Goal: Task Accomplishment & Management: Use online tool/utility

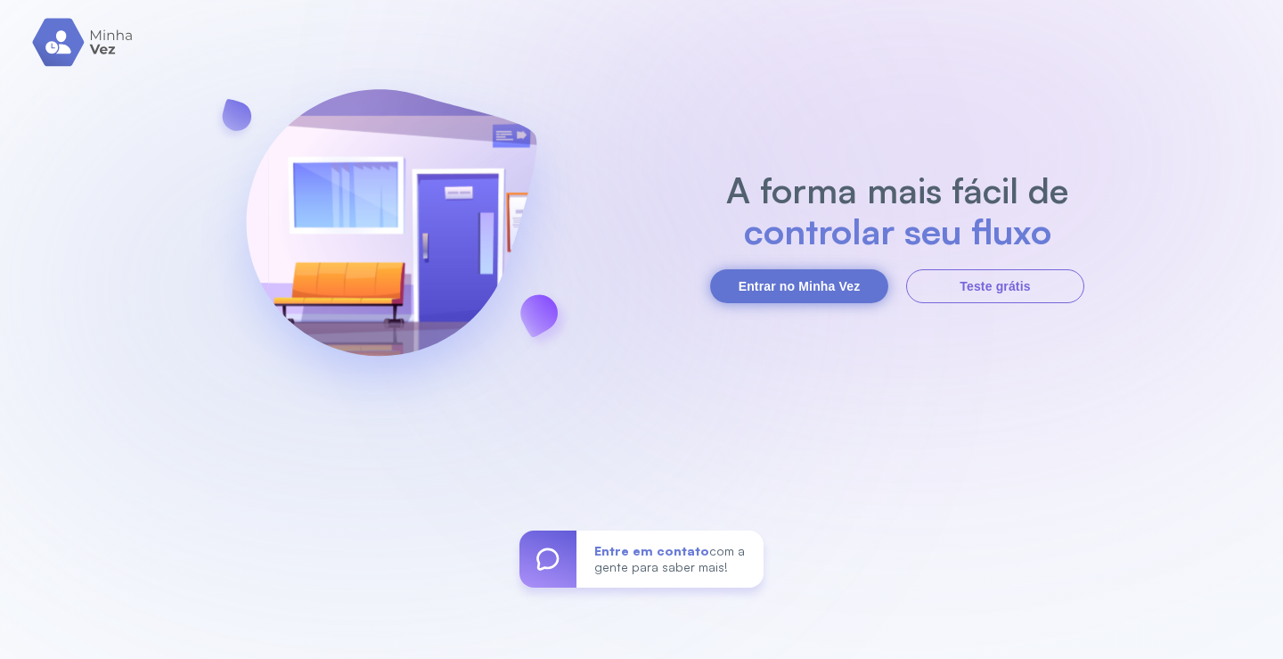
click at [844, 275] on button "Entrar no Minha Vez" at bounding box center [799, 286] width 178 height 34
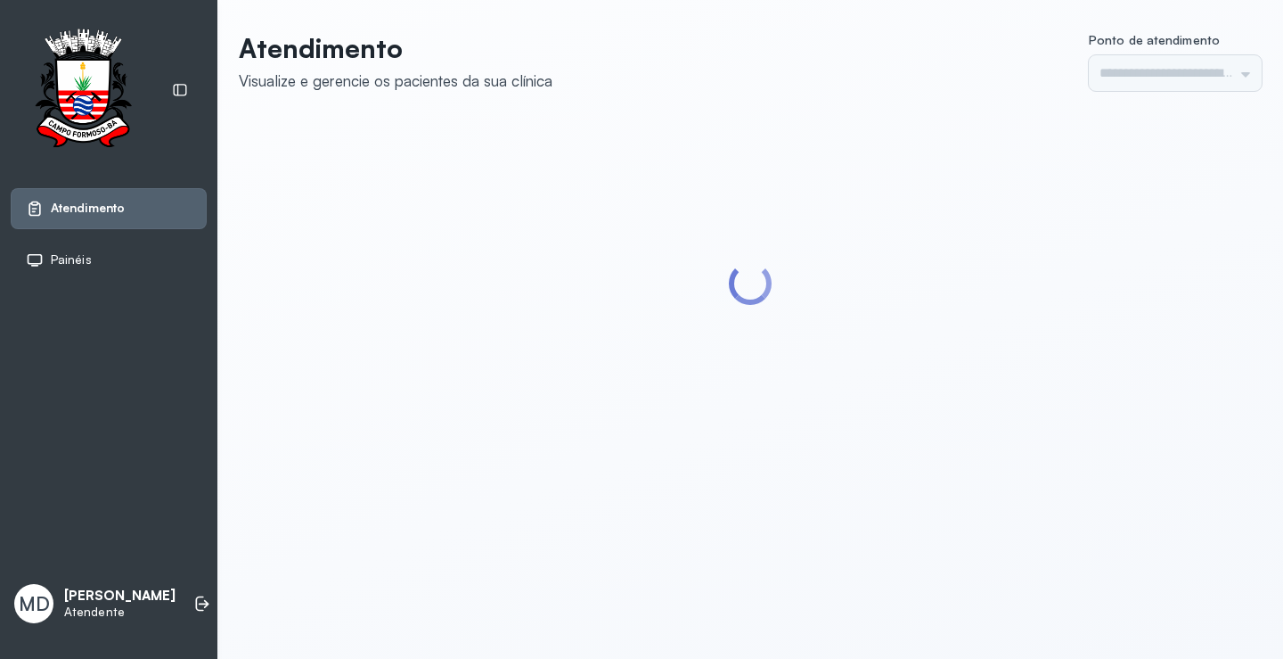
type input "*********"
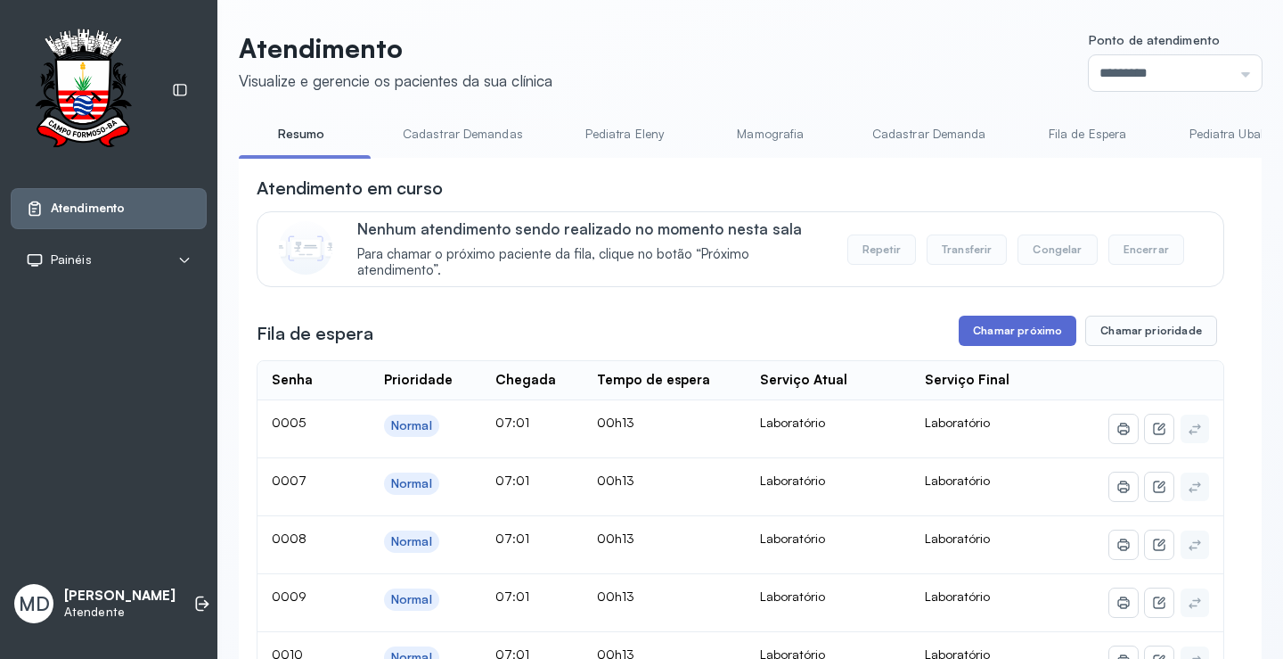
click at [1027, 335] on button "Chamar próximo" at bounding box center [1018, 330] width 118 height 30
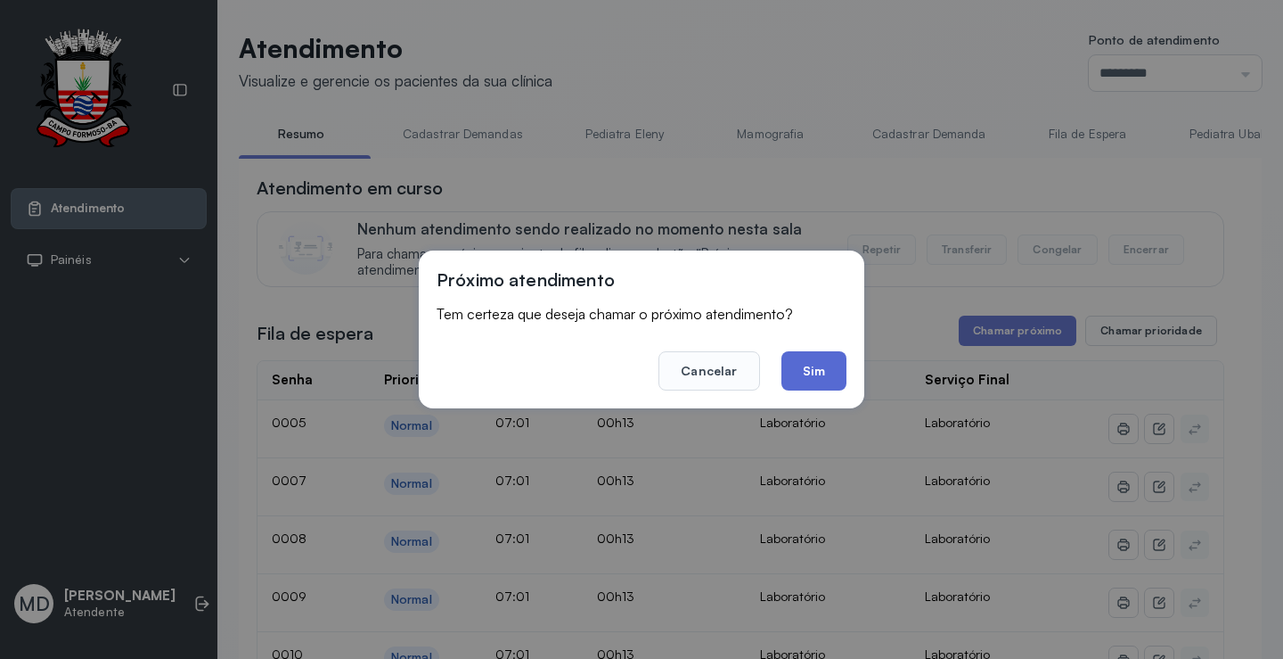
click at [809, 372] on button "Sim" at bounding box center [814, 370] width 65 height 39
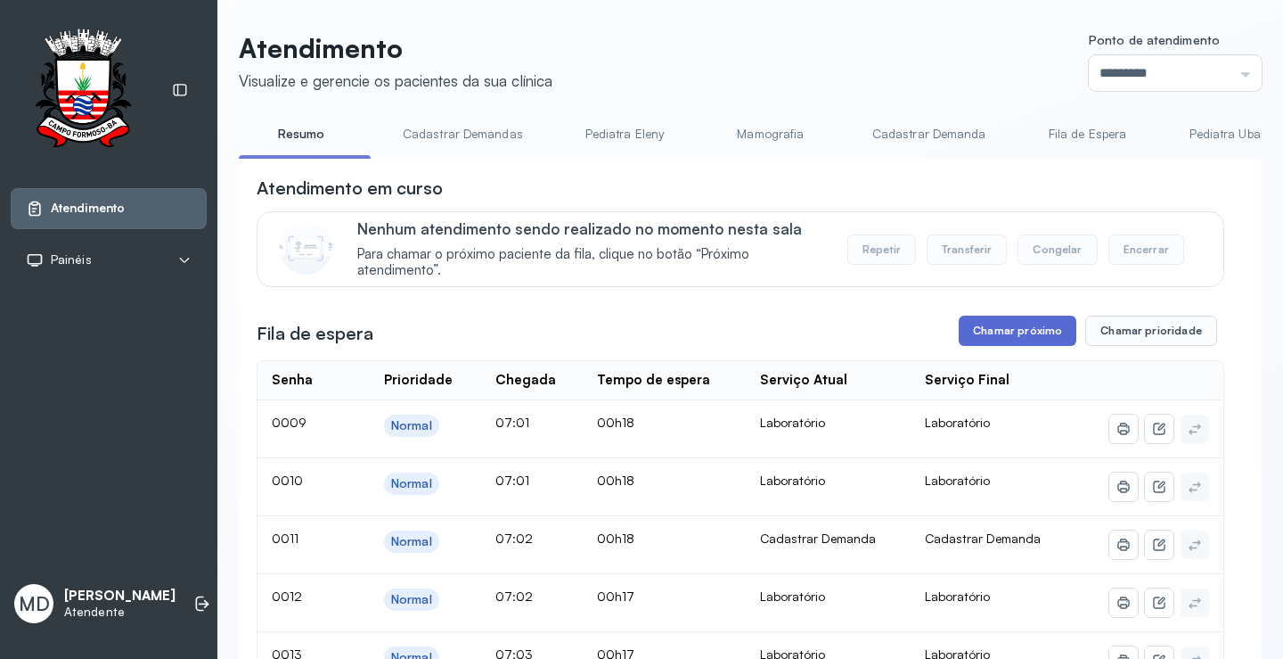
click at [1010, 327] on button "Chamar próximo" at bounding box center [1018, 330] width 118 height 30
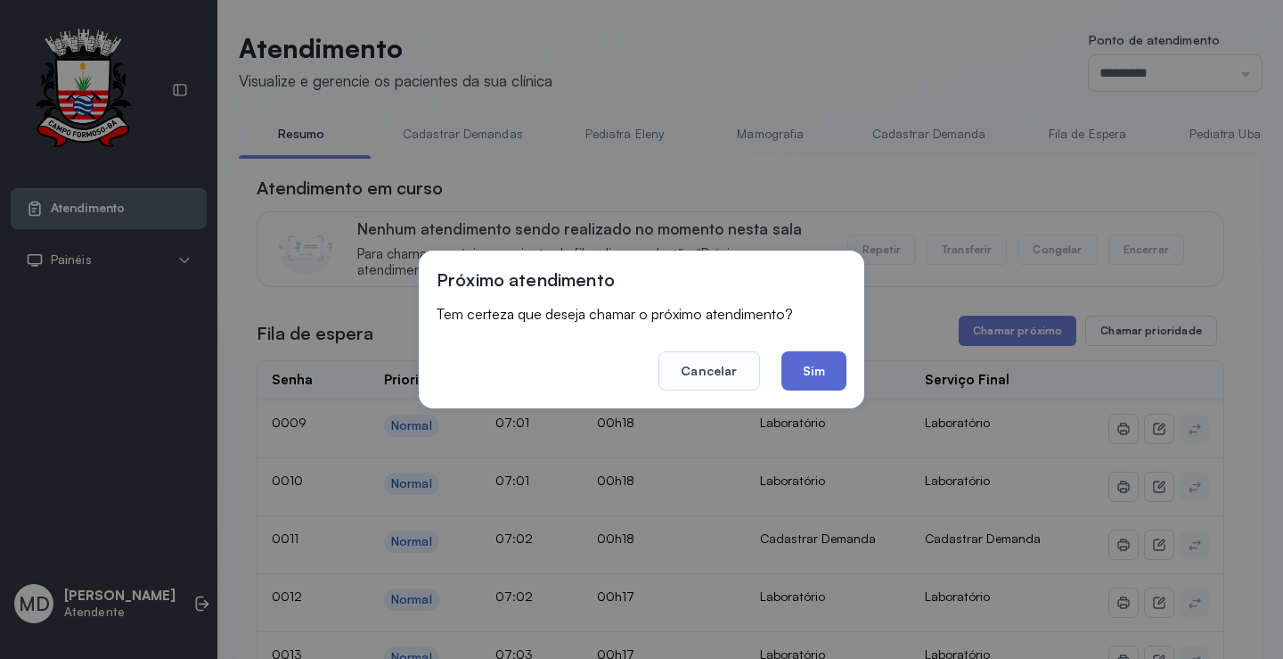
click at [821, 363] on button "Sim" at bounding box center [814, 370] width 65 height 39
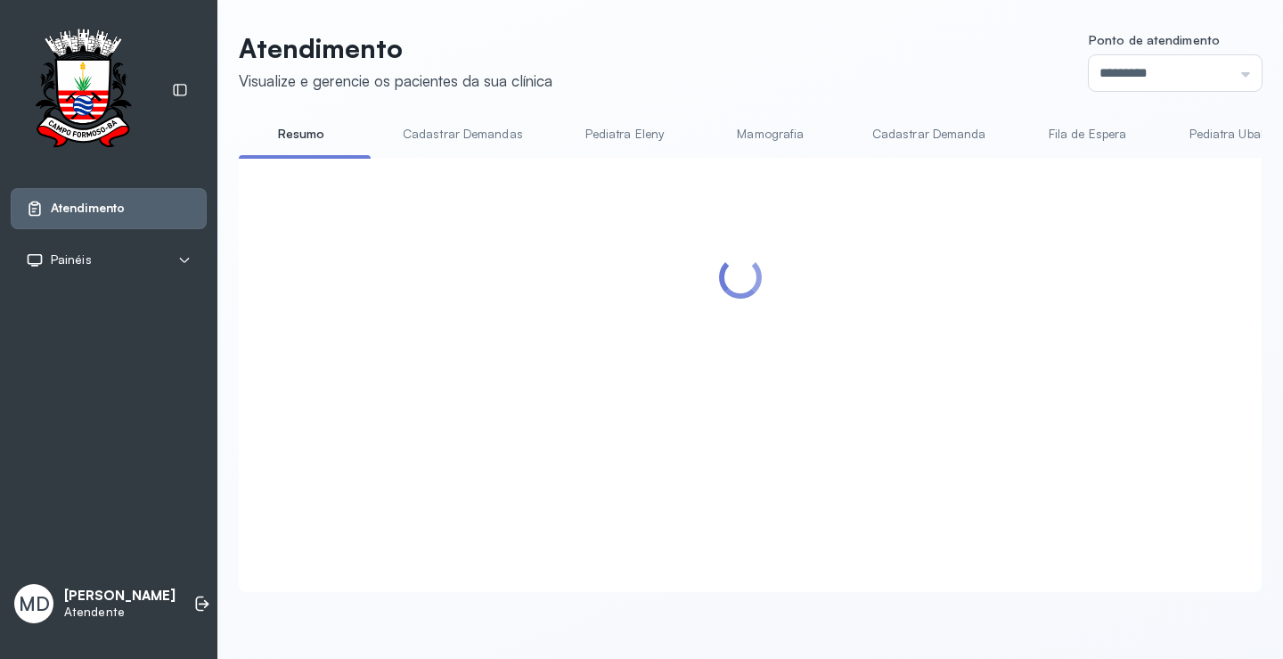
click at [1007, 332] on div at bounding box center [741, 354] width 968 height 356
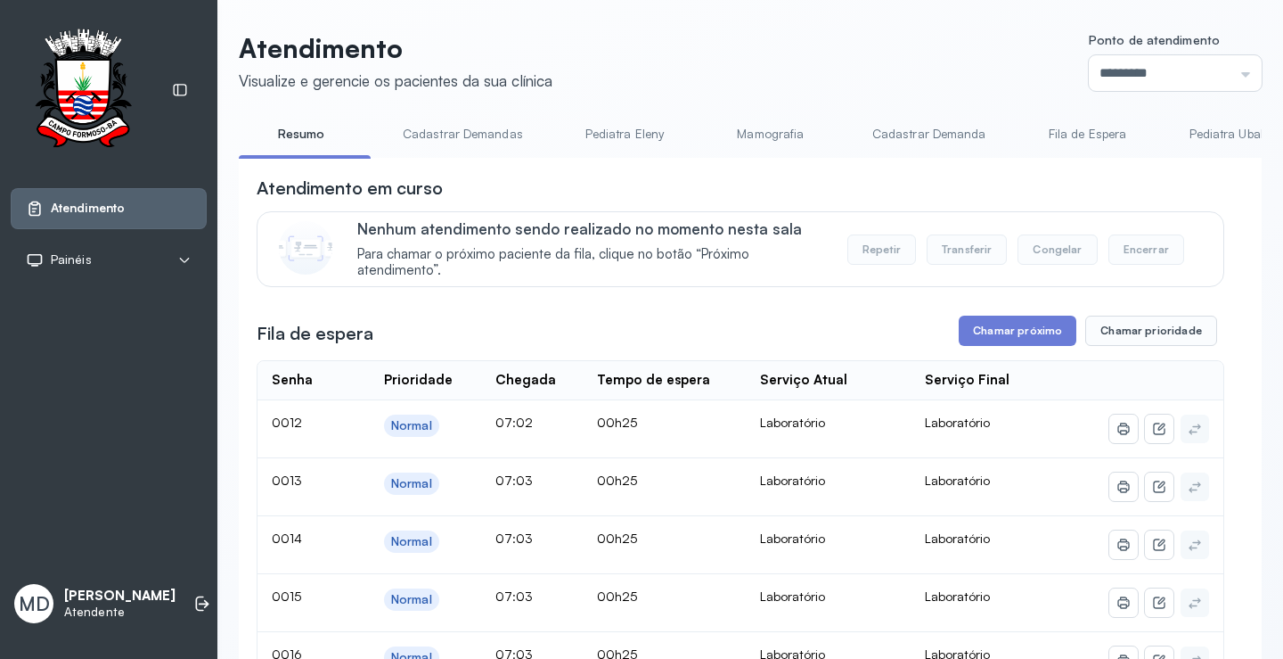
click at [993, 333] on button "Chamar próximo" at bounding box center [1018, 330] width 118 height 30
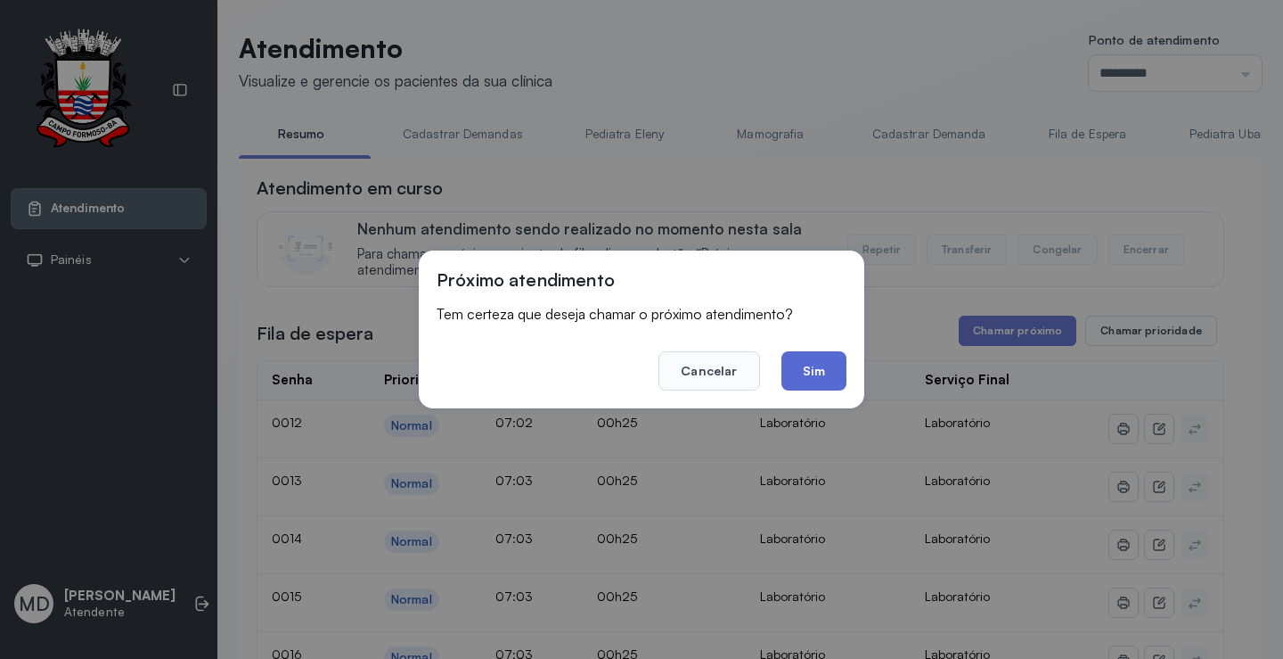
click at [813, 361] on button "Sim" at bounding box center [814, 370] width 65 height 39
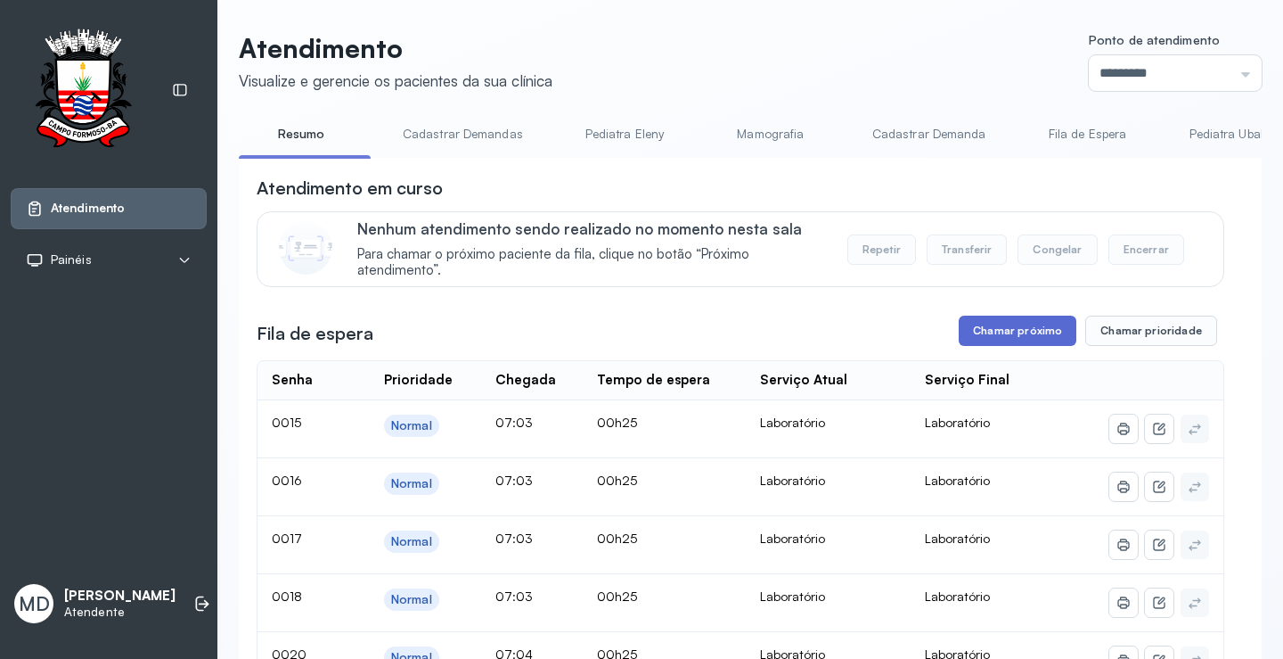
click at [1028, 326] on button "Chamar próximo" at bounding box center [1018, 330] width 118 height 30
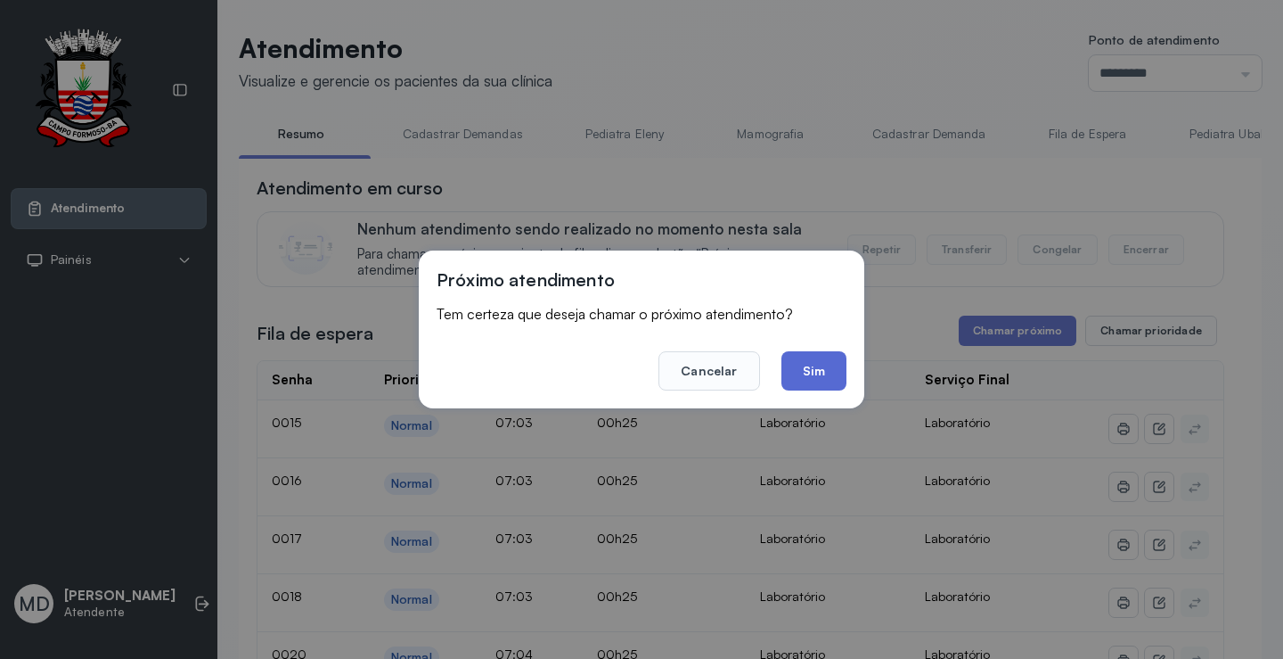
click at [809, 370] on button "Sim" at bounding box center [814, 370] width 65 height 39
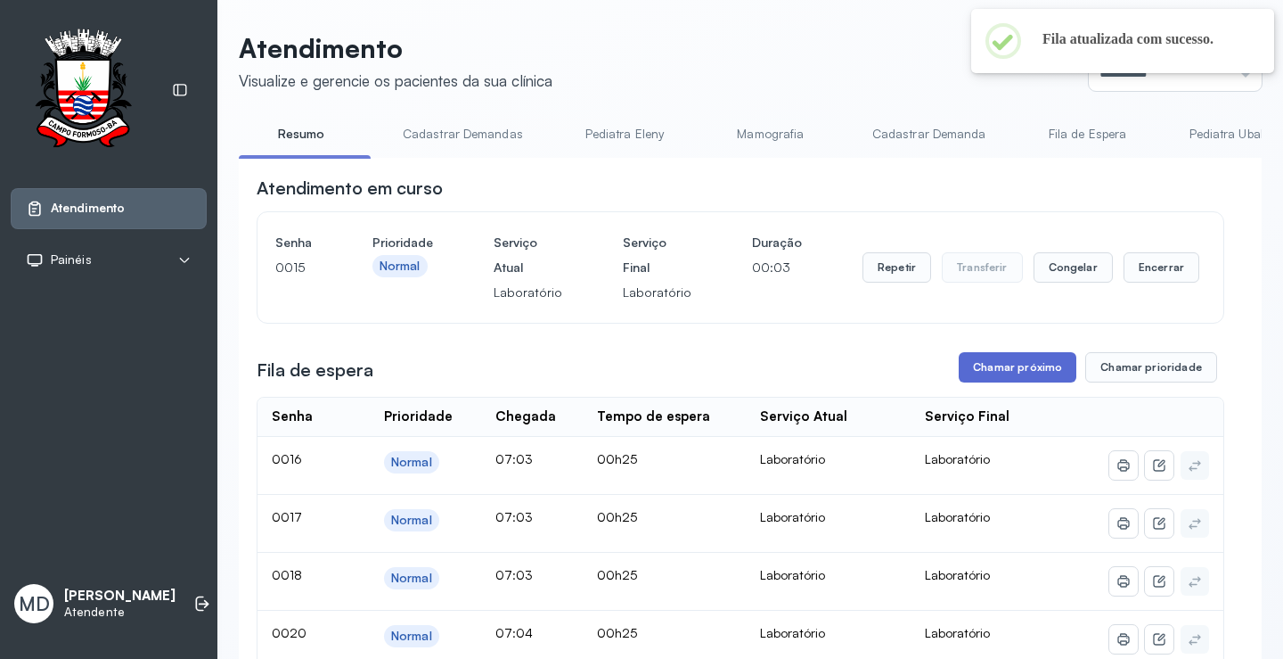
click at [1012, 362] on button "Chamar próximo" at bounding box center [1018, 367] width 118 height 30
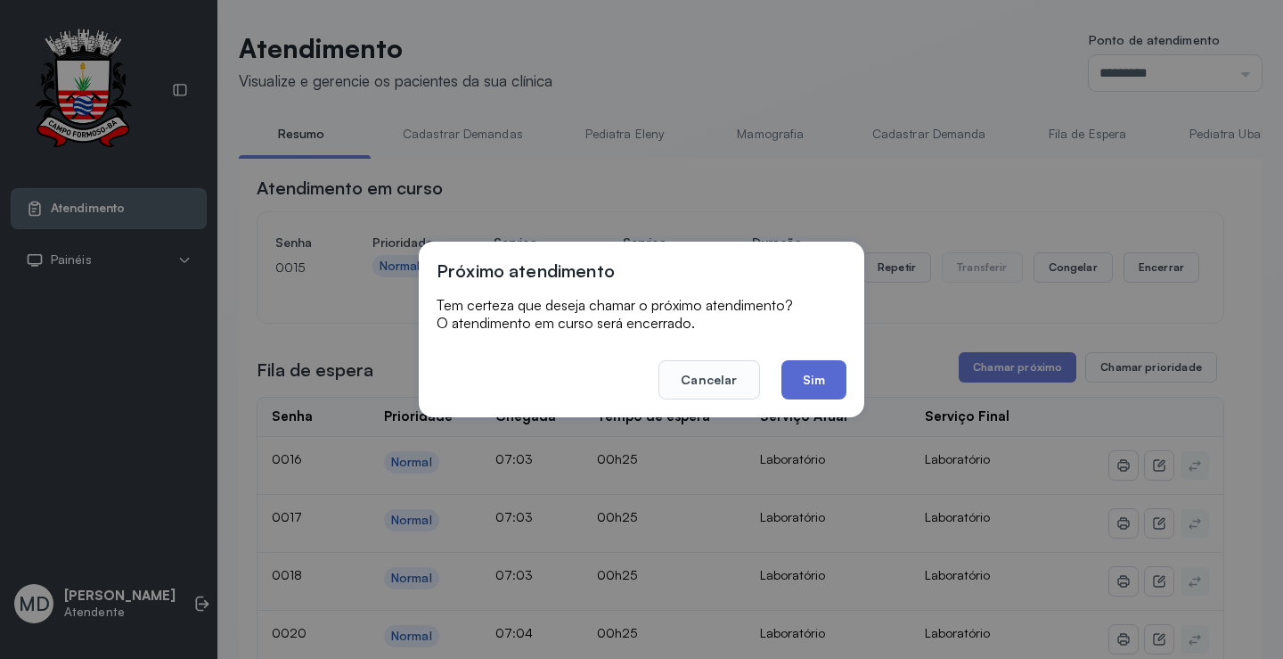
click at [816, 376] on button "Sim" at bounding box center [814, 379] width 65 height 39
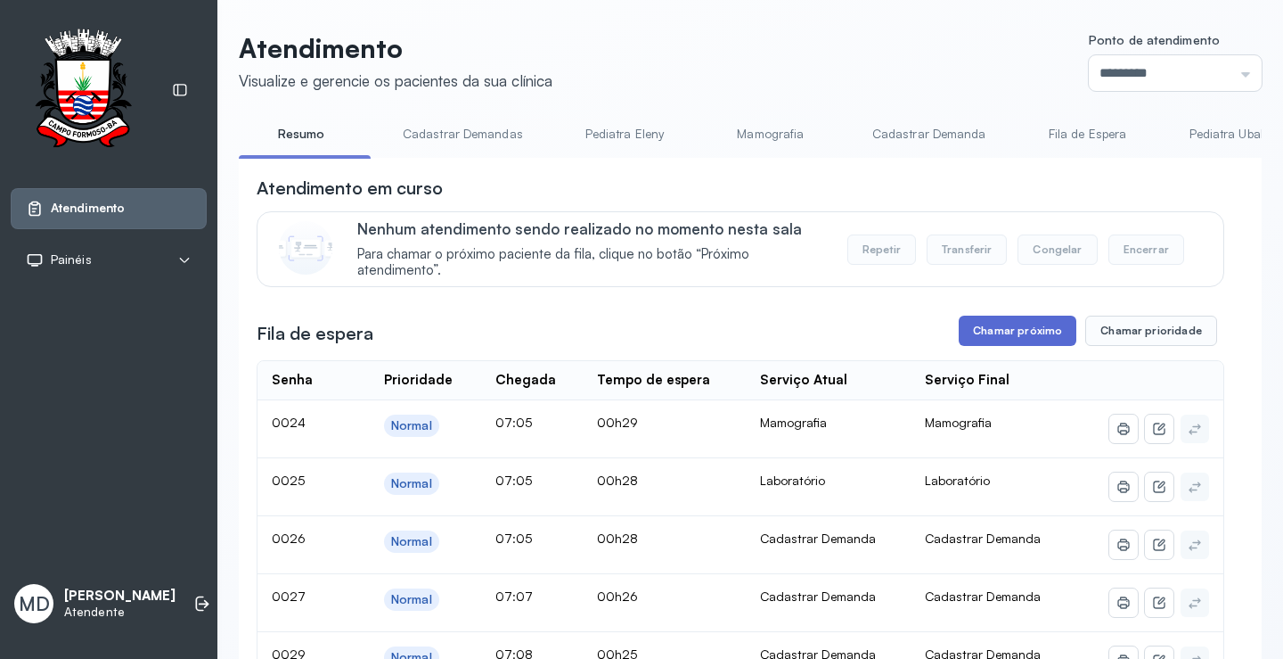
click at [1034, 330] on button "Chamar próximo" at bounding box center [1018, 330] width 118 height 30
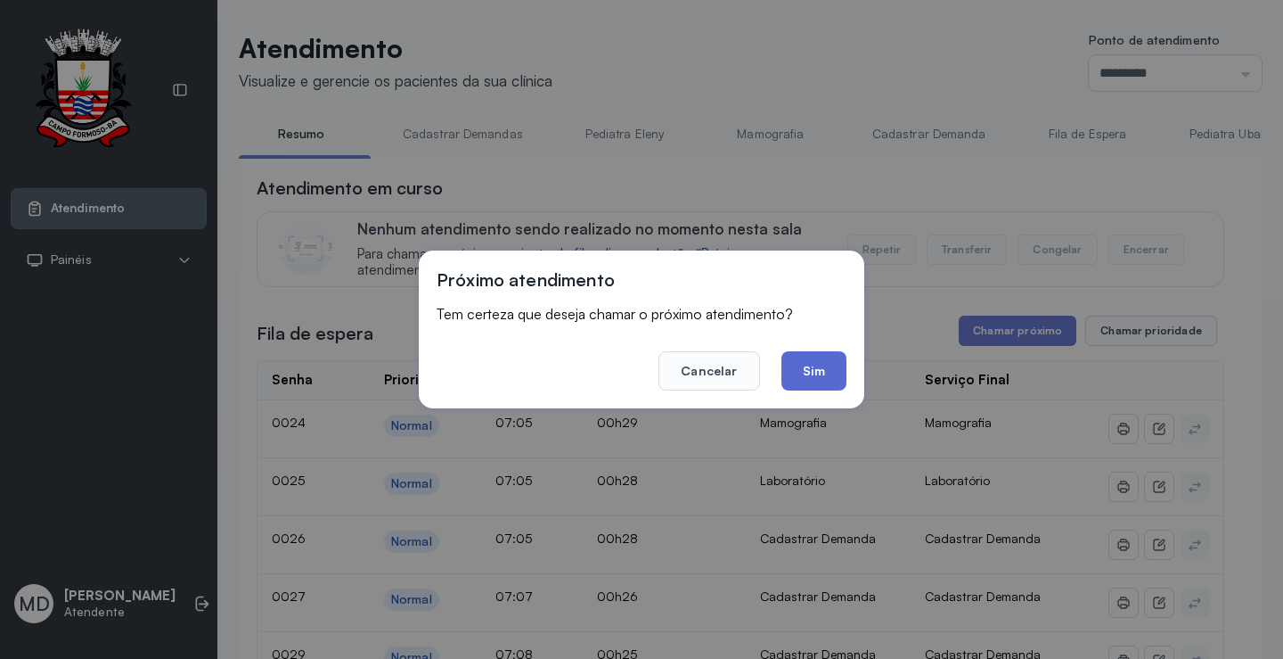
click at [824, 368] on button "Sim" at bounding box center [814, 370] width 65 height 39
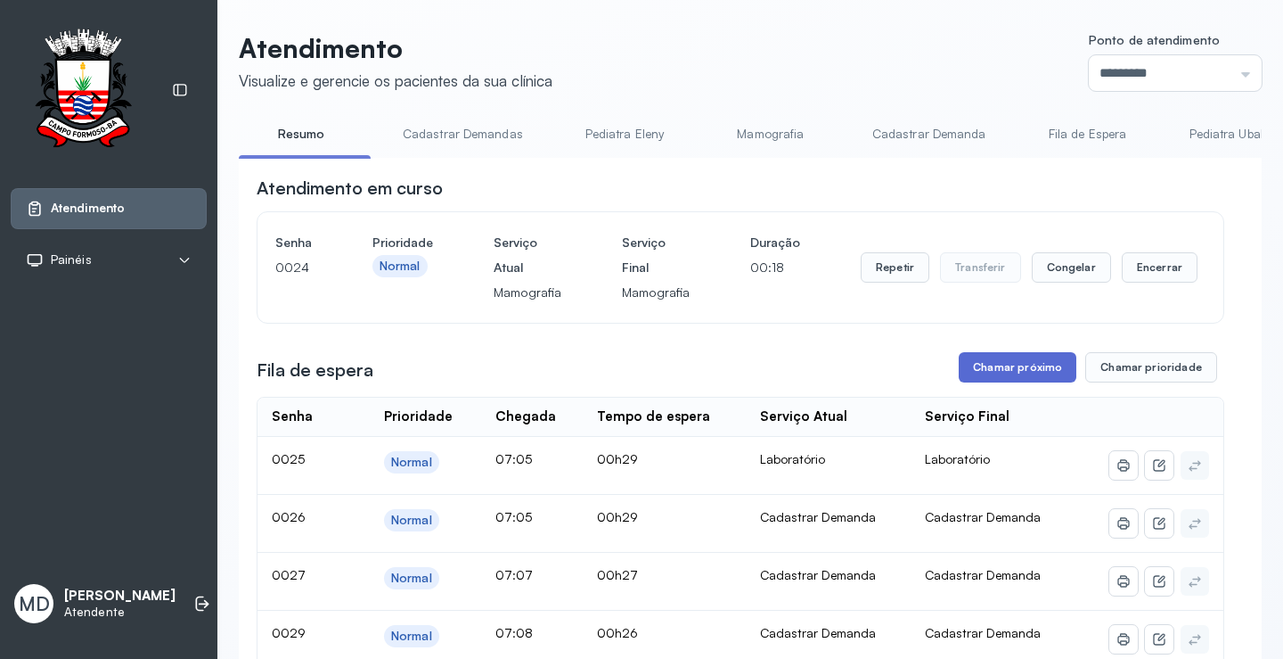
click at [1010, 367] on button "Chamar próximo" at bounding box center [1018, 367] width 118 height 30
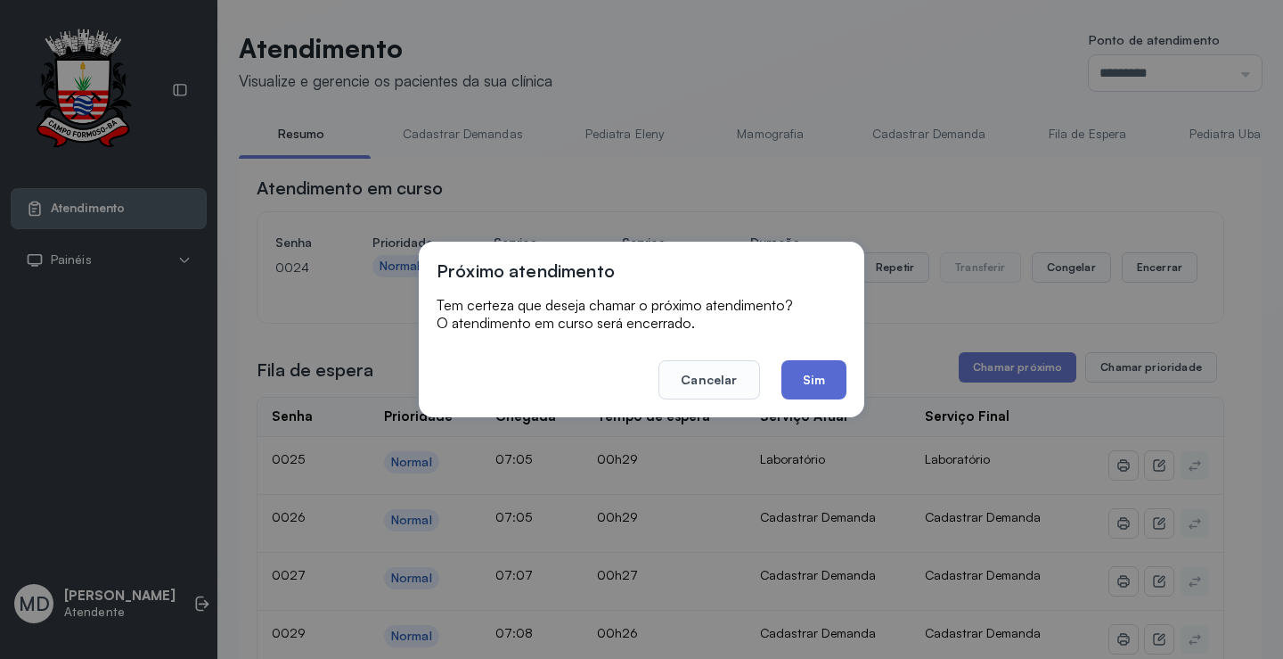
click at [814, 372] on button "Sim" at bounding box center [814, 379] width 65 height 39
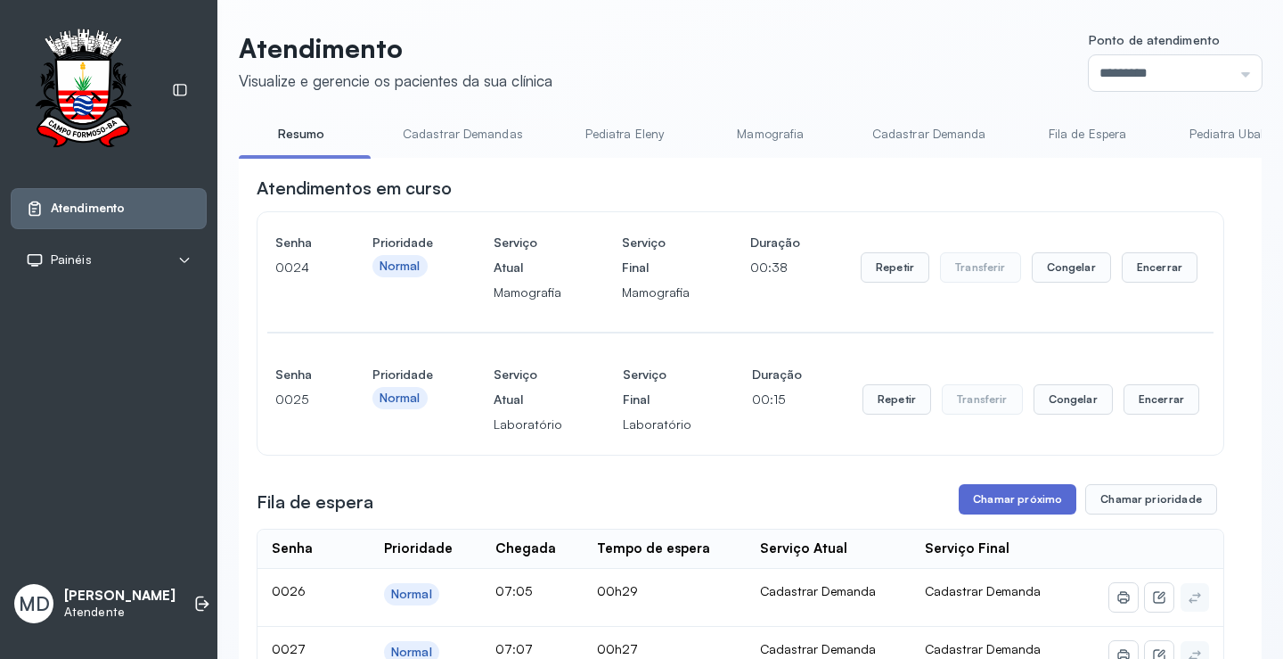
click at [1031, 508] on button "Chamar próximo" at bounding box center [1018, 499] width 118 height 30
click at [1023, 504] on button "Chamar próximo" at bounding box center [1018, 499] width 118 height 30
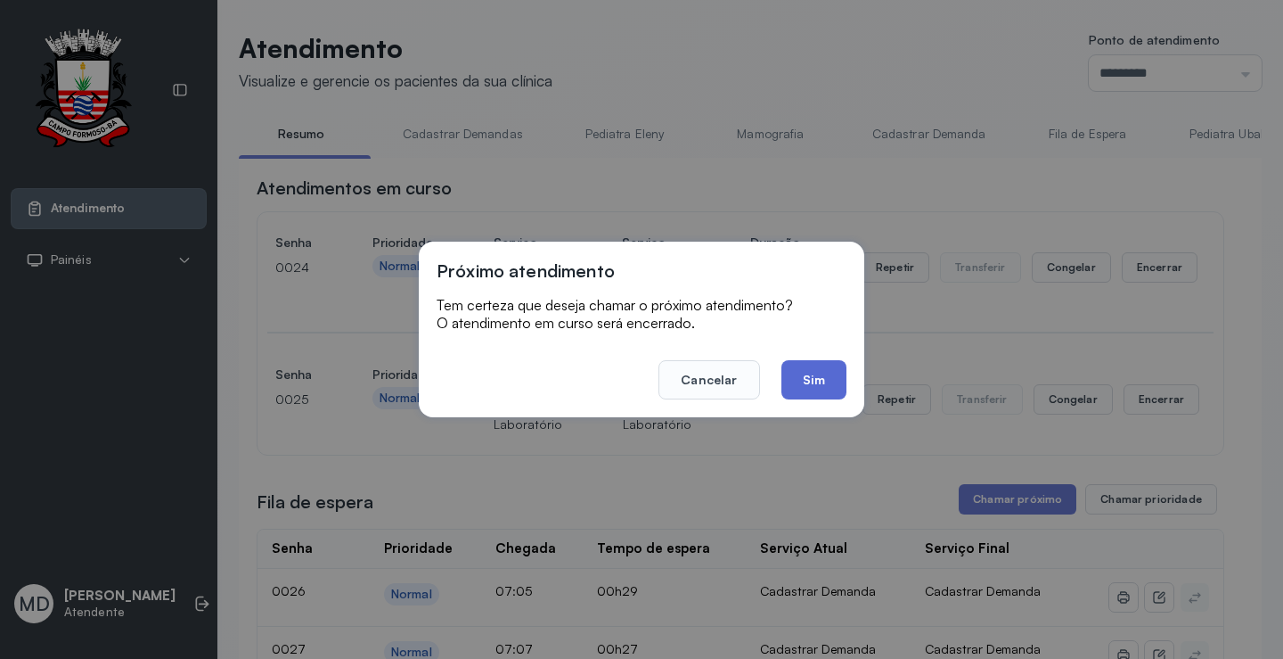
click at [808, 367] on button "Sim" at bounding box center [814, 379] width 65 height 39
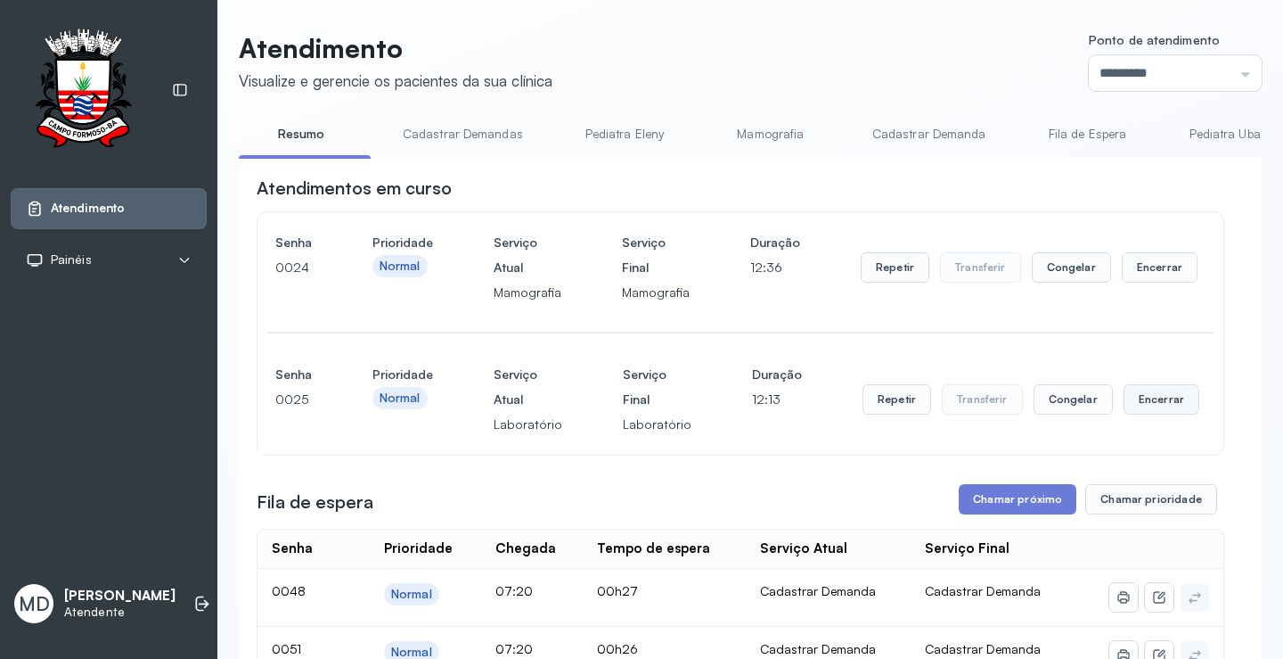
click at [1141, 403] on button "Encerrar" at bounding box center [1162, 399] width 76 height 30
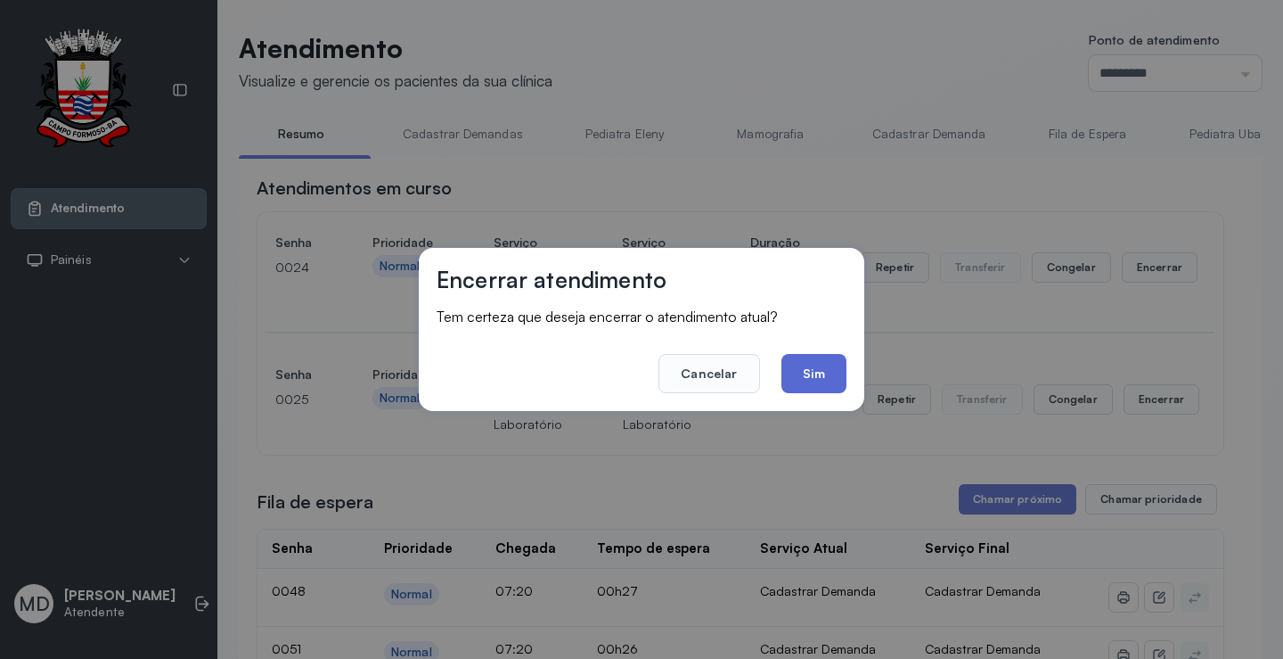
click at [806, 364] on button "Sim" at bounding box center [814, 373] width 65 height 39
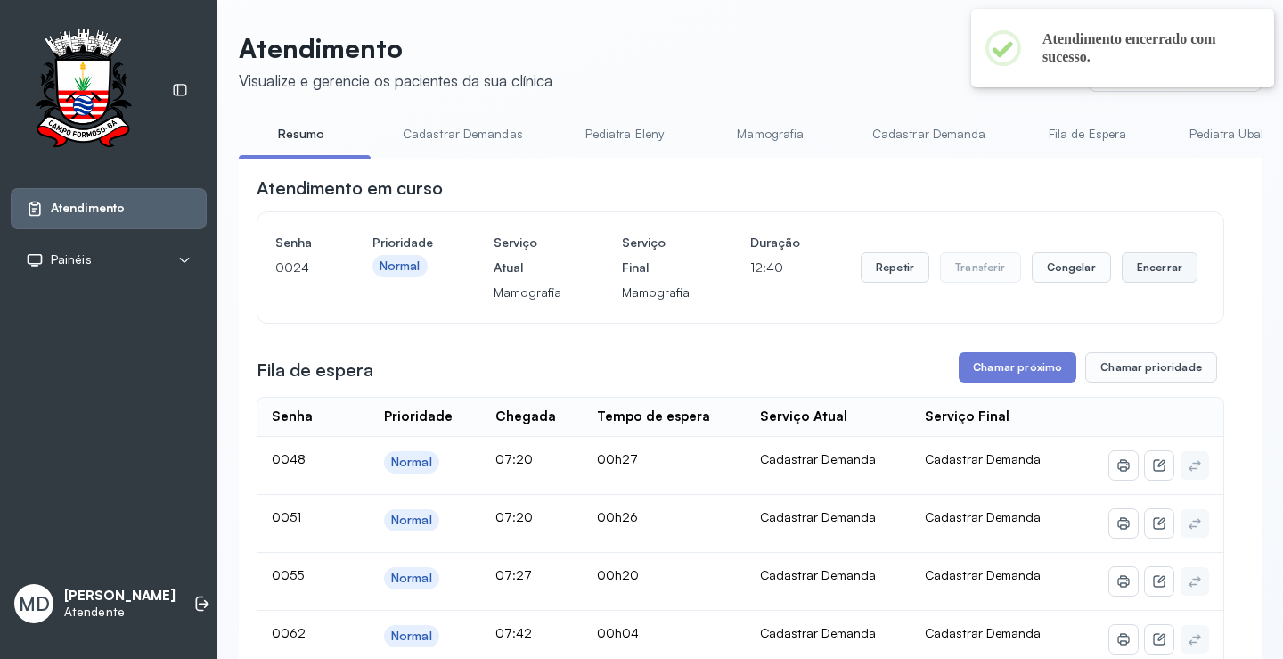
click at [1138, 267] on button "Encerrar" at bounding box center [1160, 267] width 76 height 30
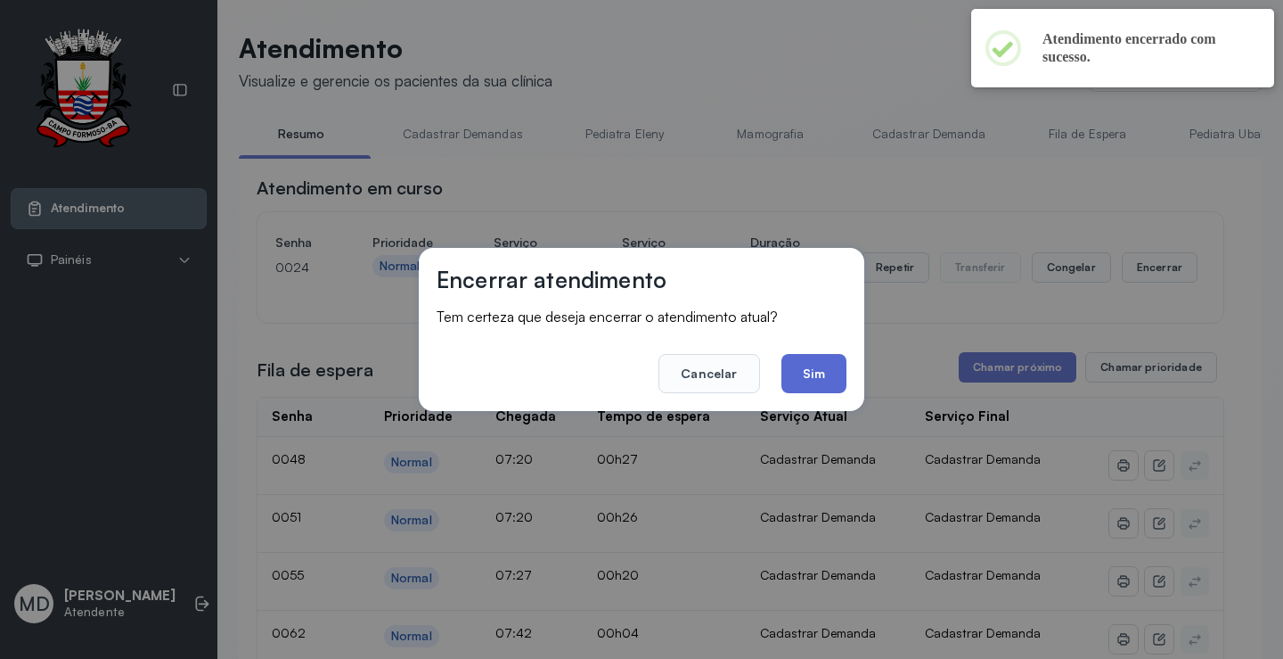
click at [809, 365] on button "Sim" at bounding box center [814, 373] width 65 height 39
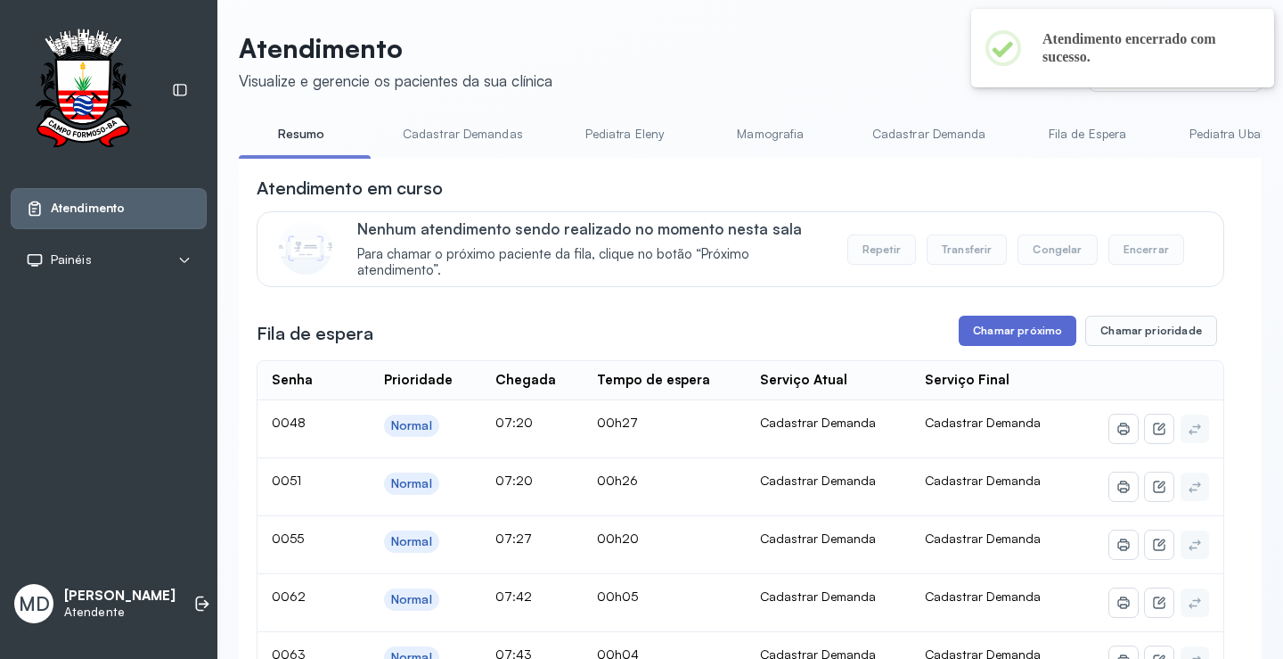
click at [1039, 340] on button "Chamar próximo" at bounding box center [1018, 330] width 118 height 30
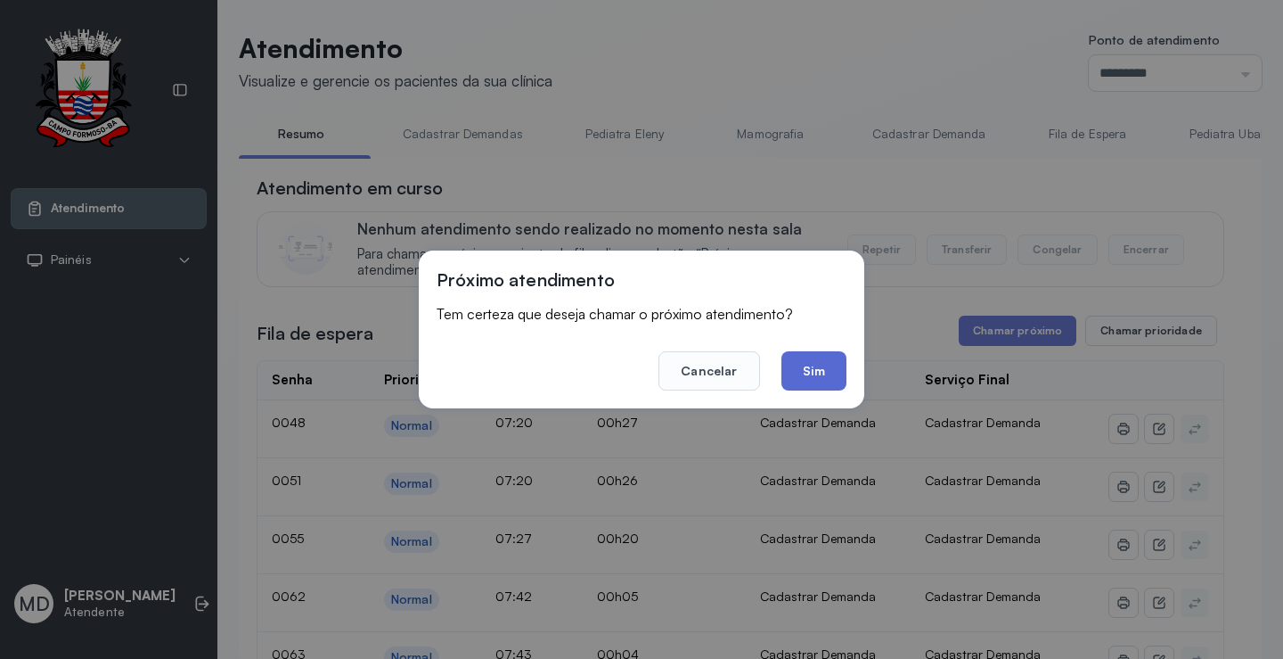
click at [810, 372] on button "Sim" at bounding box center [814, 370] width 65 height 39
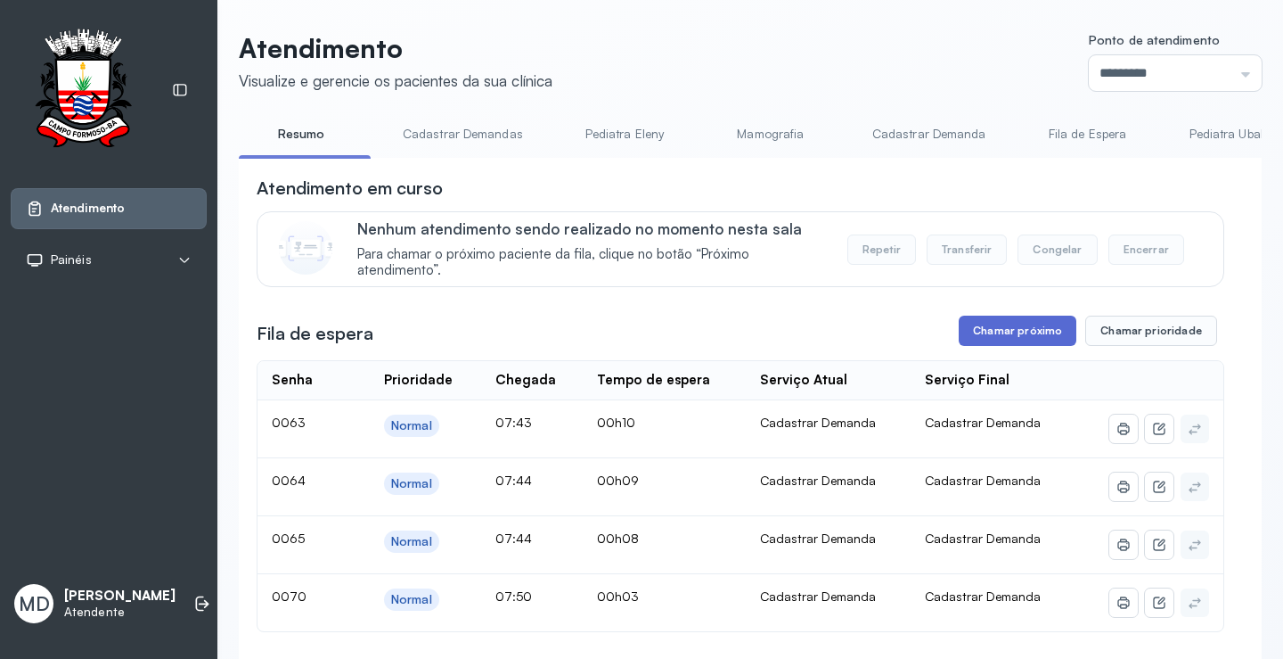
click at [993, 330] on button "Chamar próximo" at bounding box center [1018, 330] width 118 height 30
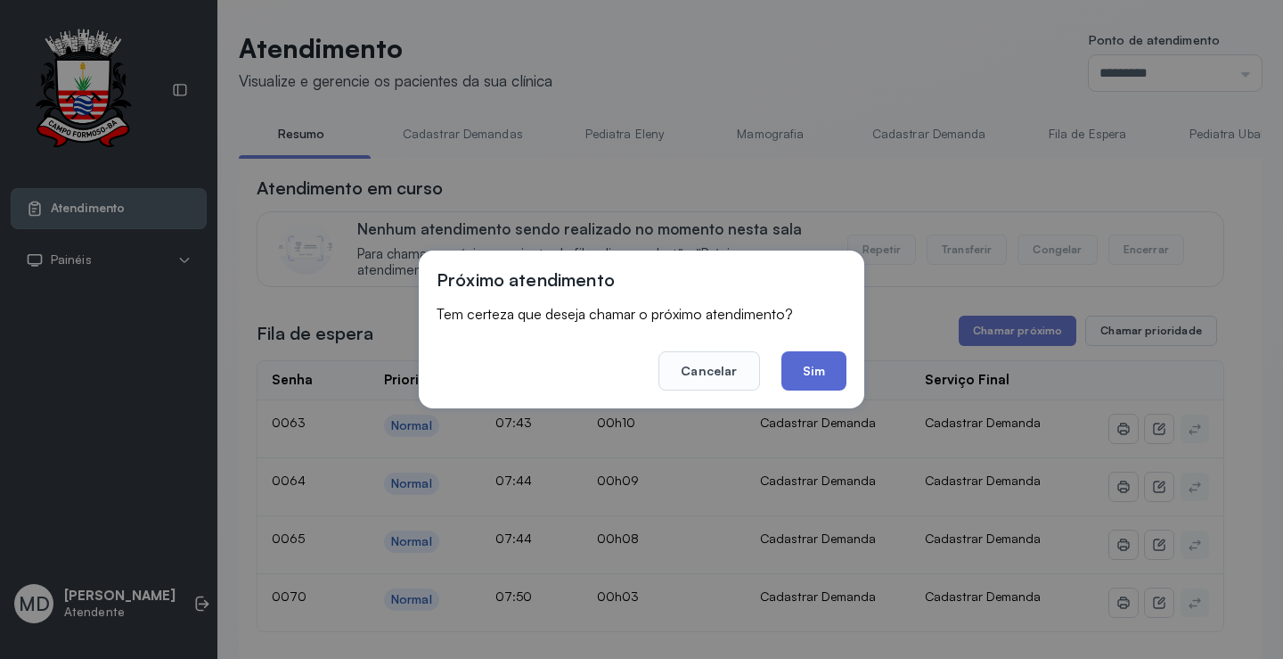
click at [810, 363] on button "Sim" at bounding box center [814, 370] width 65 height 39
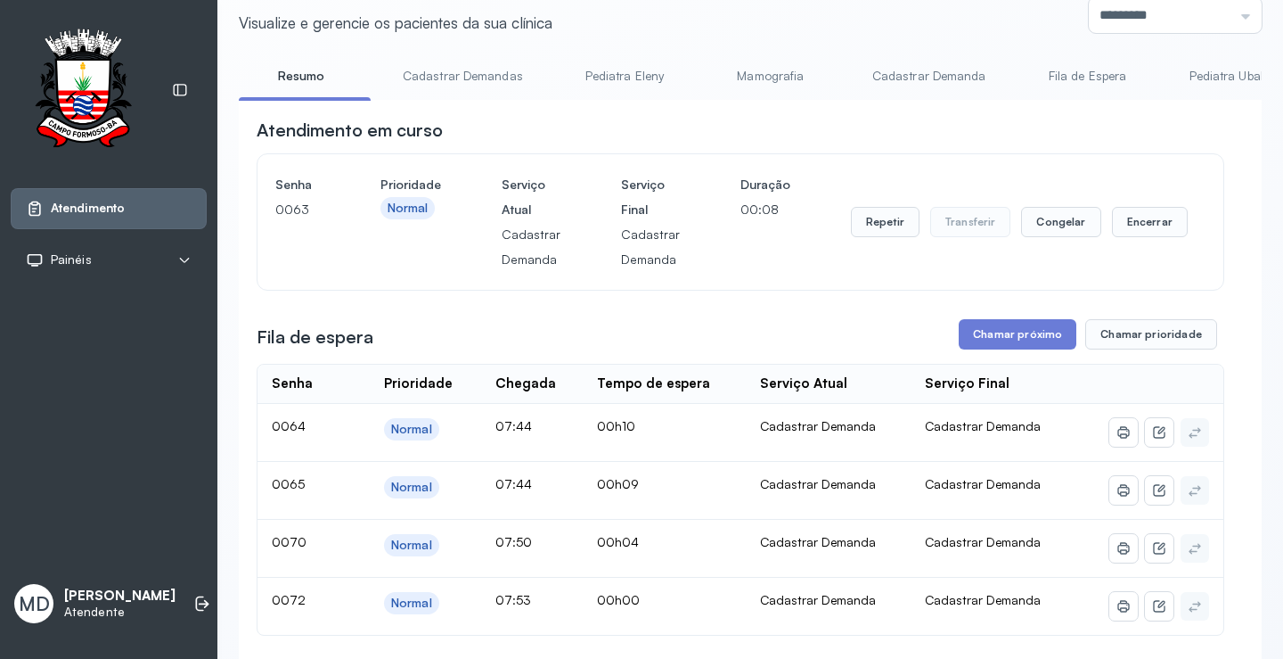
scroll to position [89, 0]
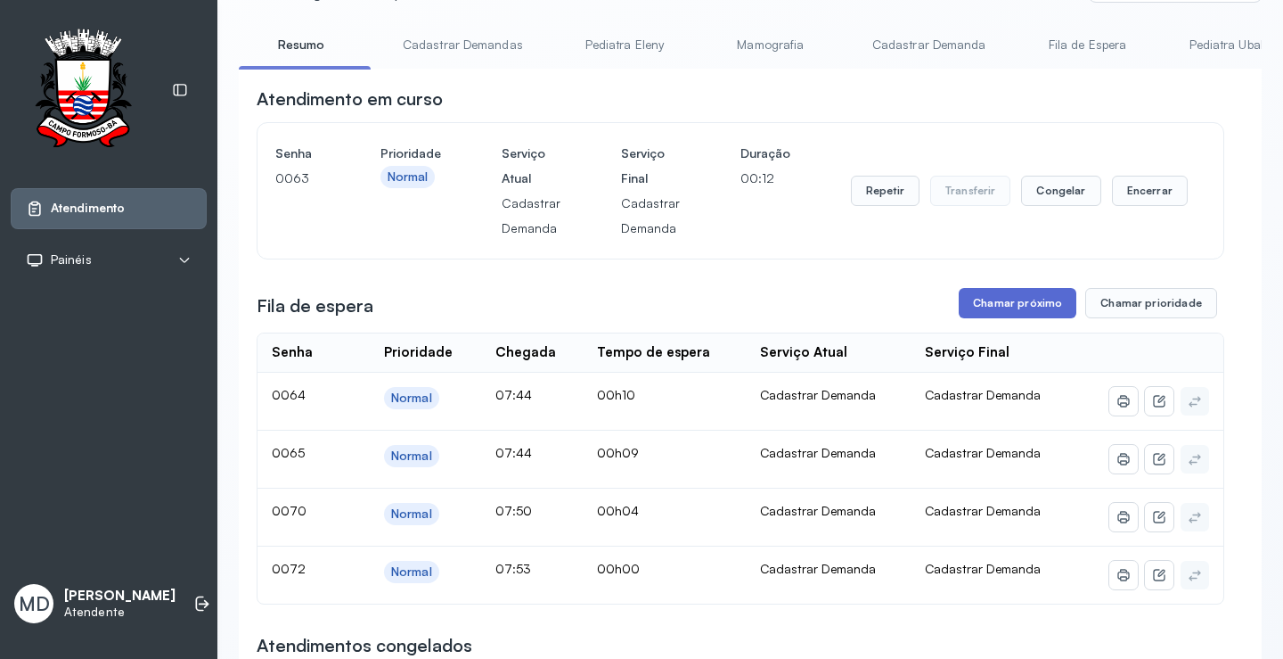
click at [1052, 307] on button "Chamar próximo" at bounding box center [1018, 303] width 118 height 30
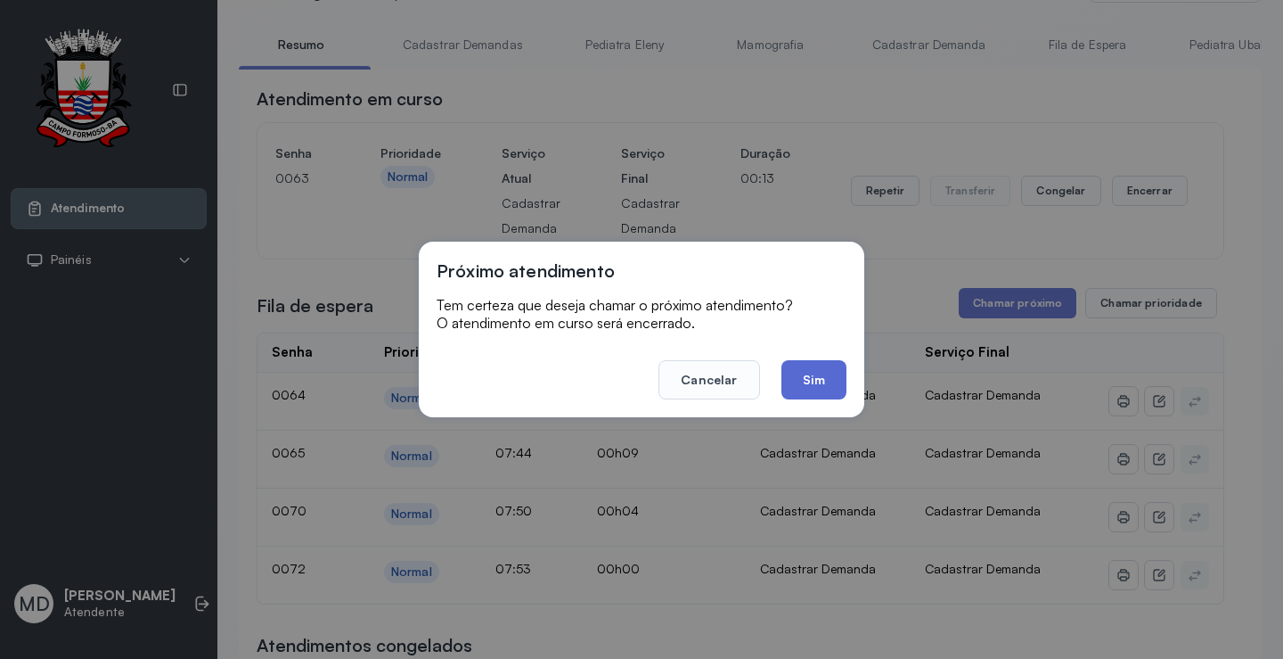
click at [823, 379] on button "Sim" at bounding box center [814, 379] width 65 height 39
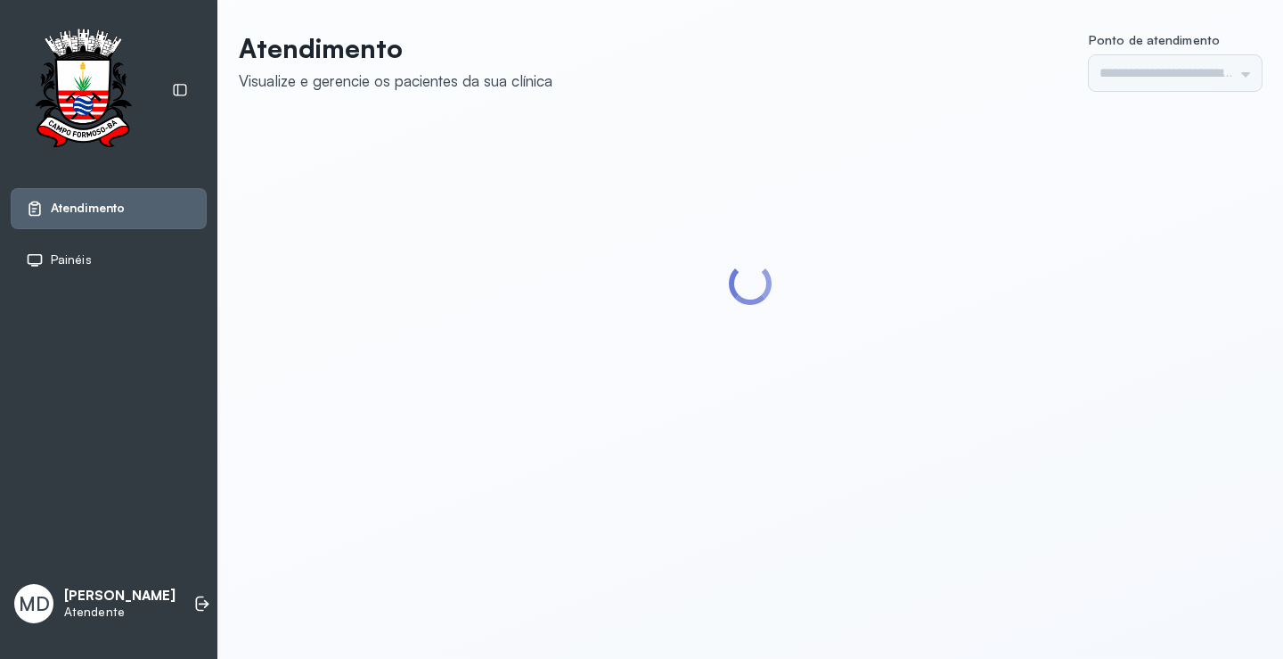
type input "*********"
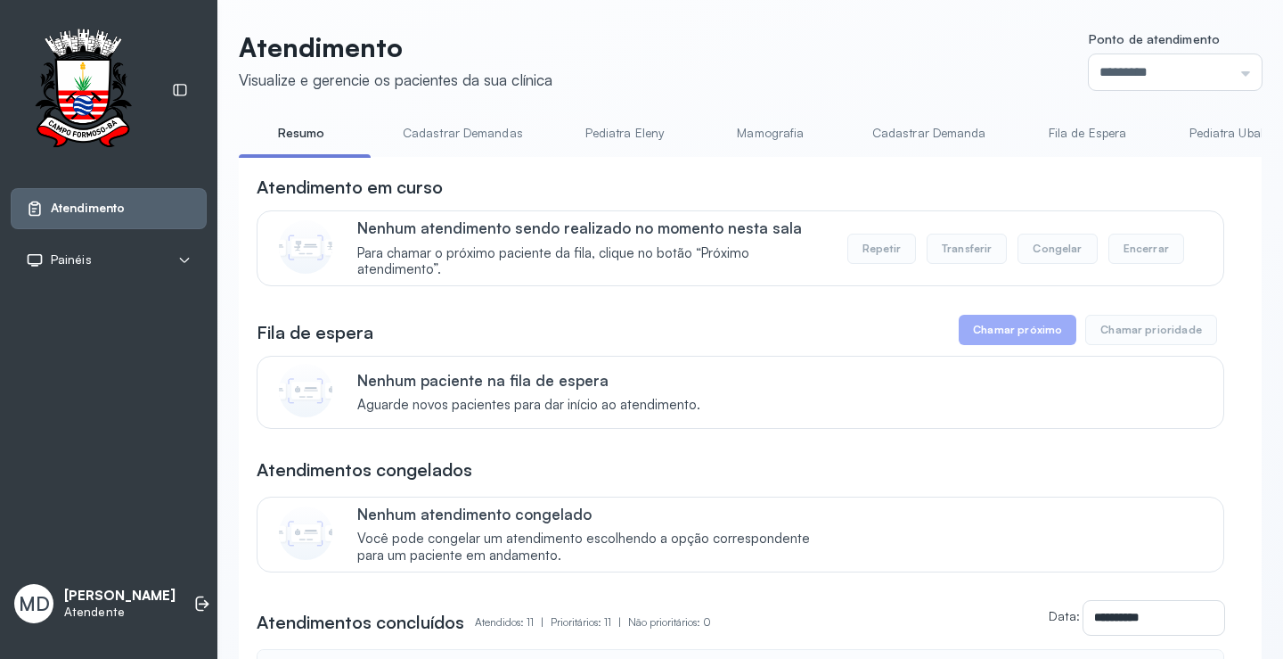
scroll to position [178, 0]
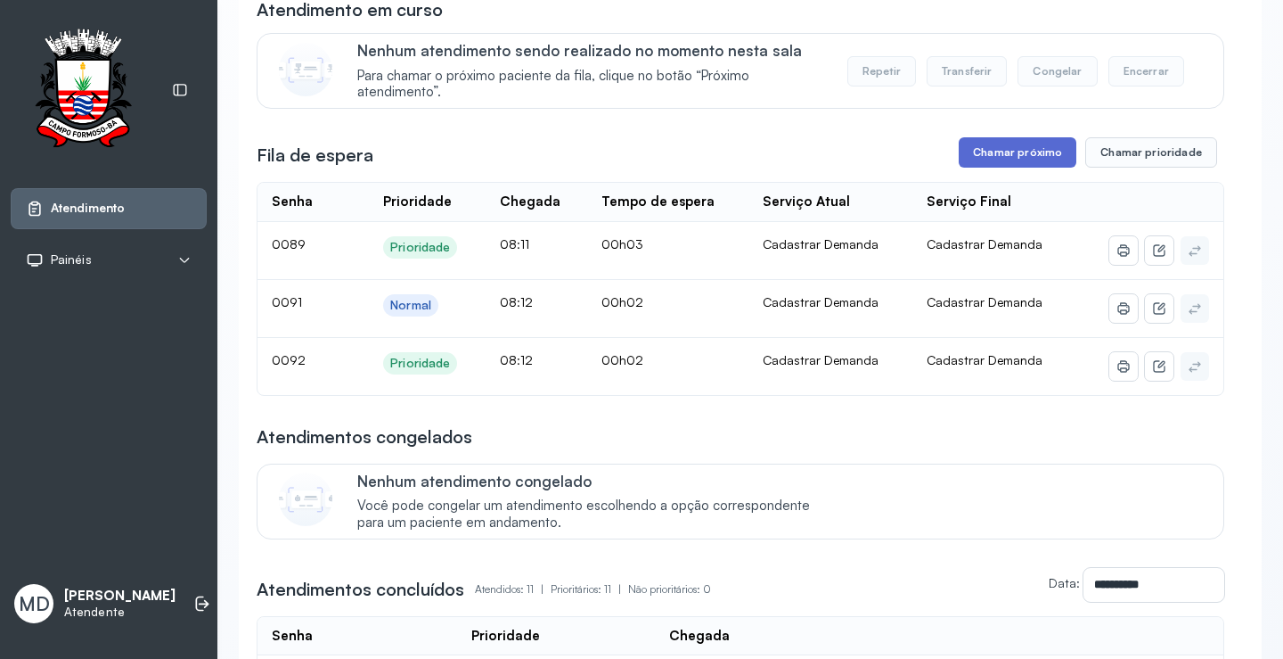
click at [1030, 151] on button "Chamar próximo" at bounding box center [1018, 152] width 118 height 30
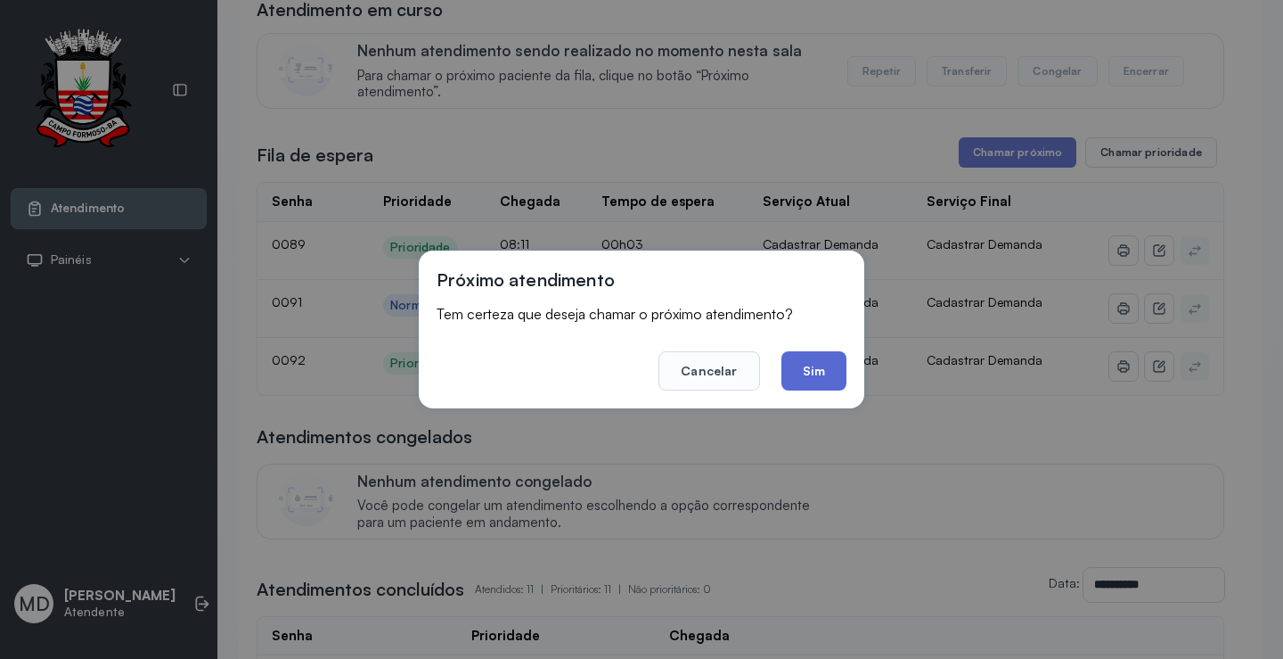
click at [810, 374] on button "Sim" at bounding box center [814, 370] width 65 height 39
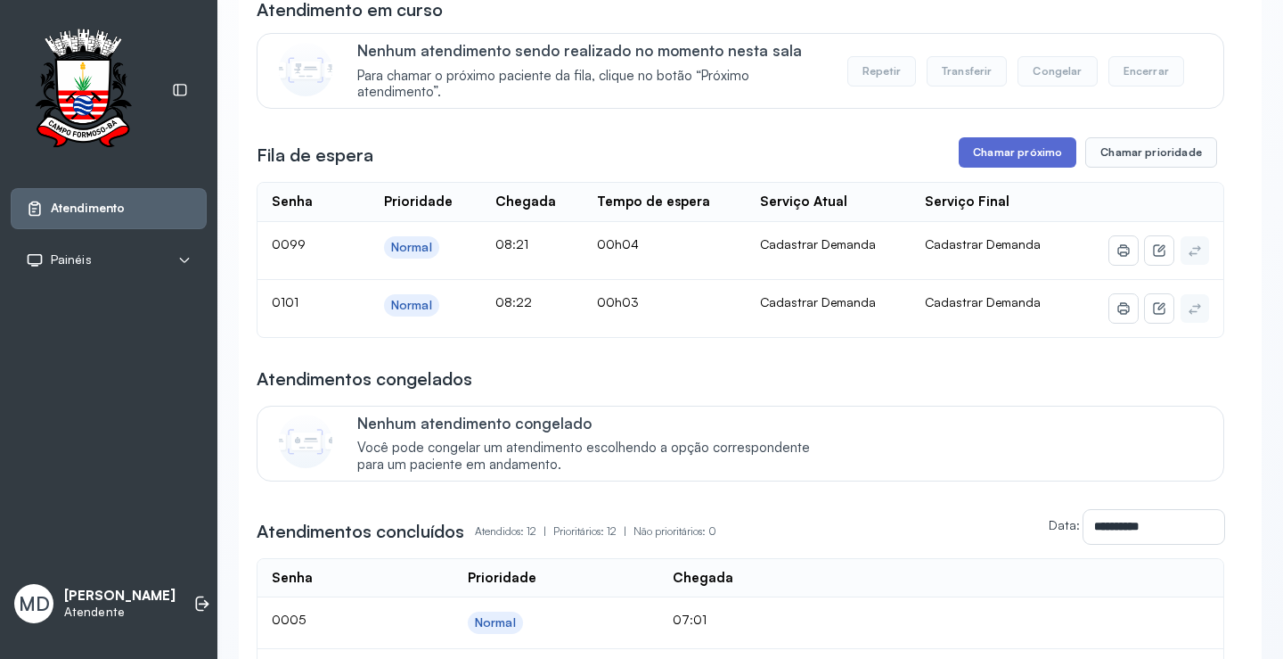
click at [1020, 157] on button "Chamar próximo" at bounding box center [1018, 152] width 118 height 30
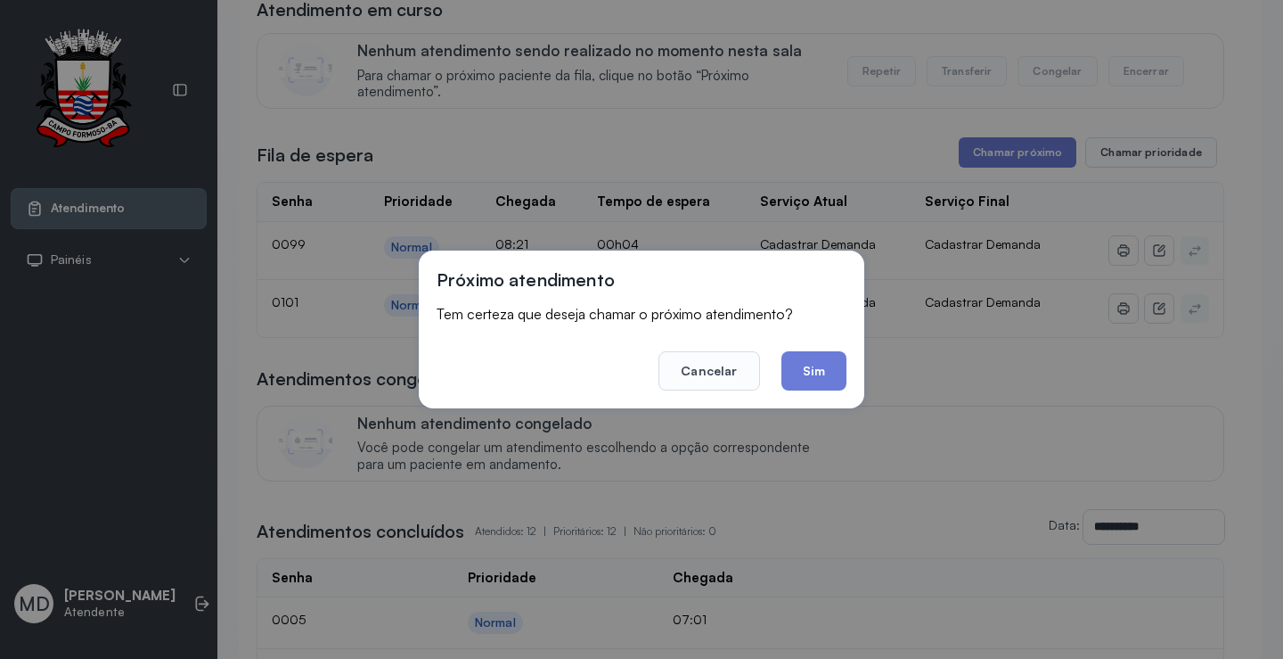
drag, startPoint x: 801, startPoint y: 366, endPoint x: 827, endPoint y: 362, distance: 26.2
click at [818, 362] on button "Sim" at bounding box center [814, 370] width 65 height 39
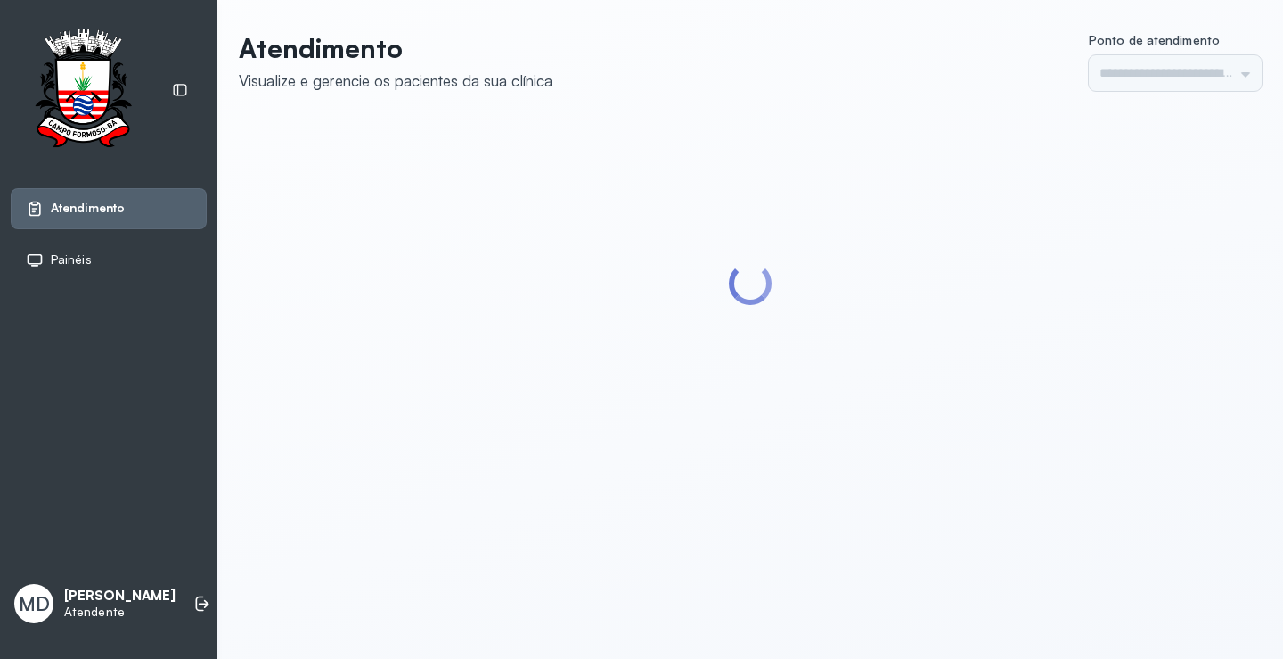
type input "*********"
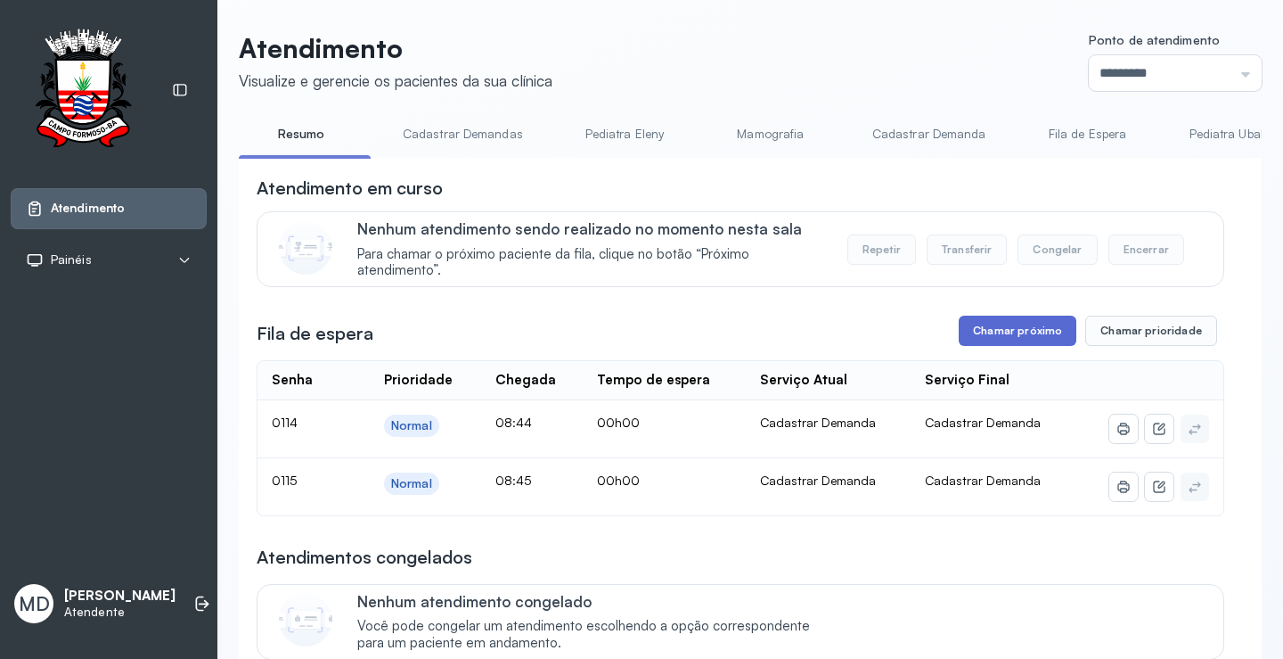
click at [1028, 335] on button "Chamar próximo" at bounding box center [1018, 330] width 118 height 30
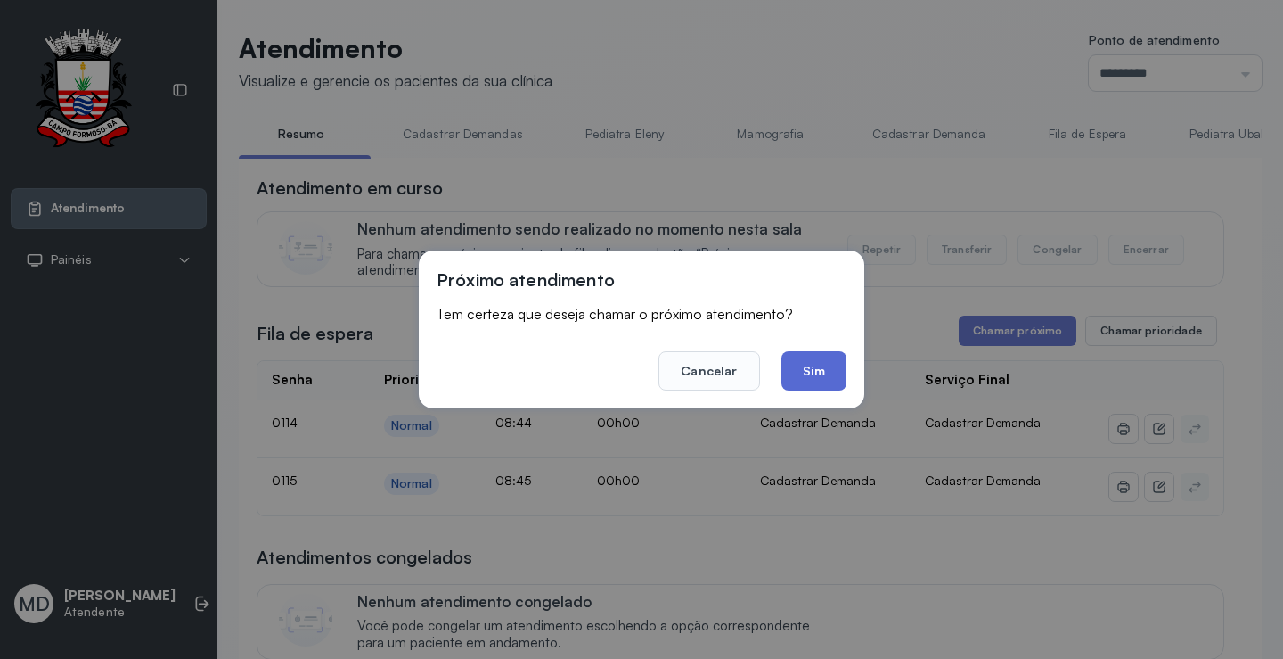
click at [814, 359] on button "Sim" at bounding box center [814, 370] width 65 height 39
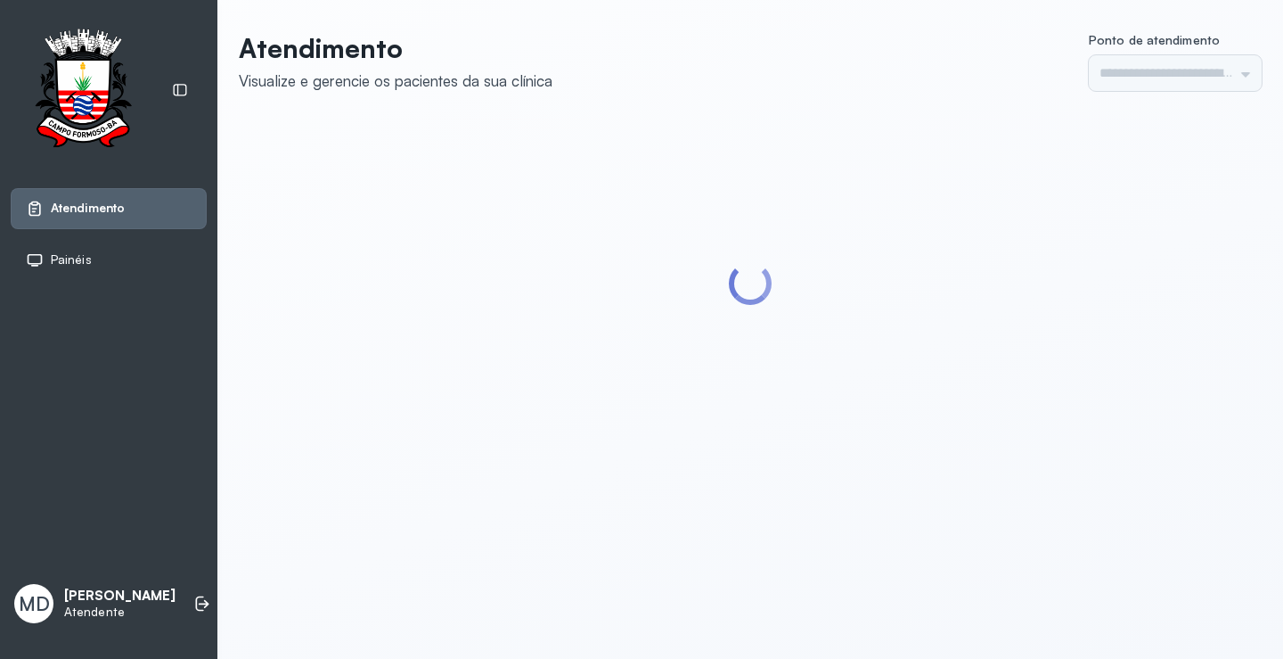
type input "*********"
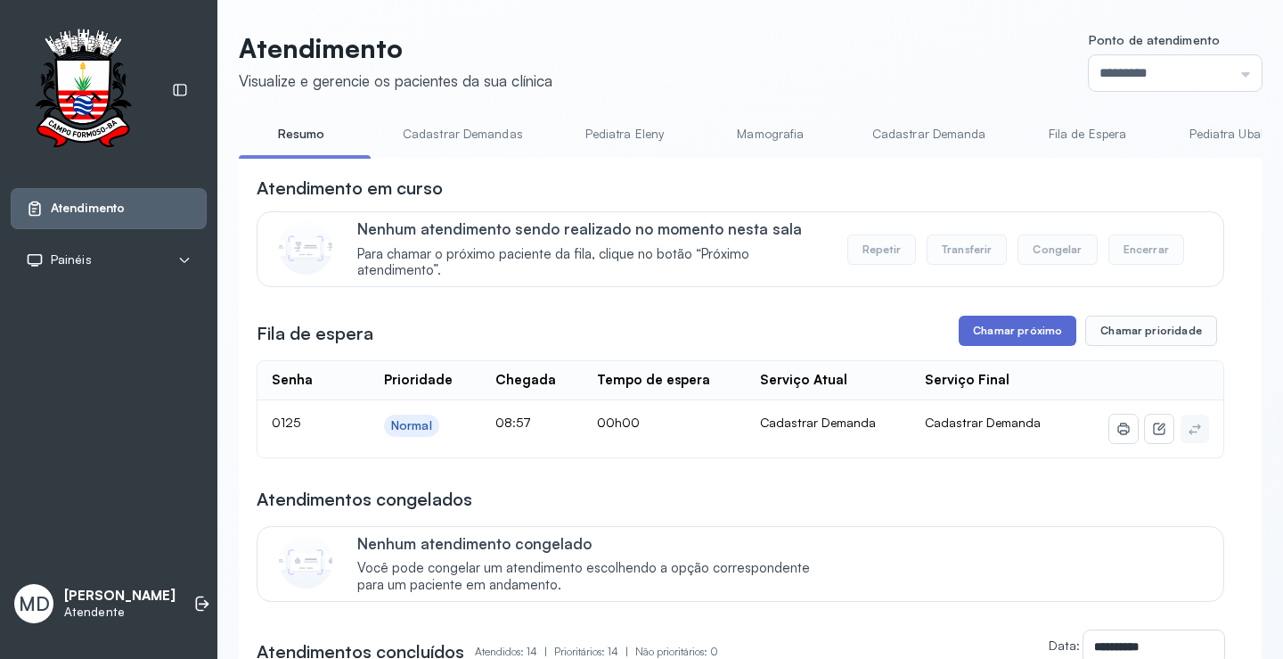
click at [1035, 332] on button "Chamar próximo" at bounding box center [1018, 330] width 118 height 30
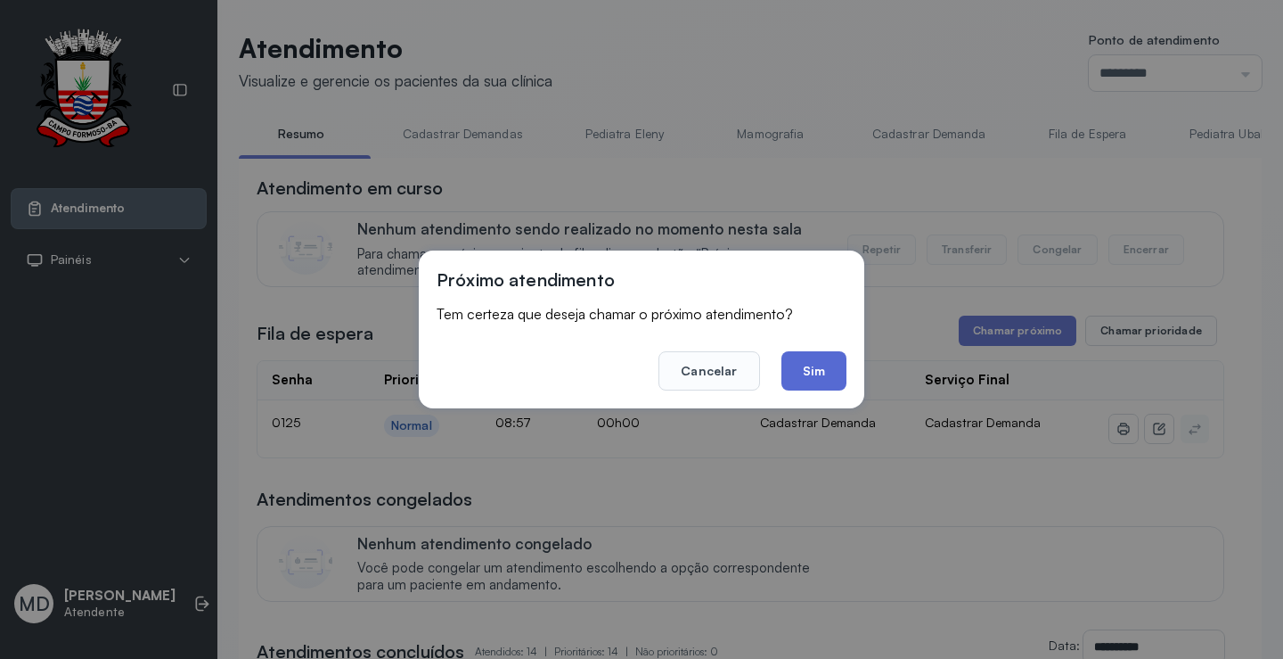
click at [831, 371] on button "Sim" at bounding box center [814, 370] width 65 height 39
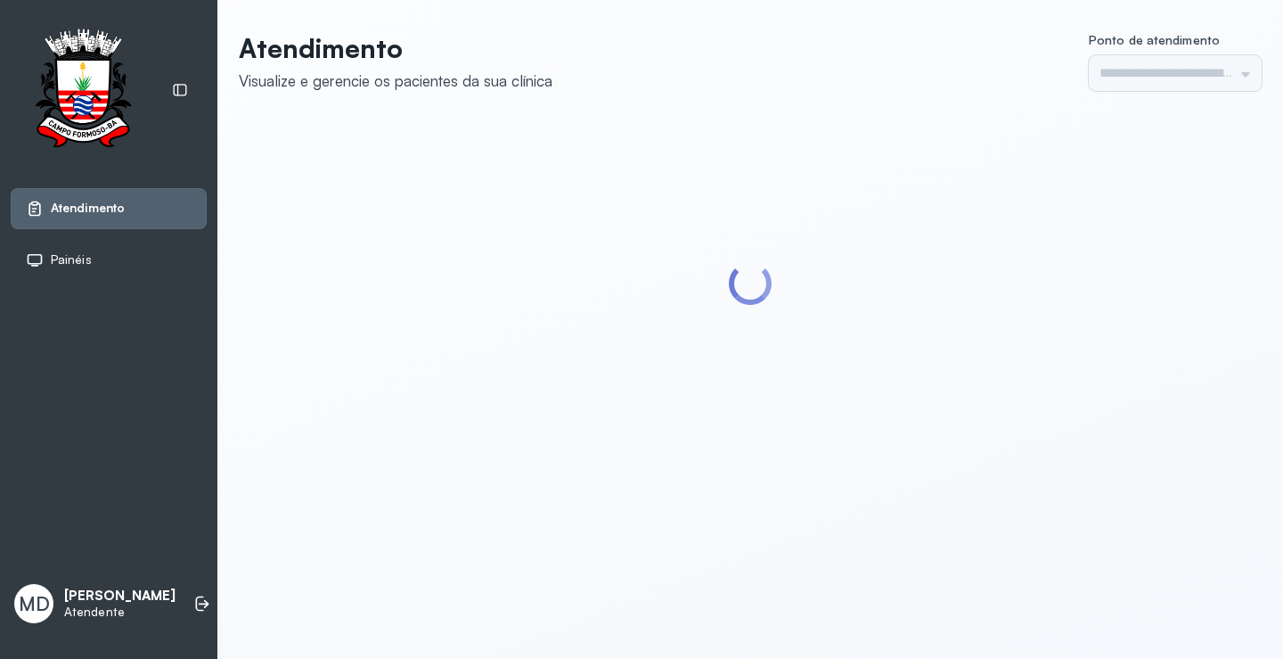
type input "*********"
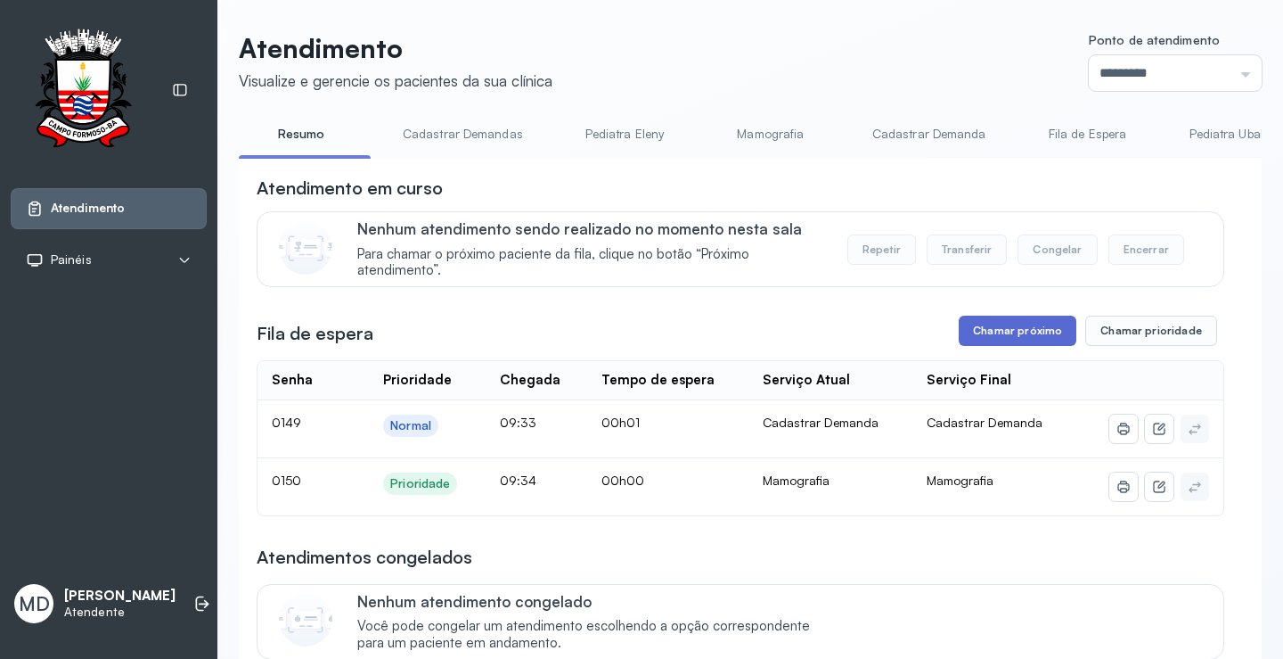
click at [1036, 338] on button "Chamar próximo" at bounding box center [1018, 330] width 118 height 30
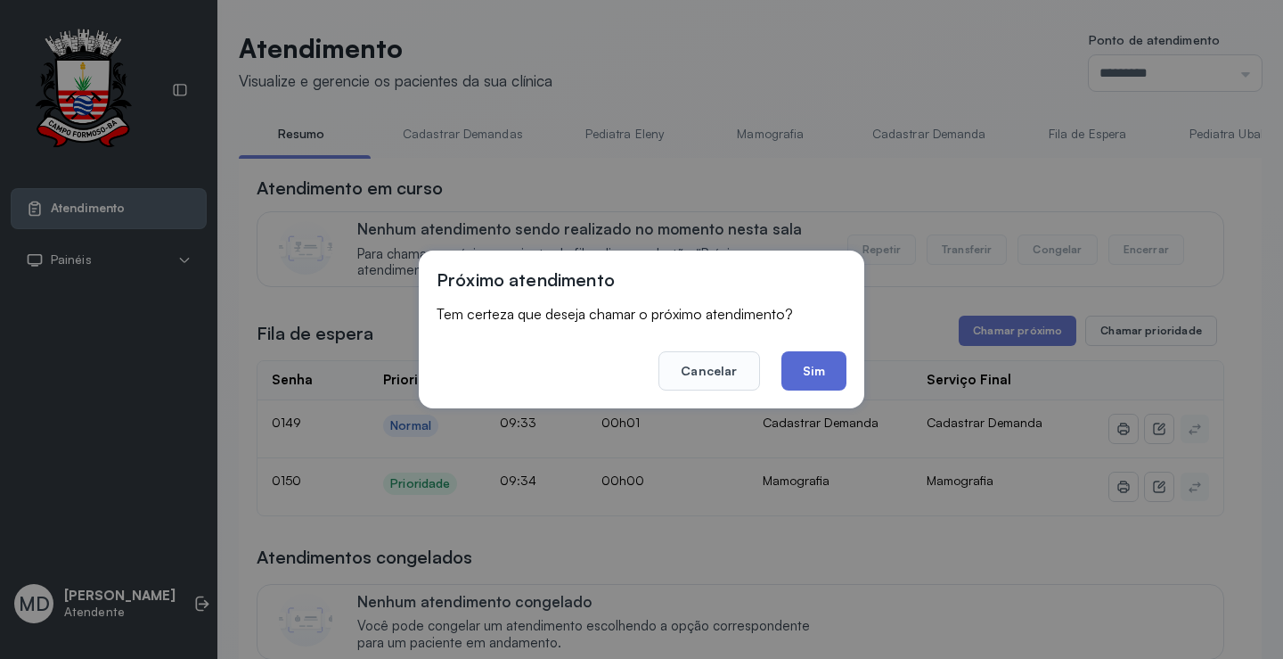
click at [798, 372] on button "Sim" at bounding box center [814, 370] width 65 height 39
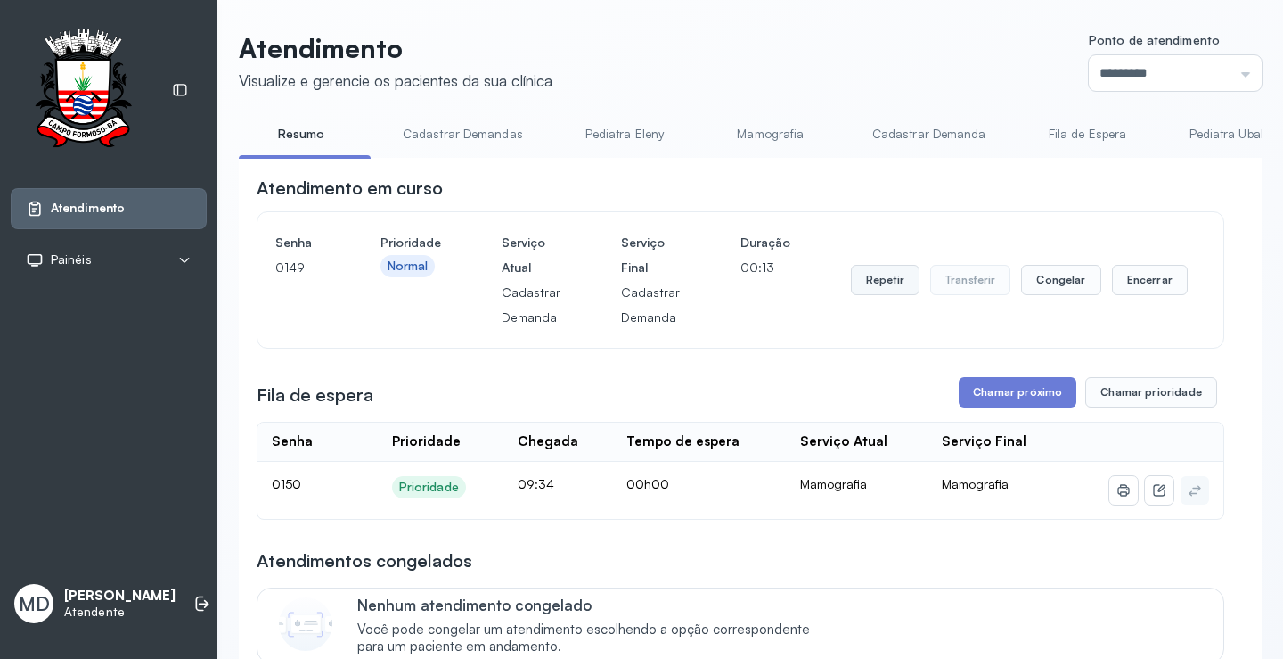
click at [877, 286] on button "Repetir" at bounding box center [885, 280] width 69 height 30
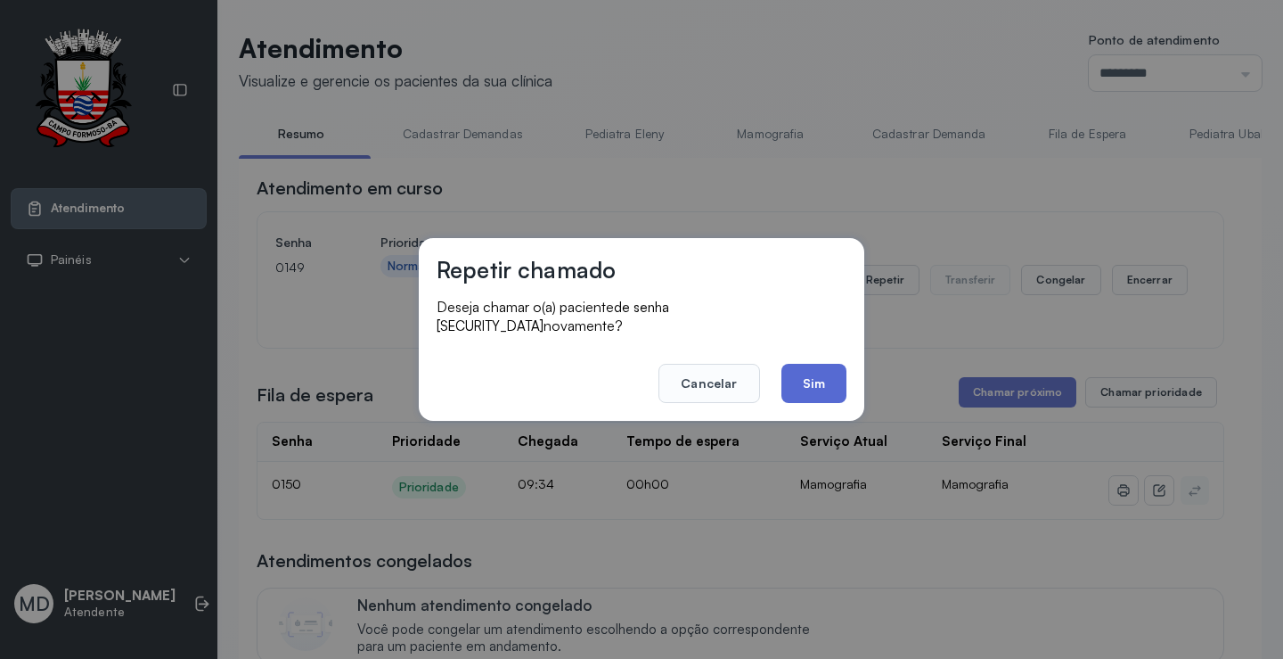
click at [806, 374] on button "Sim" at bounding box center [814, 383] width 65 height 39
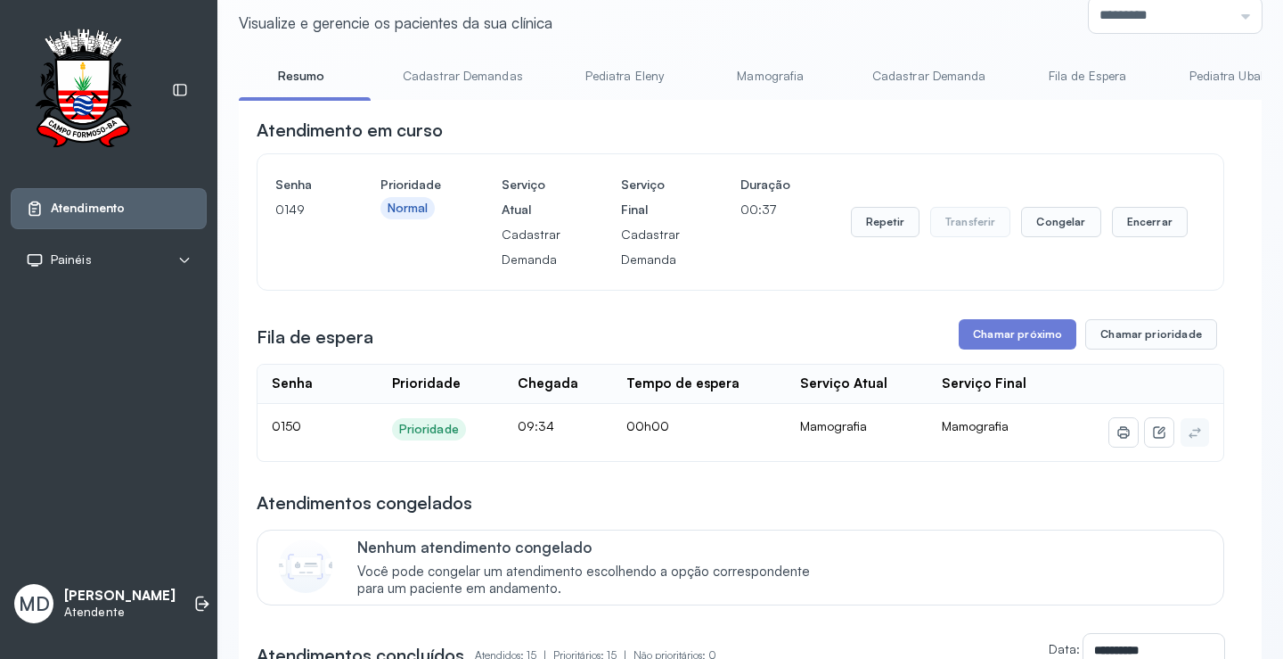
scroll to position [89, 0]
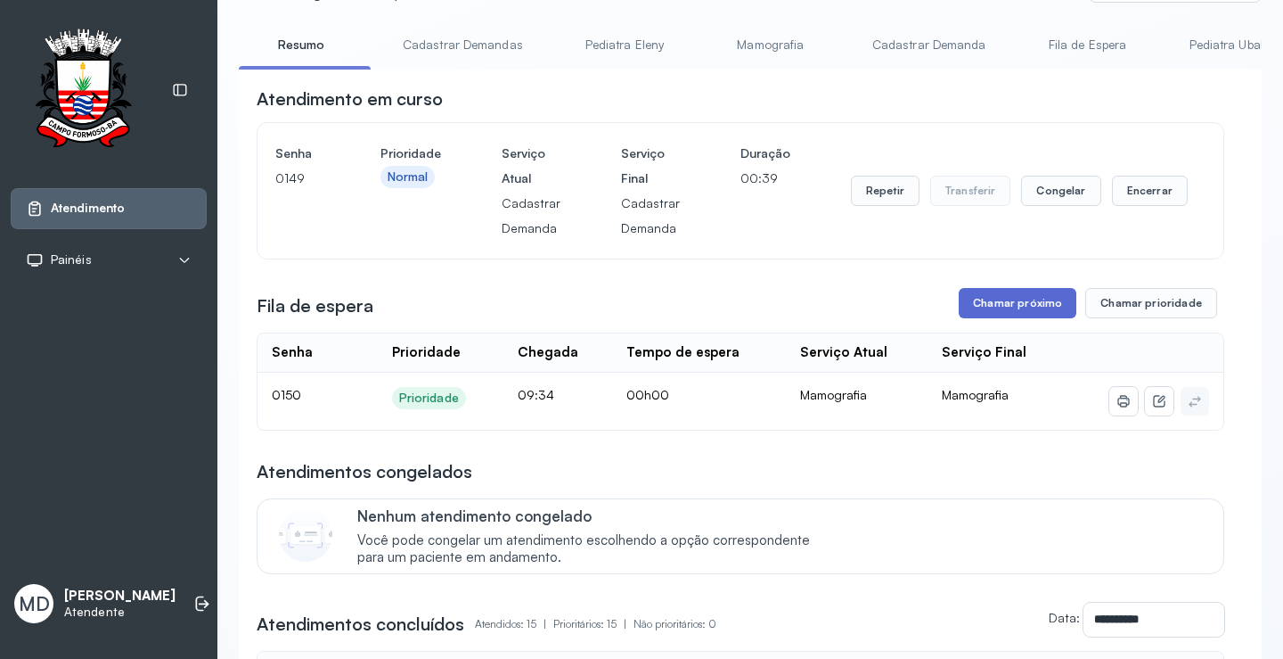
click at [1011, 307] on button "Chamar próximo" at bounding box center [1018, 303] width 118 height 30
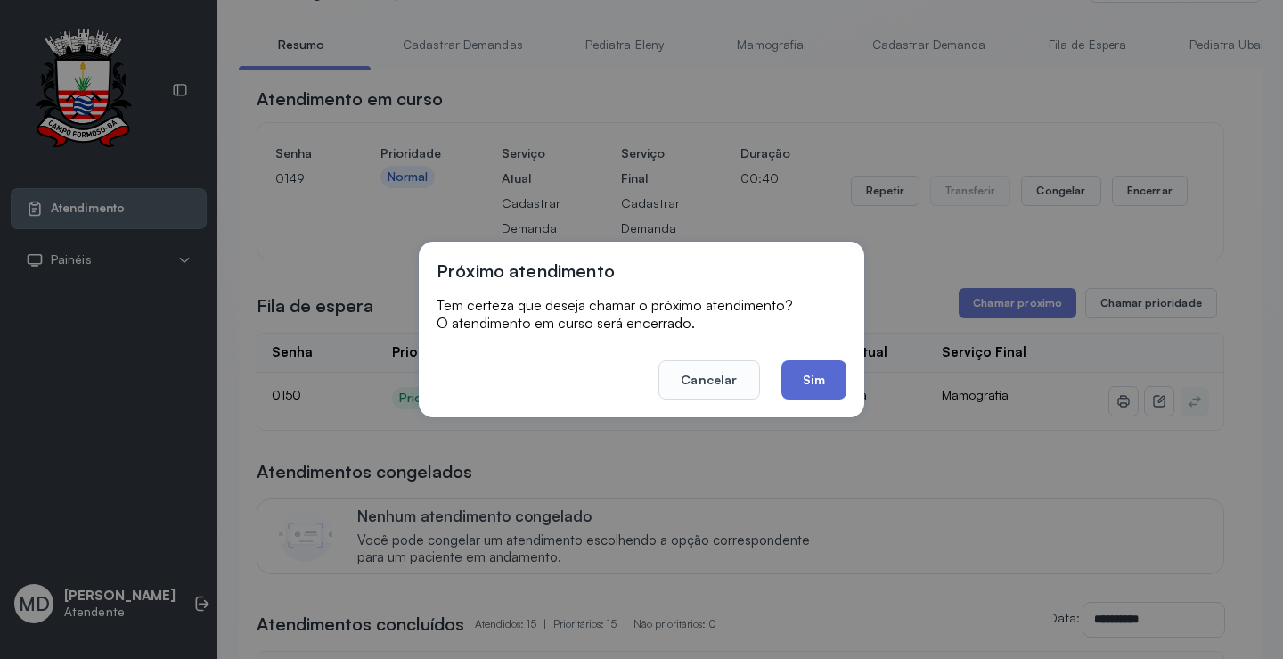
click at [825, 375] on button "Sim" at bounding box center [814, 379] width 65 height 39
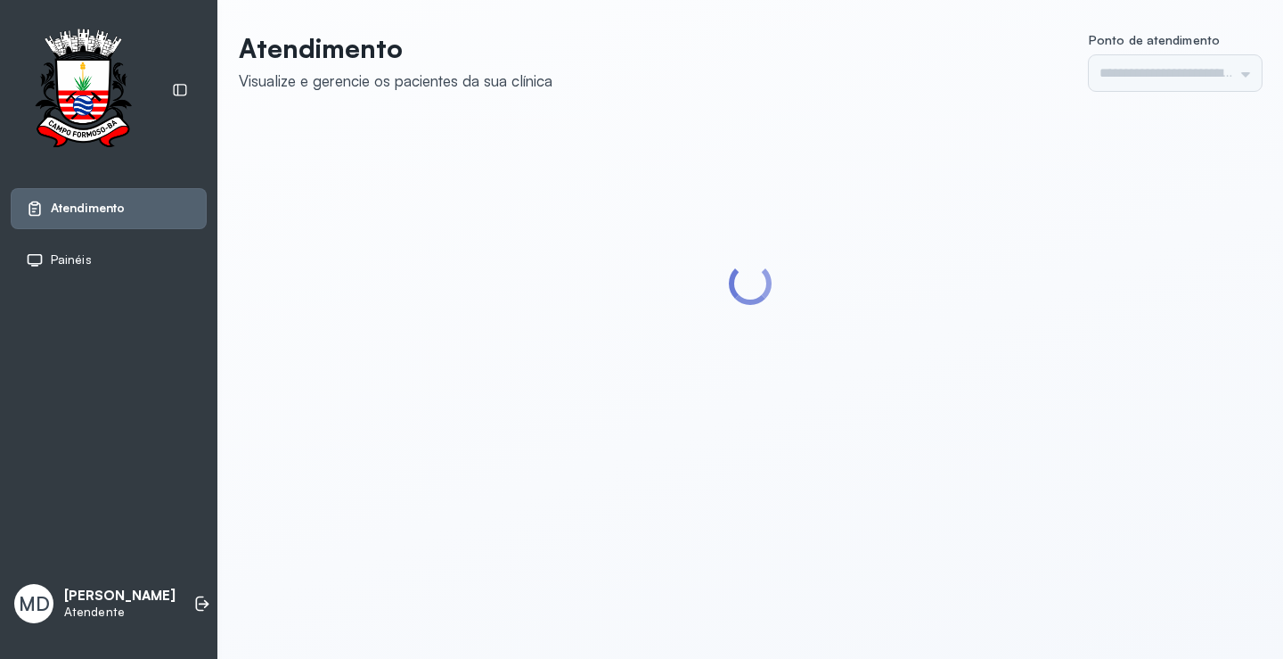
type input "*********"
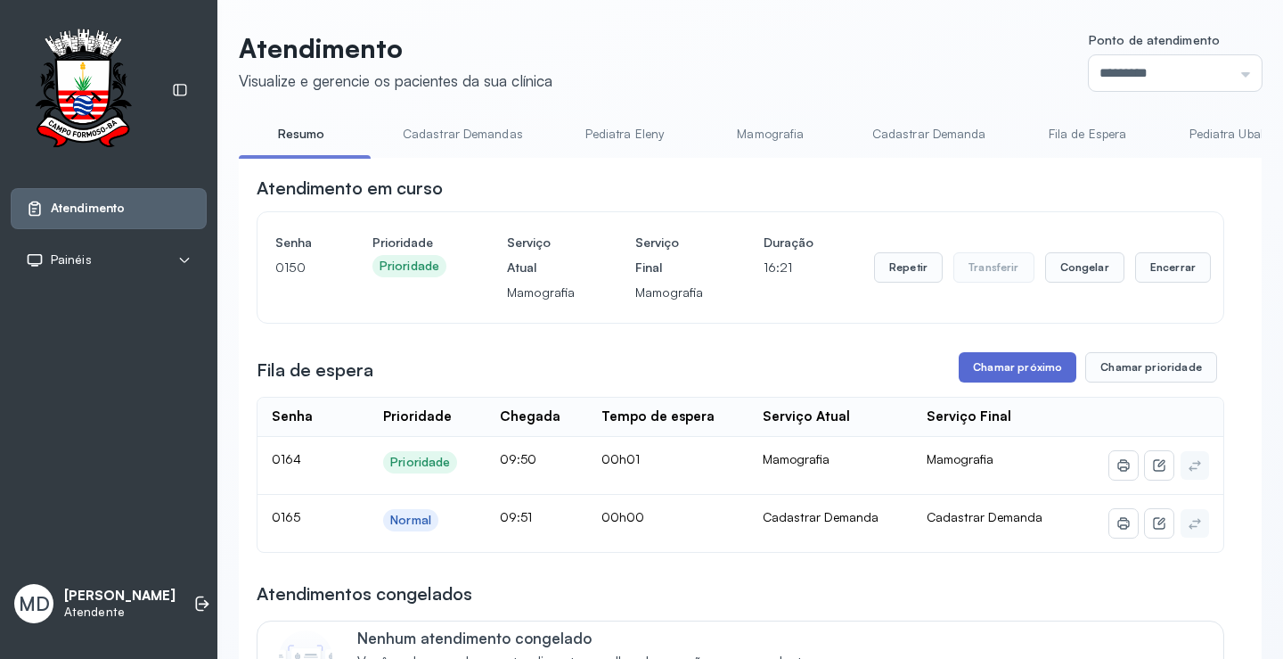
click at [1016, 367] on button "Chamar próximo" at bounding box center [1018, 367] width 118 height 30
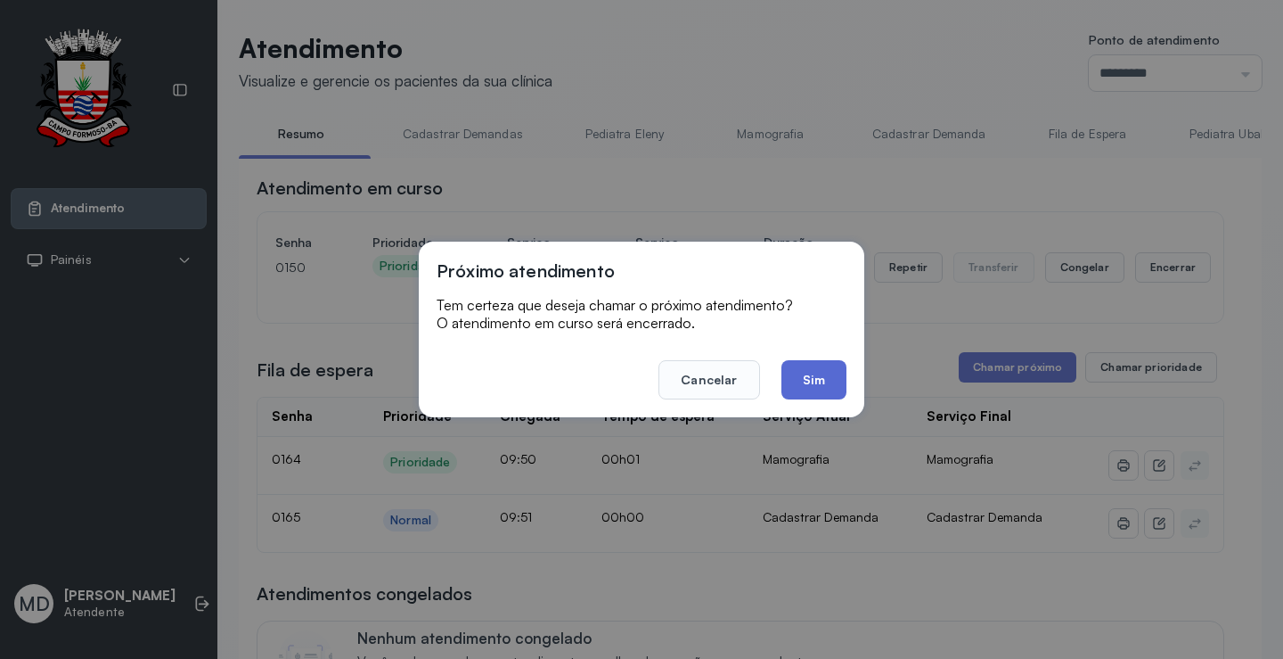
click at [812, 382] on button "Sim" at bounding box center [814, 379] width 65 height 39
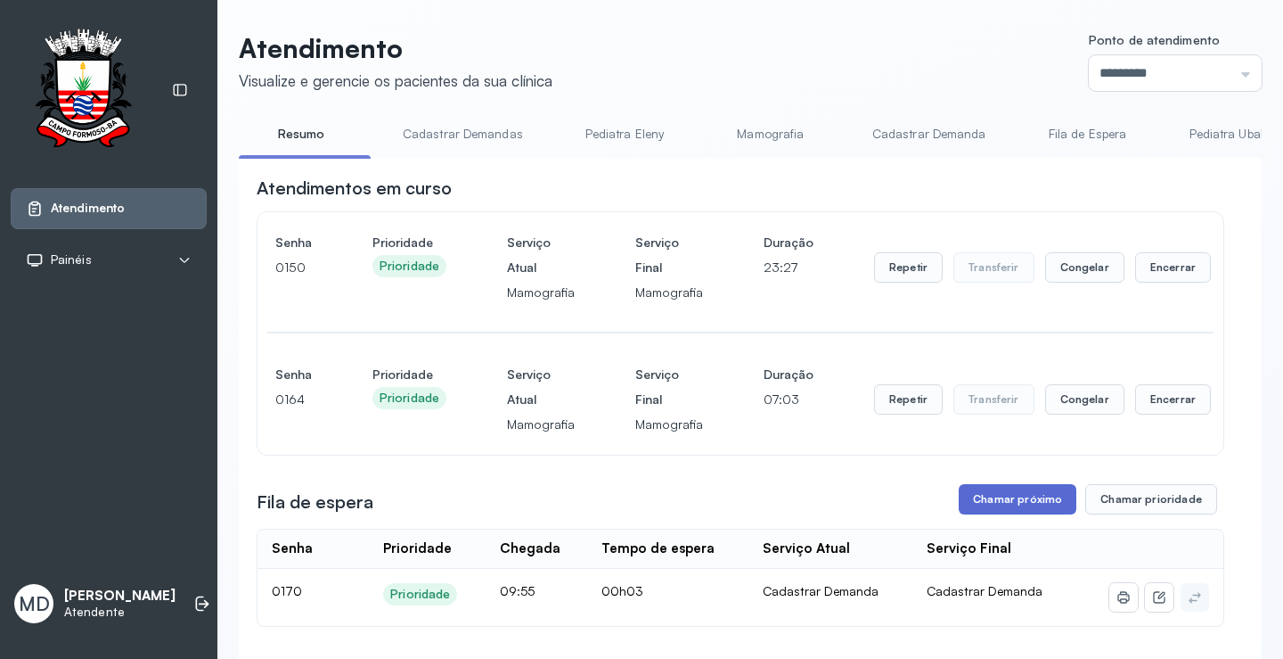
click at [990, 503] on button "Chamar próximo" at bounding box center [1018, 499] width 118 height 30
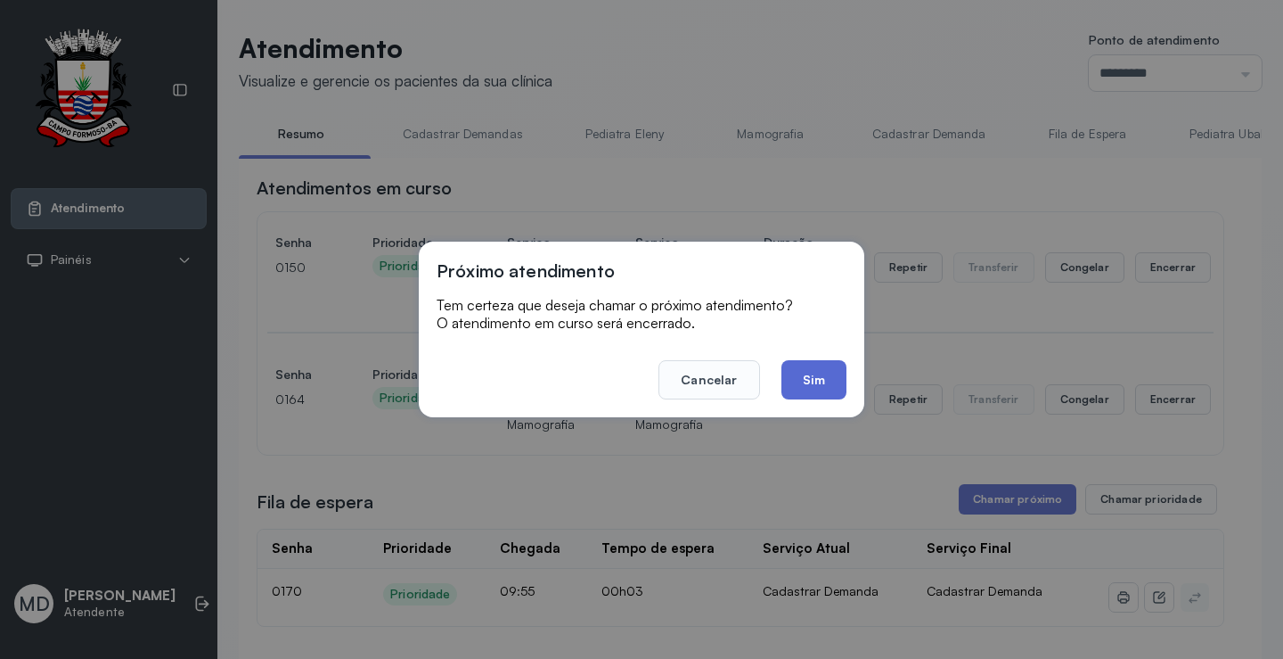
click at [812, 385] on button "Sim" at bounding box center [814, 379] width 65 height 39
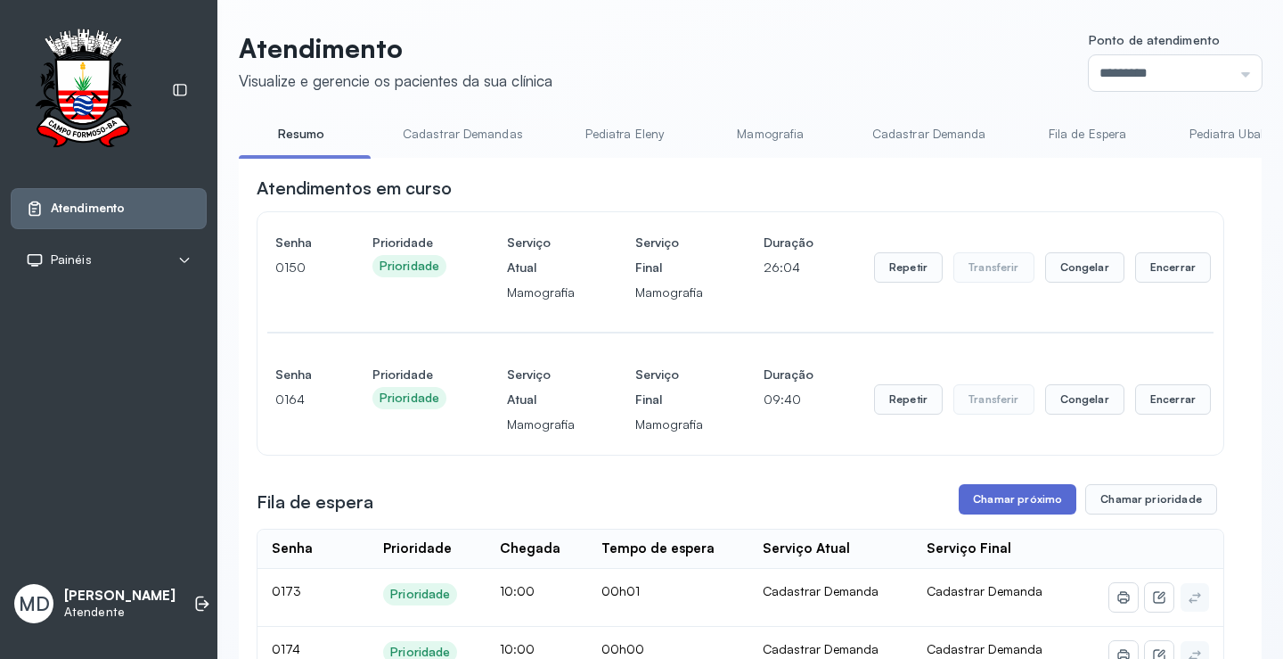
click at [1046, 497] on button "Chamar próximo" at bounding box center [1018, 499] width 118 height 30
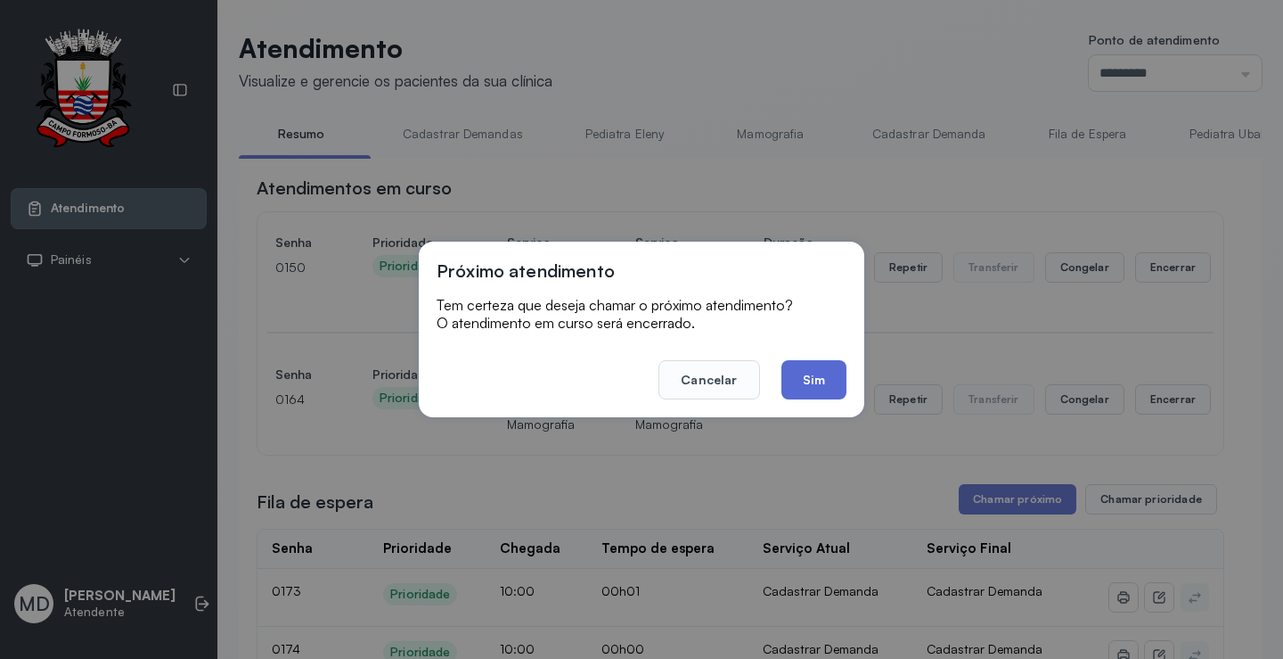
click at [813, 376] on button "Sim" at bounding box center [814, 379] width 65 height 39
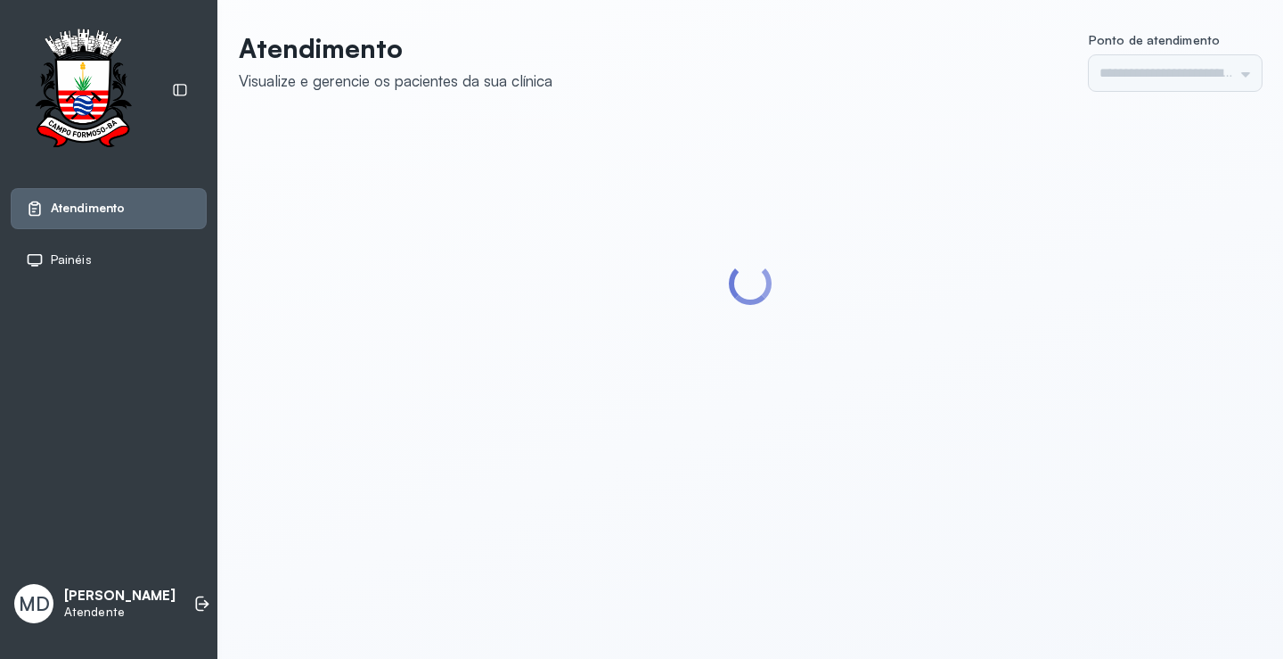
type input "*********"
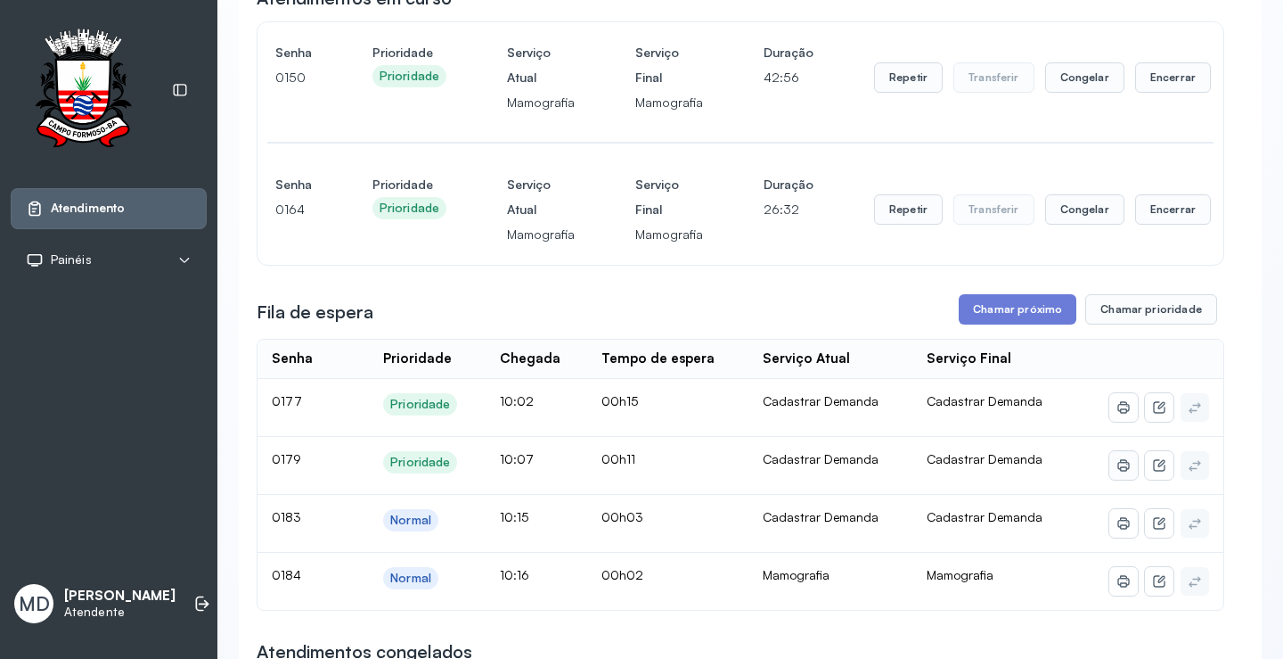
scroll to position [267, 0]
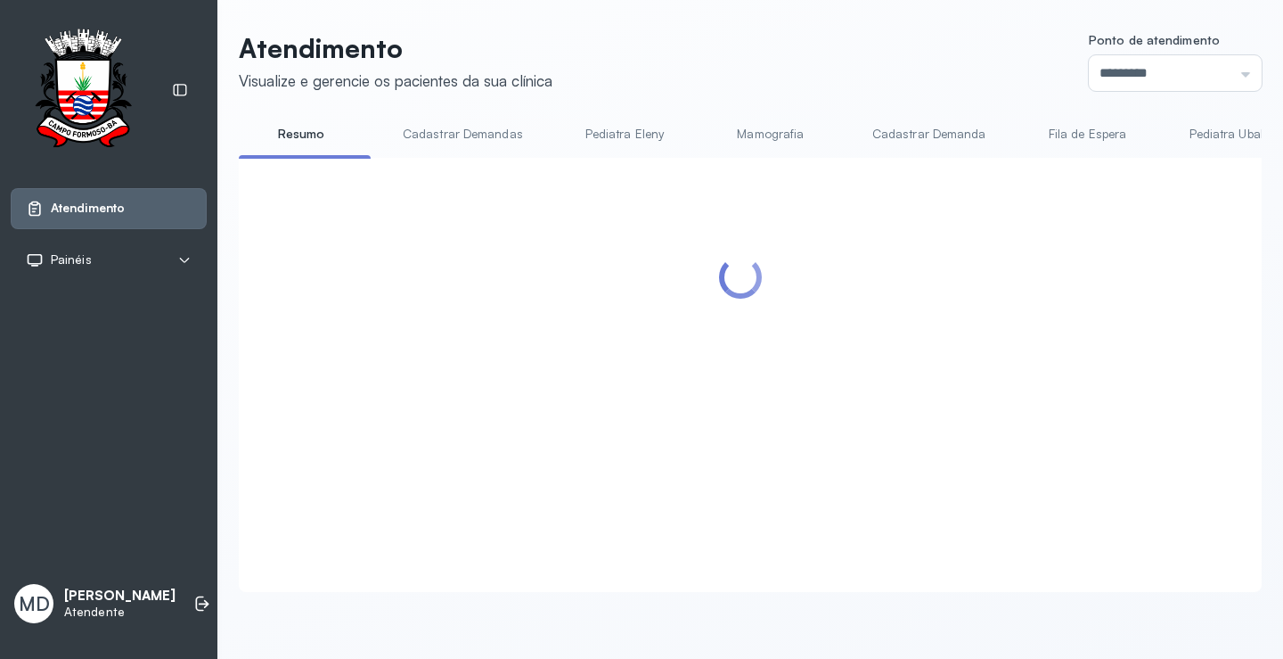
click at [1017, 230] on div at bounding box center [741, 354] width 968 height 356
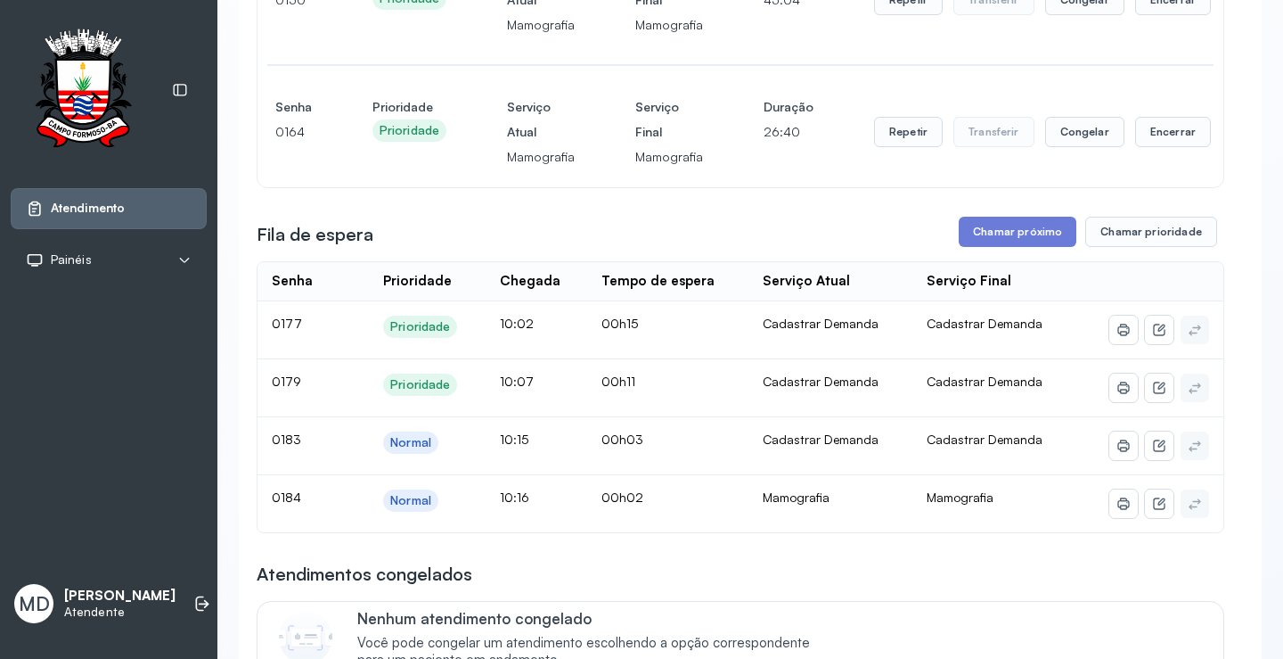
click at [1017, 230] on button "Chamar próximo" at bounding box center [1018, 232] width 118 height 30
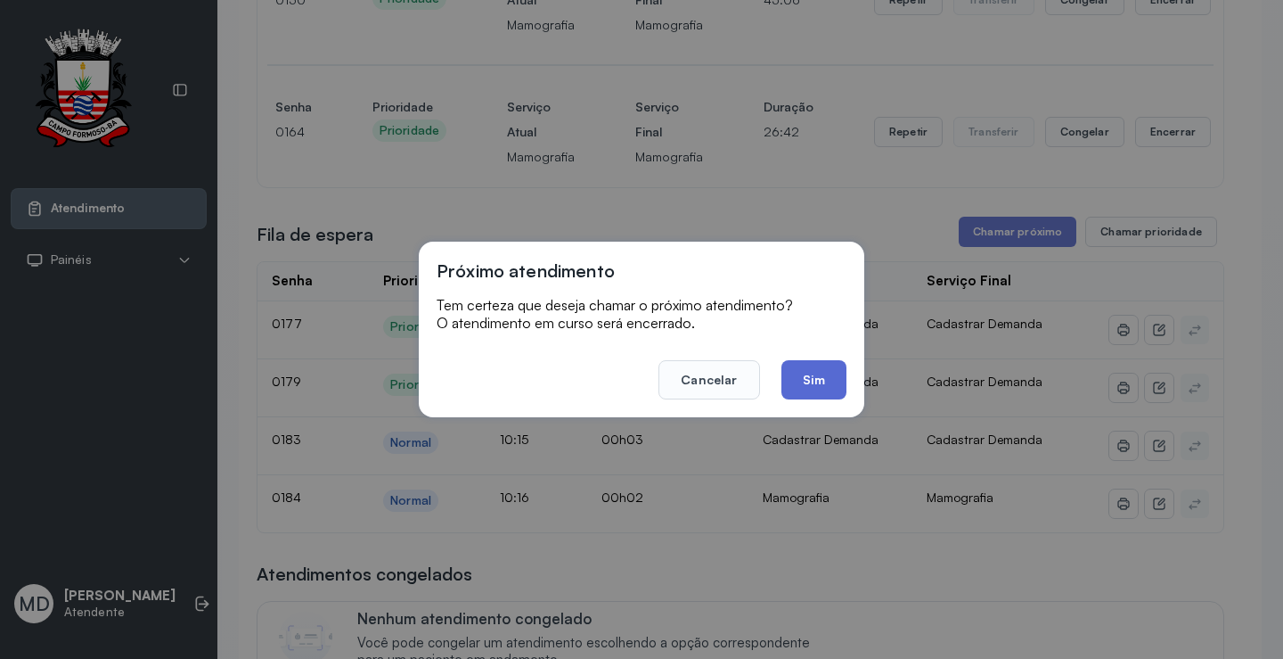
click at [812, 376] on button "Sim" at bounding box center [814, 379] width 65 height 39
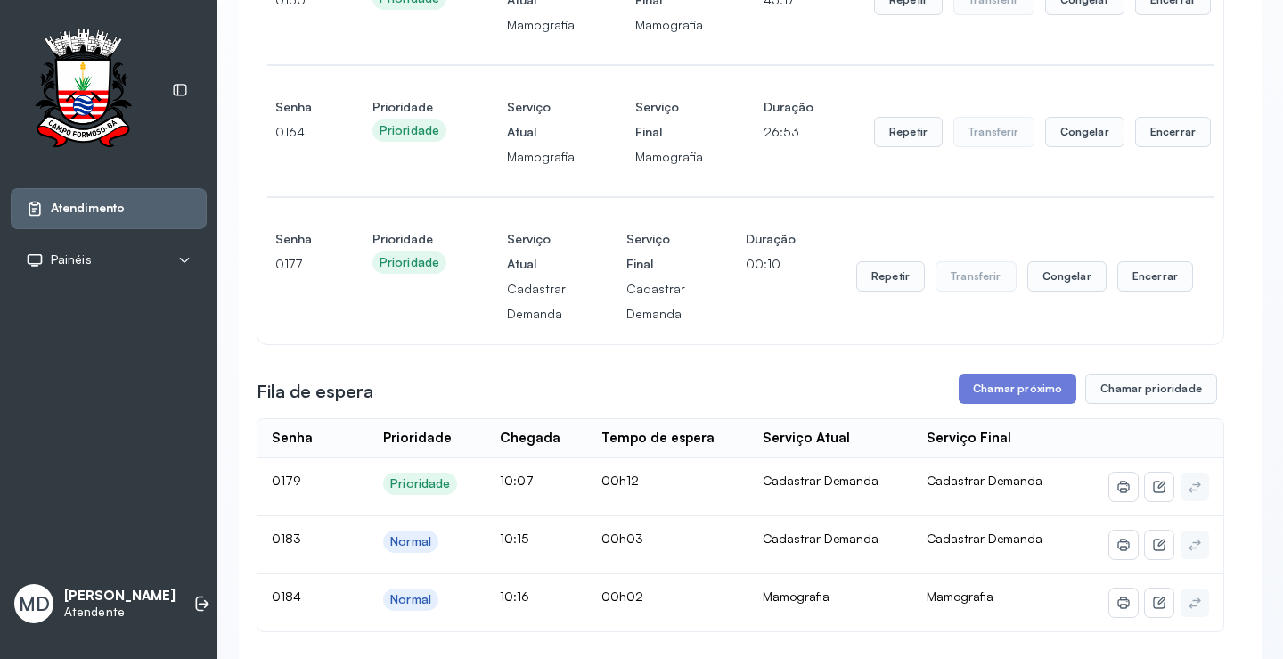
scroll to position [446, 0]
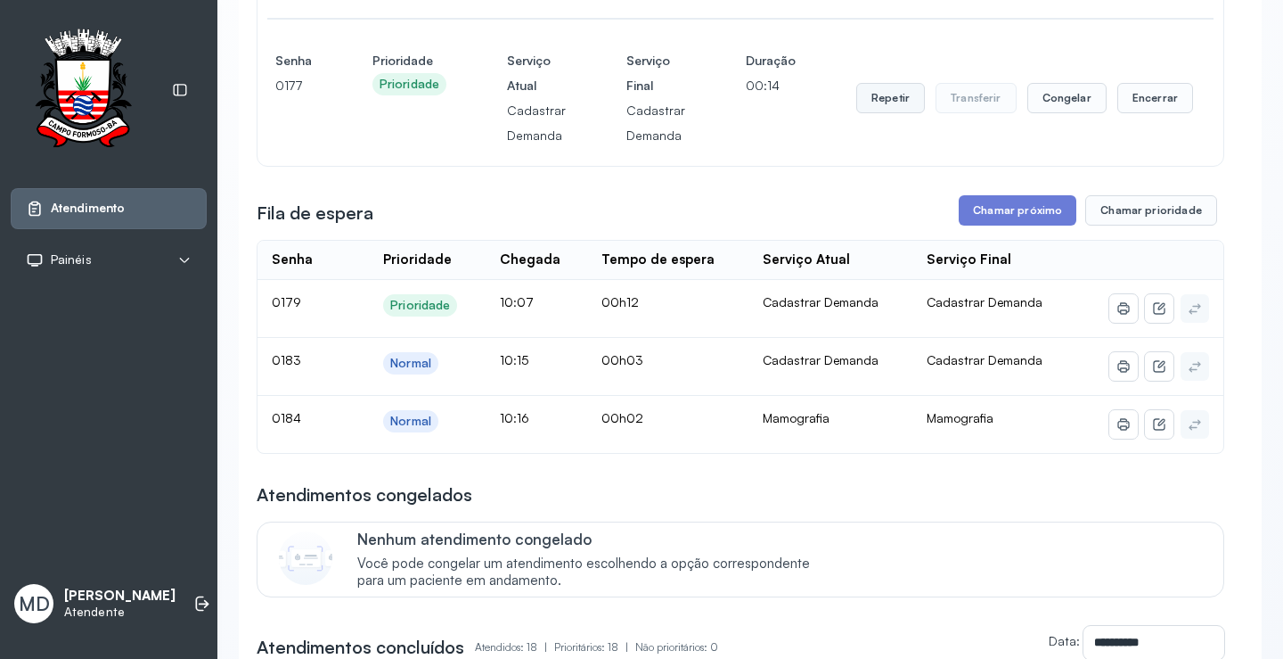
click at [877, 98] on button "Repetir" at bounding box center [890, 98] width 69 height 30
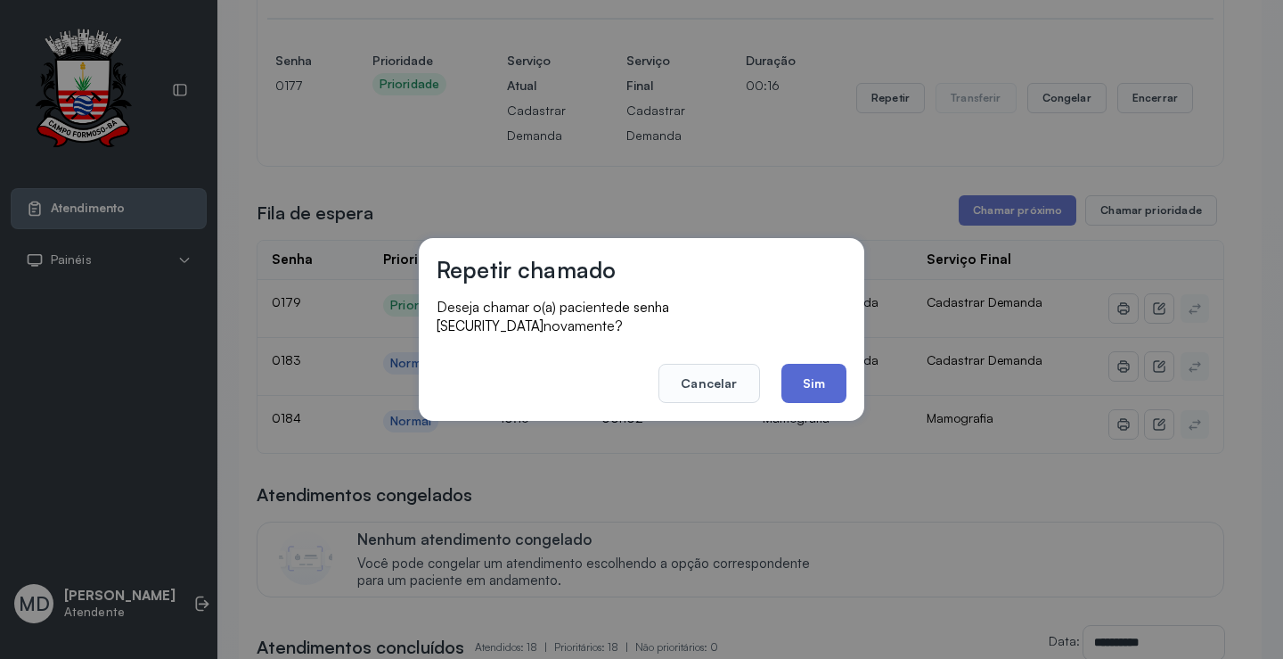
click at [823, 377] on button "Sim" at bounding box center [814, 383] width 65 height 39
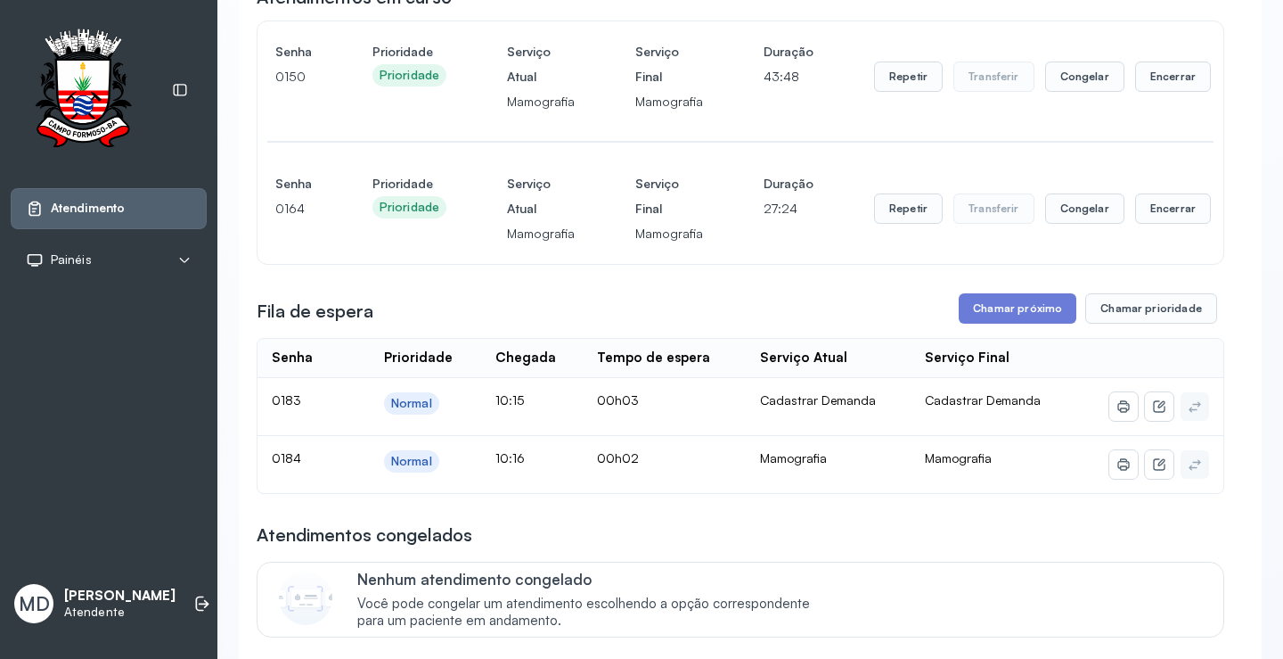
scroll to position [178, 0]
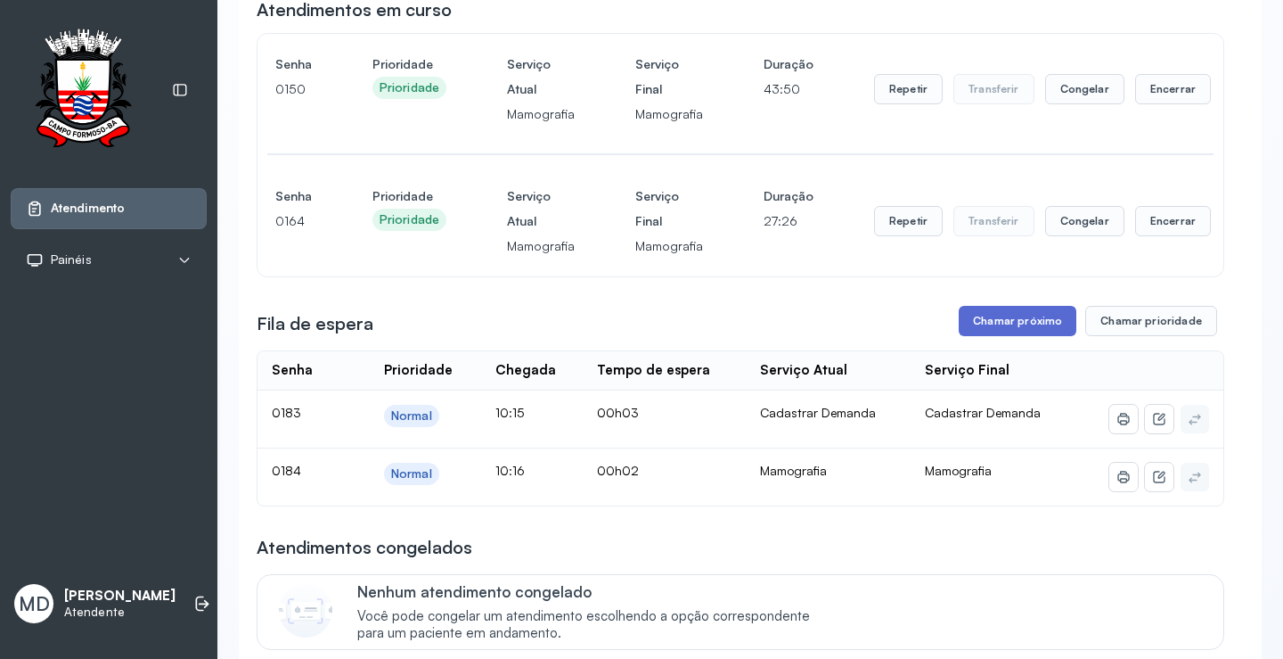
click at [1011, 320] on button "Chamar próximo" at bounding box center [1018, 321] width 118 height 30
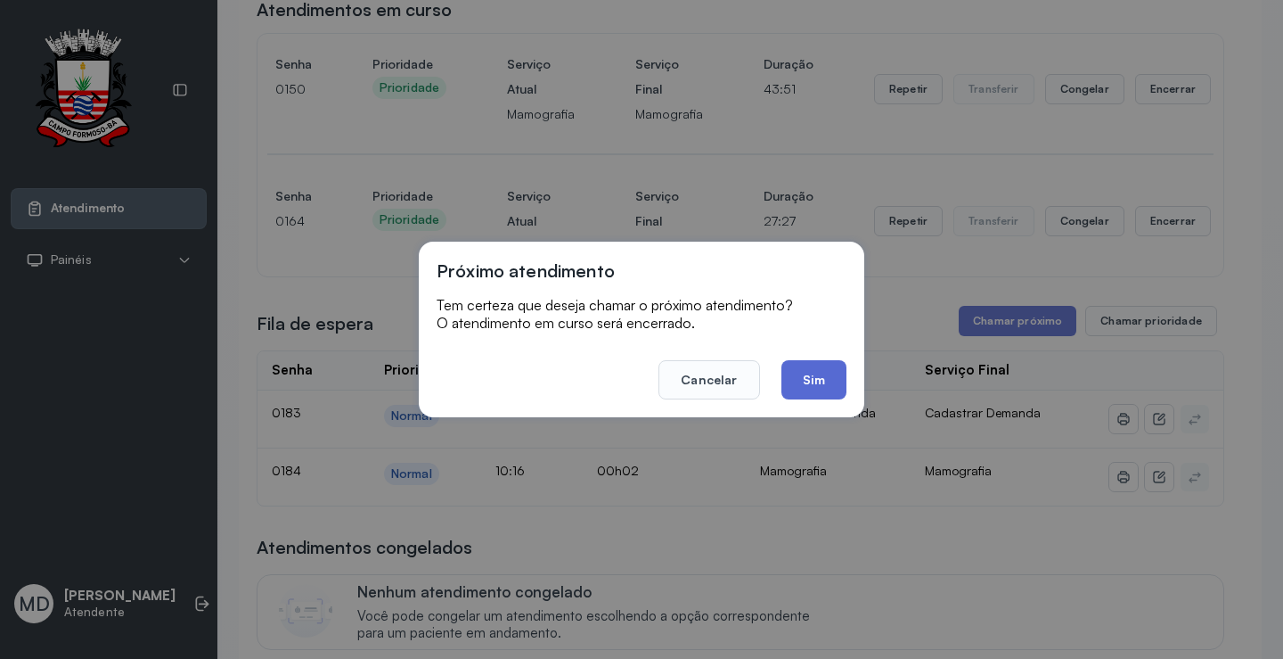
click at [812, 369] on button "Sim" at bounding box center [814, 379] width 65 height 39
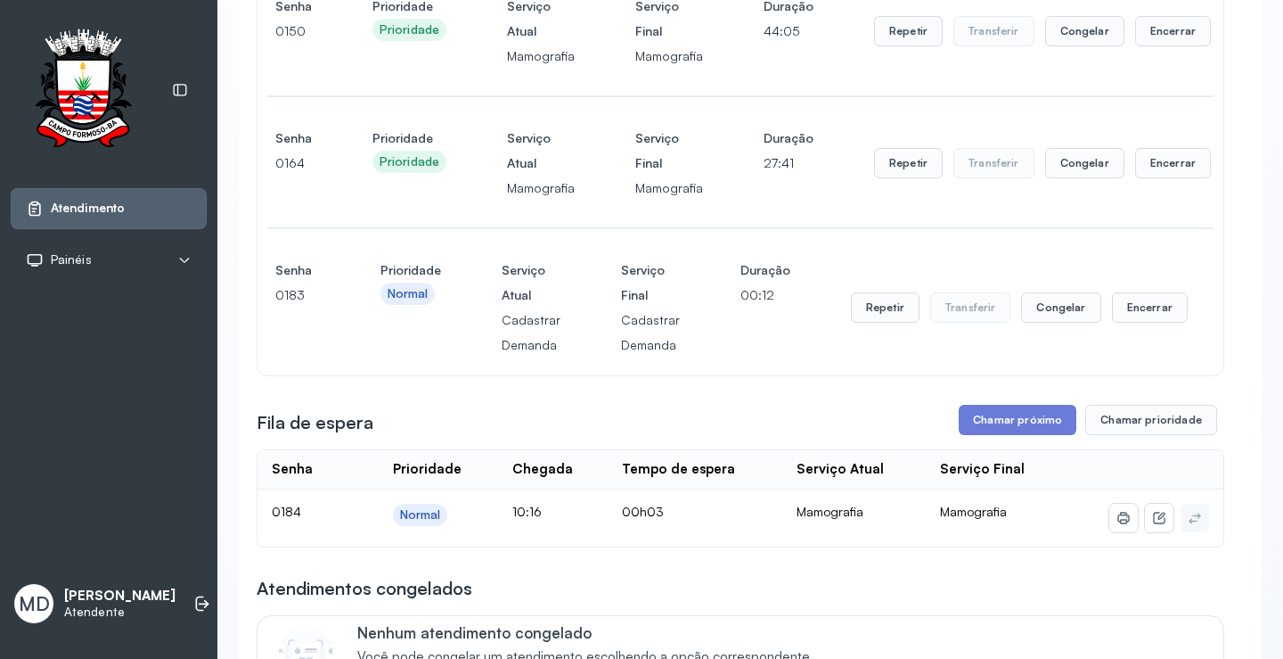
scroll to position [267, 0]
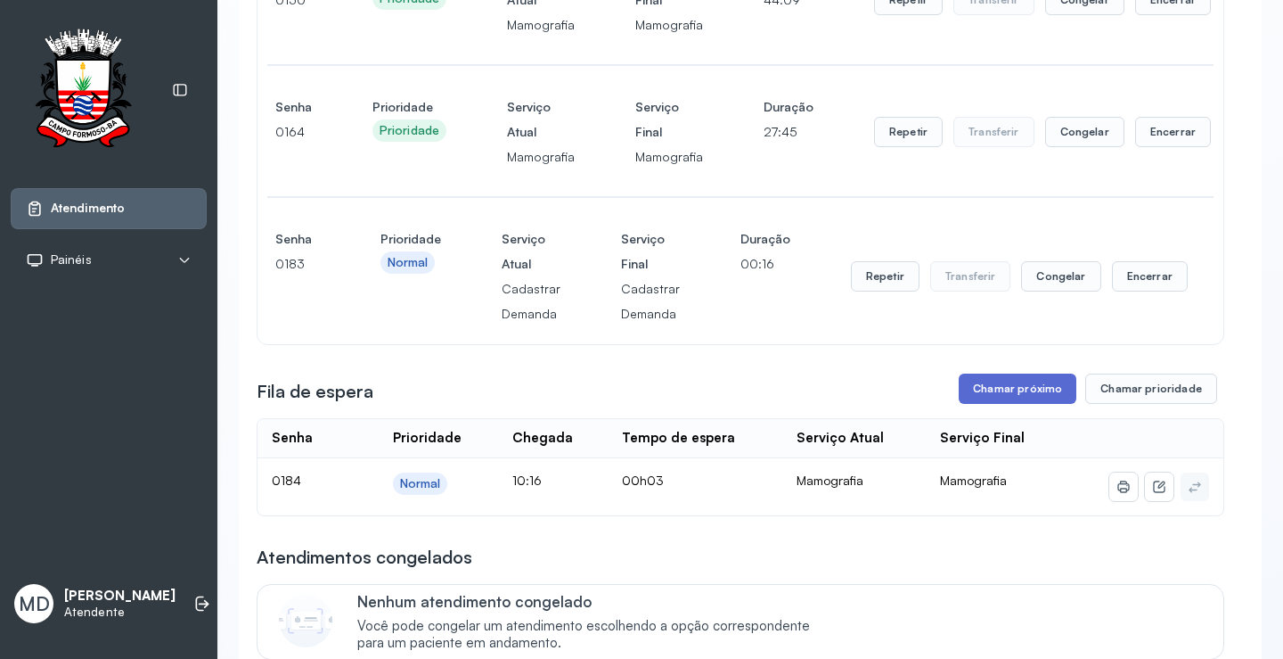
click at [1031, 391] on button "Chamar próximo" at bounding box center [1018, 388] width 118 height 30
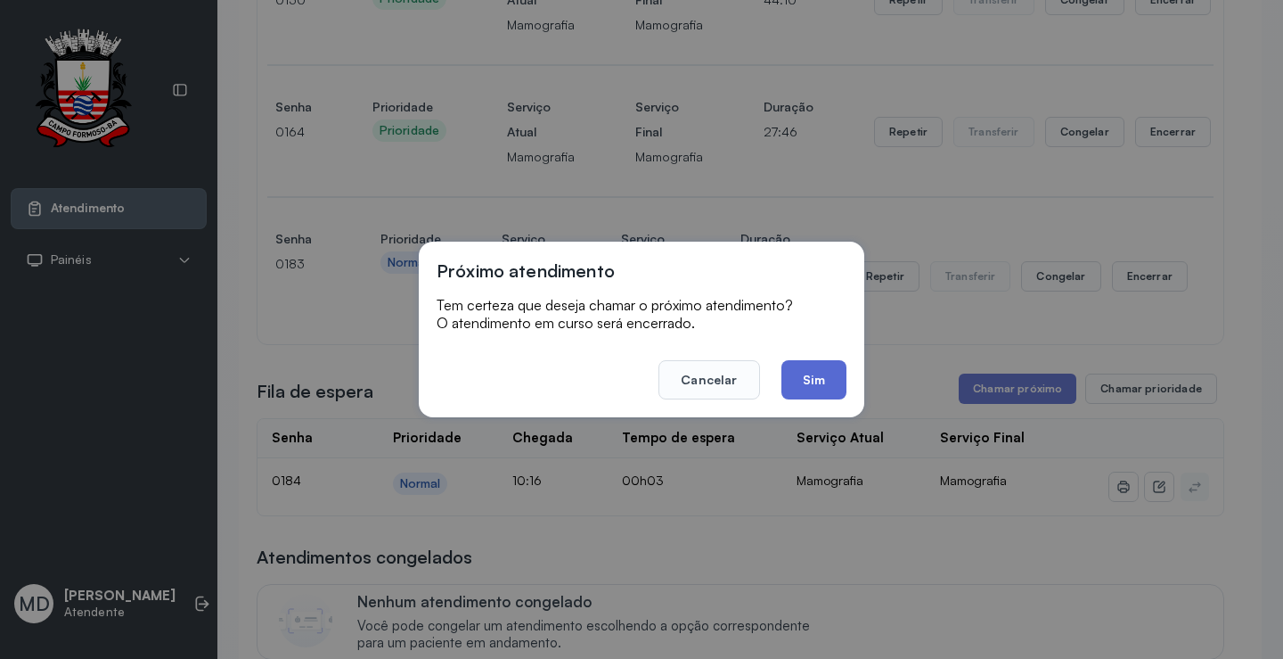
click at [801, 379] on button "Sim" at bounding box center [814, 379] width 65 height 39
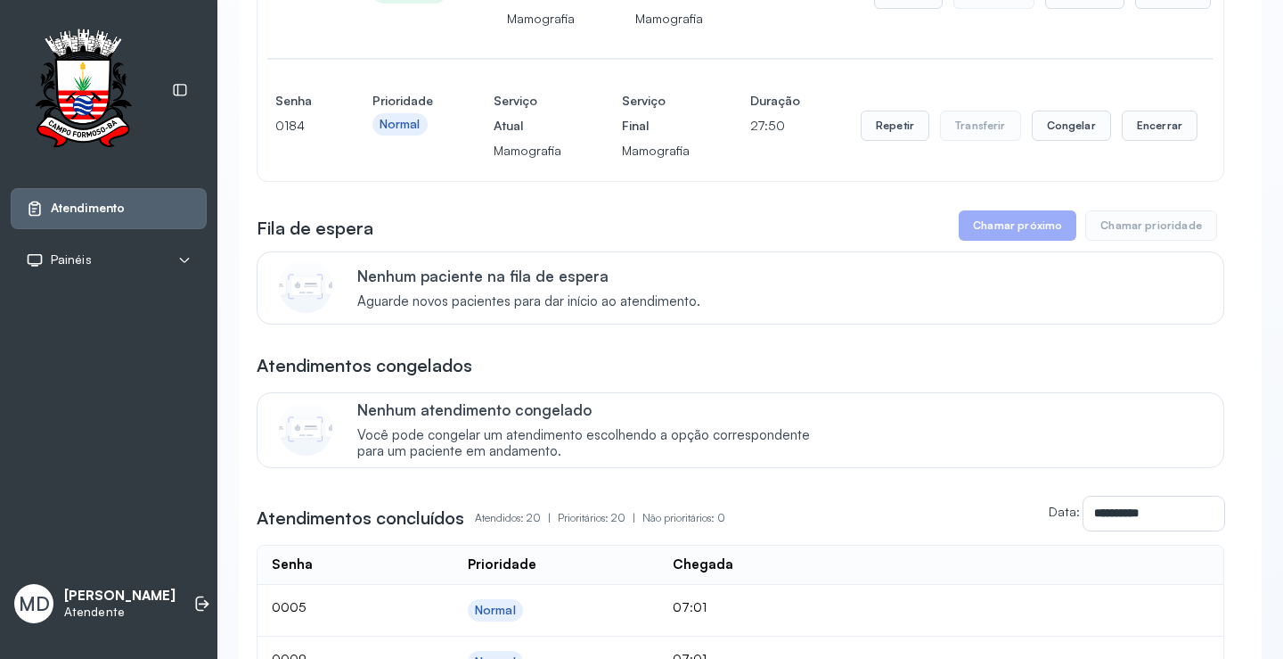
scroll to position [624, 0]
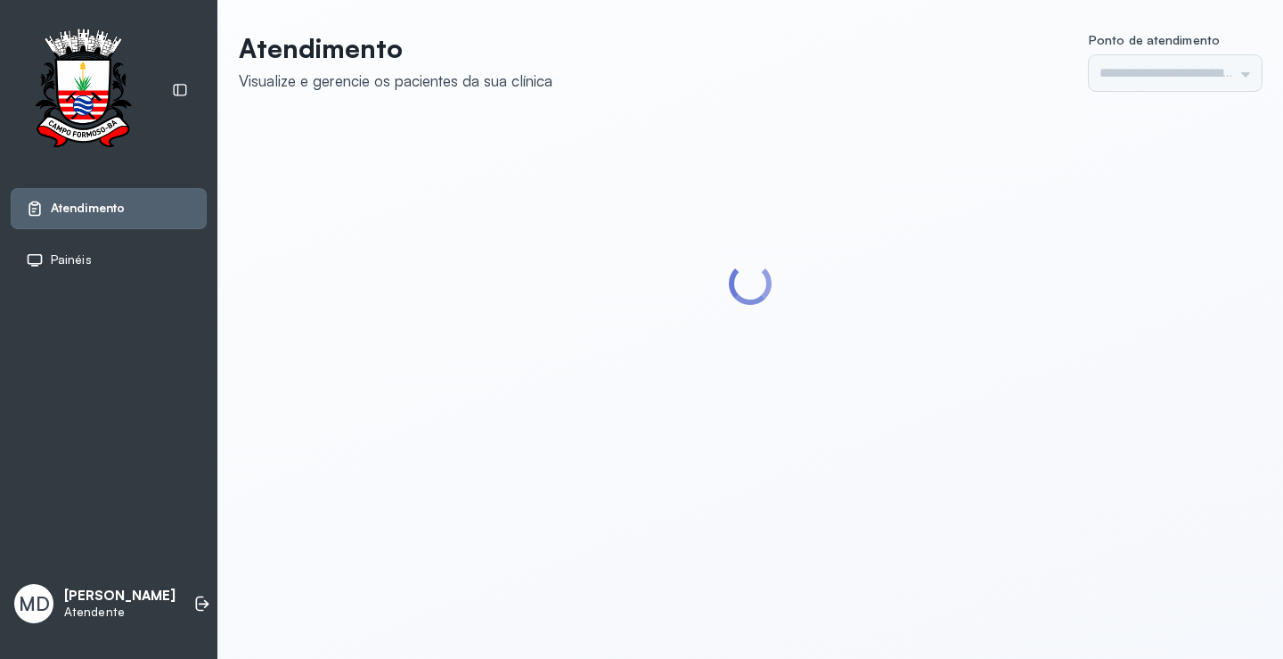
type input "*********"
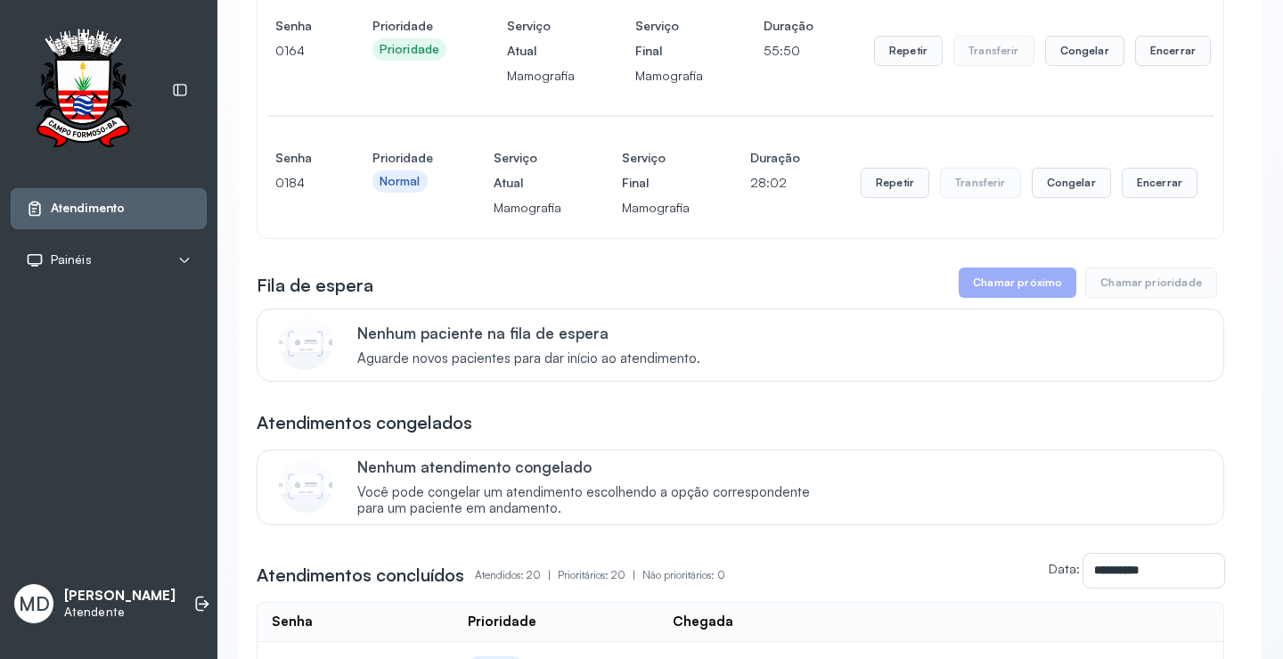
scroll to position [356, 0]
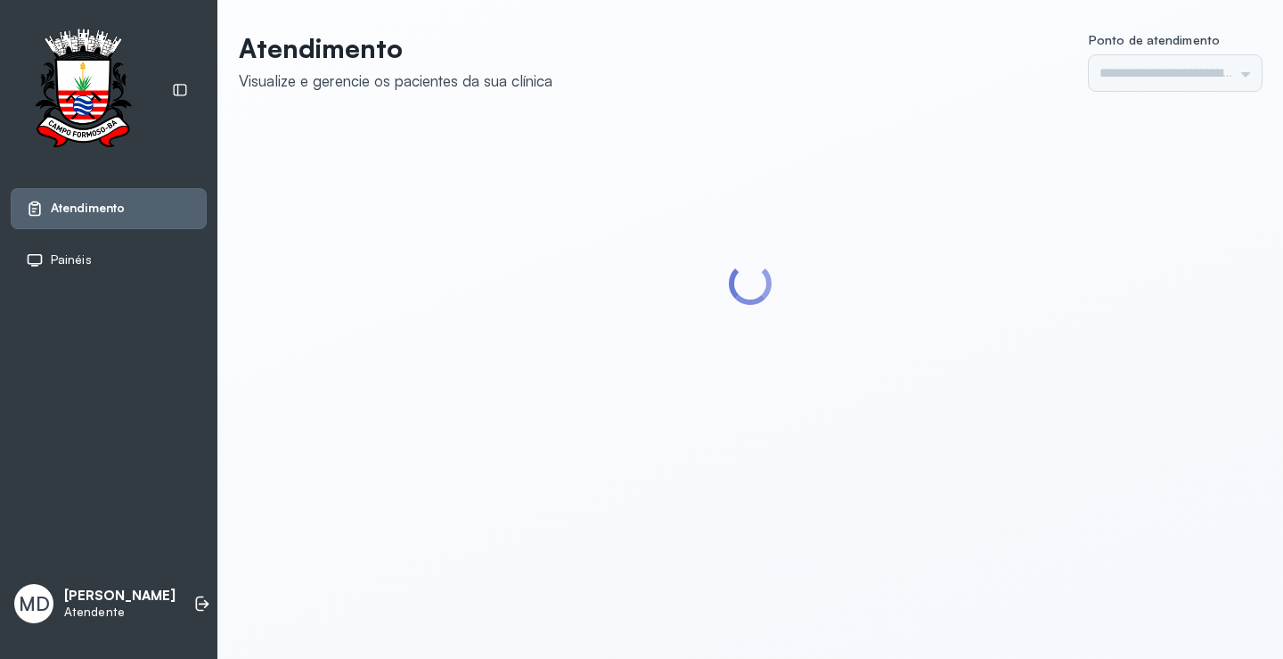
type input "*********"
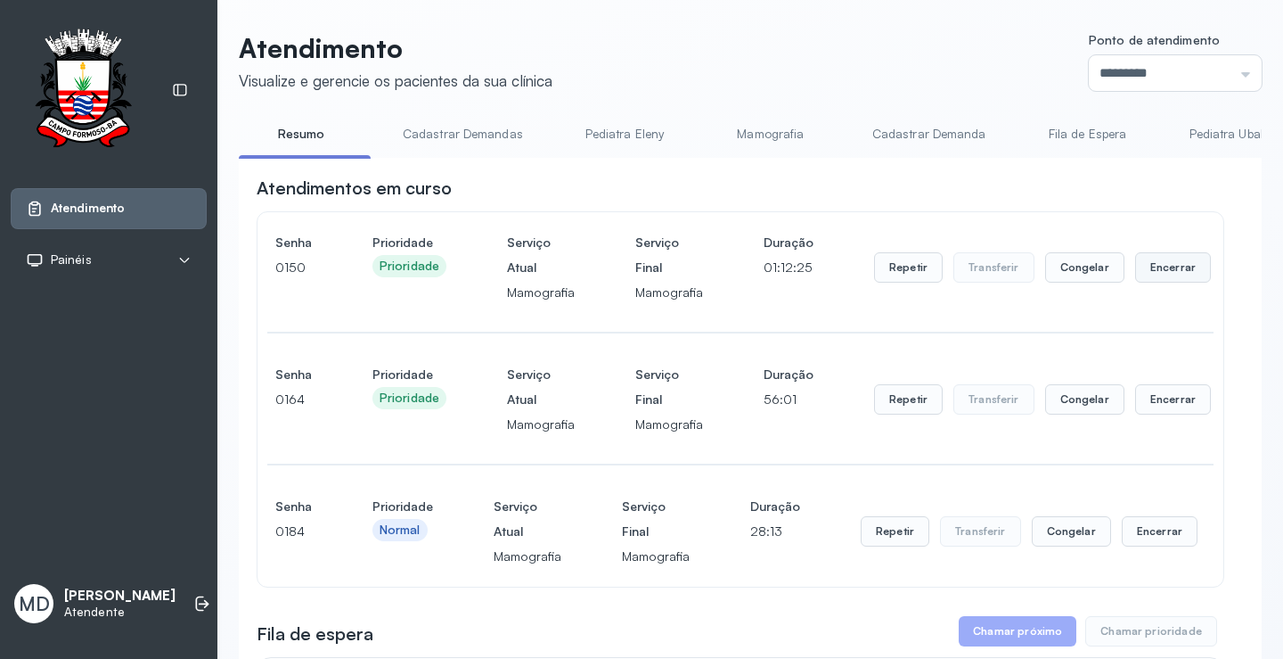
click at [1158, 265] on button "Encerrar" at bounding box center [1173, 267] width 76 height 30
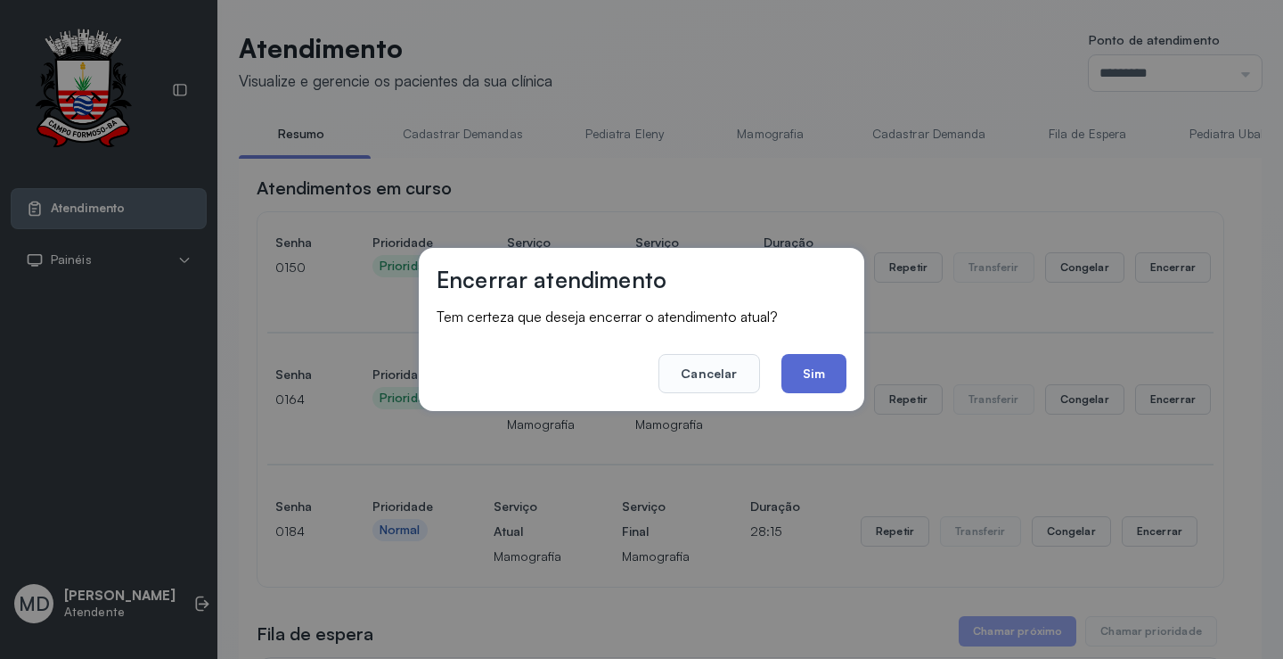
click at [806, 368] on button "Sim" at bounding box center [814, 373] width 65 height 39
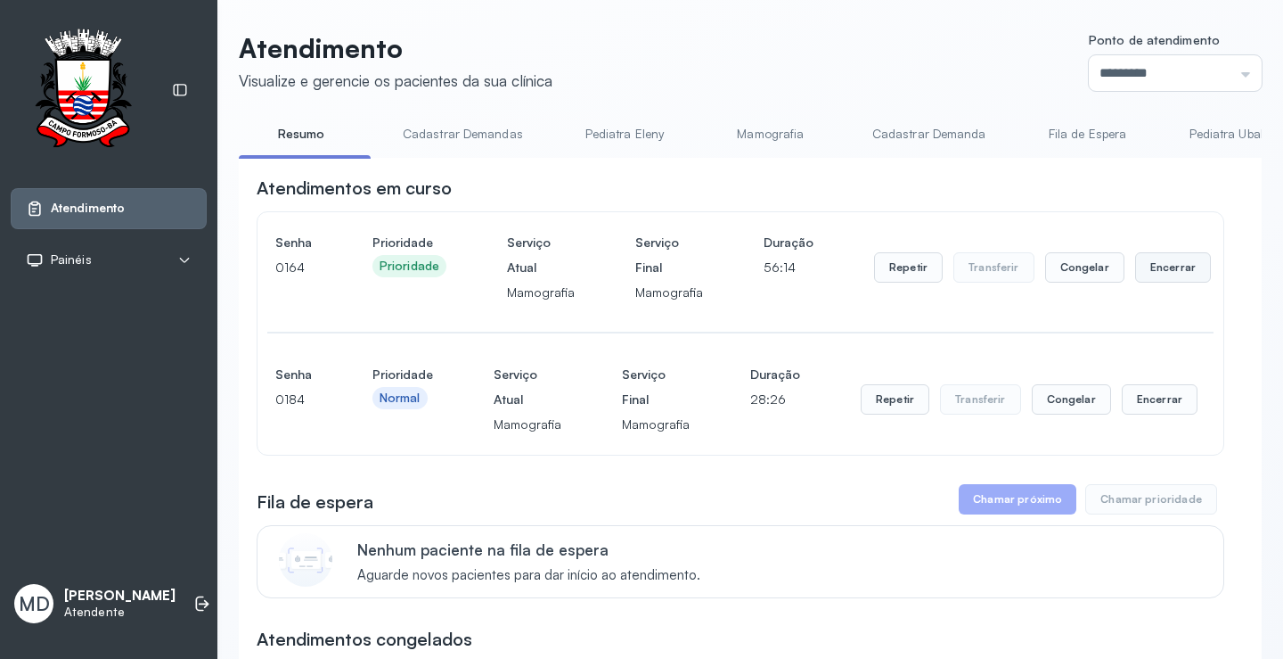
click at [1162, 269] on button "Encerrar" at bounding box center [1173, 267] width 76 height 30
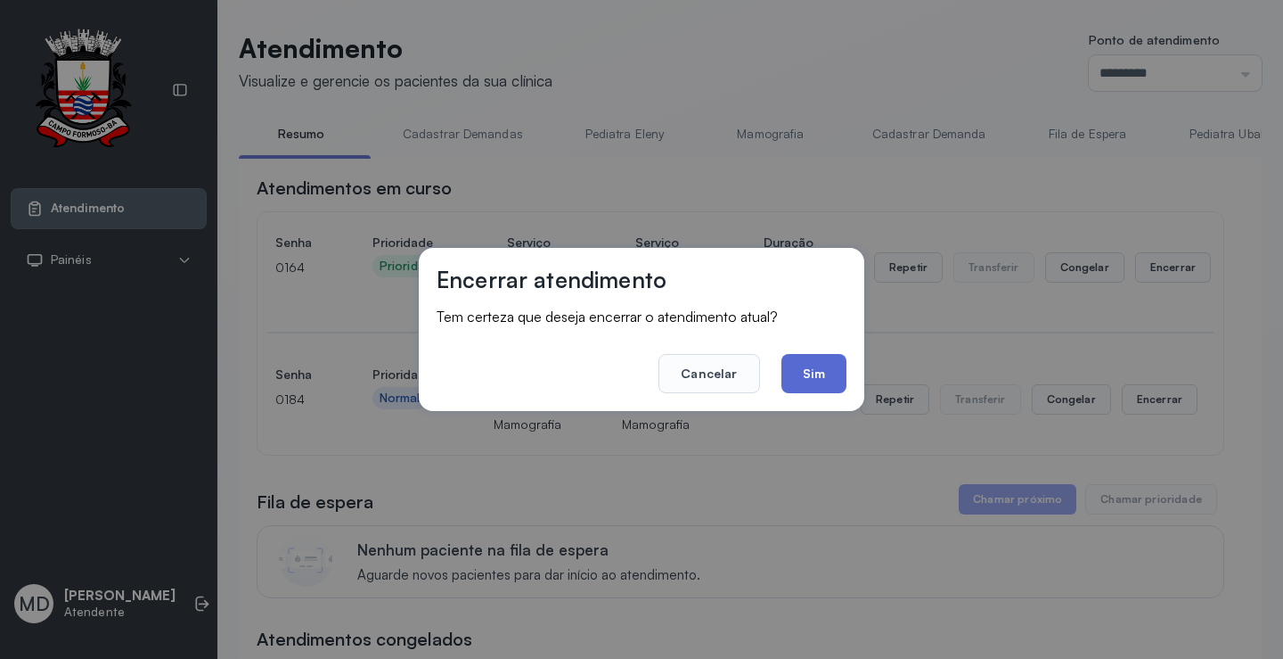
click at [817, 371] on button "Sim" at bounding box center [814, 373] width 65 height 39
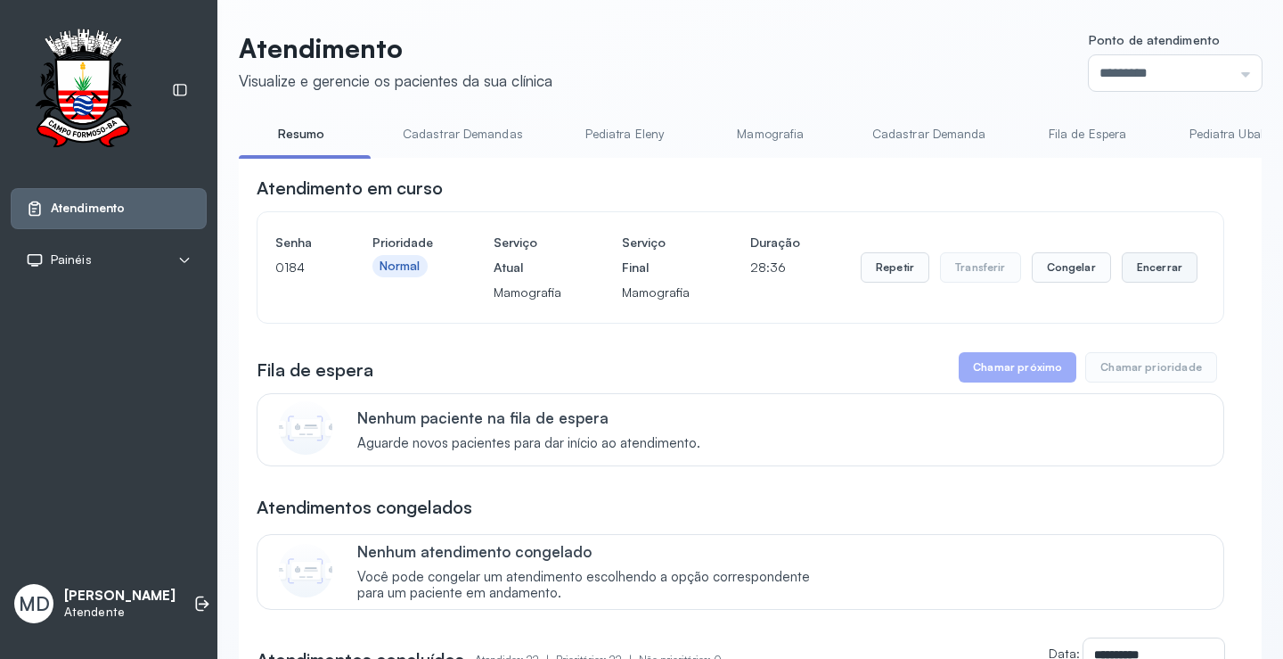
click at [1153, 269] on button "Encerrar" at bounding box center [1160, 267] width 76 height 30
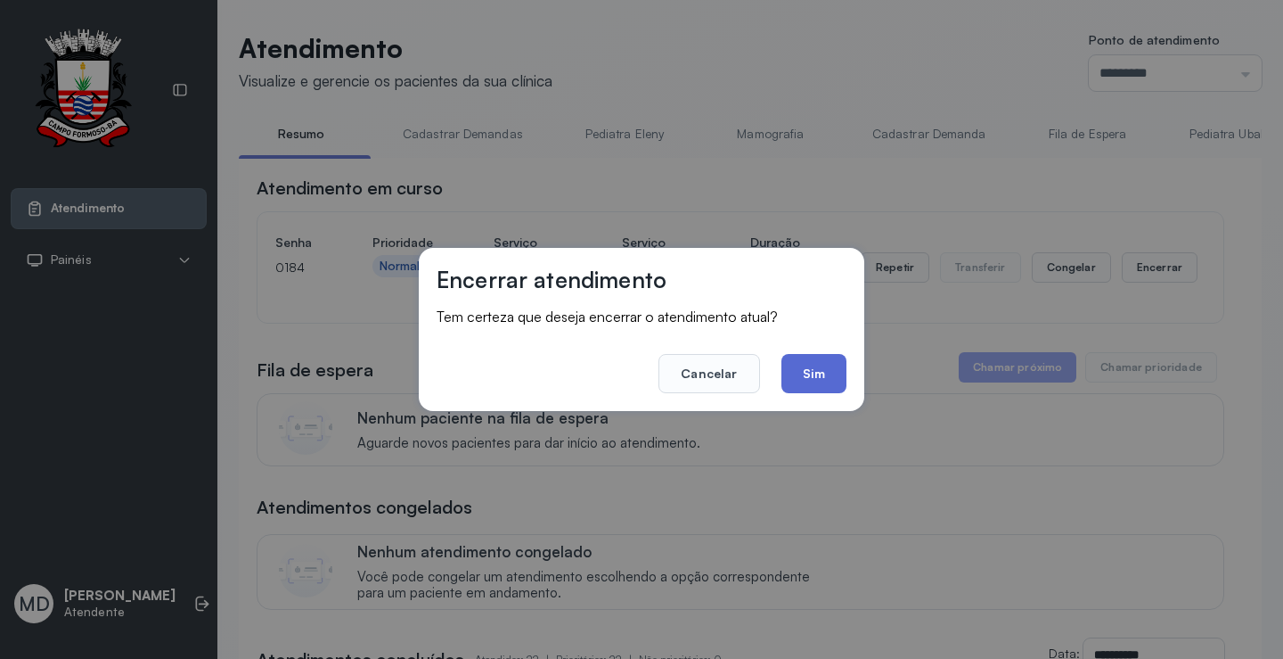
click at [812, 368] on button "Sim" at bounding box center [814, 373] width 65 height 39
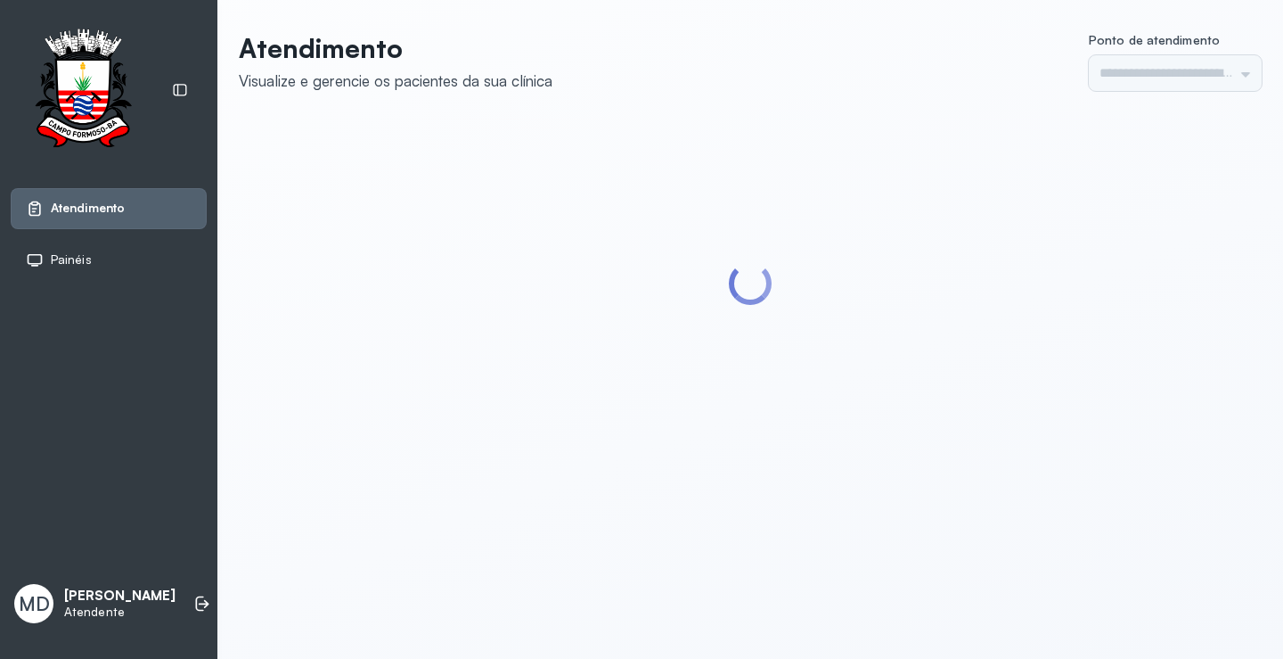
type input "*********"
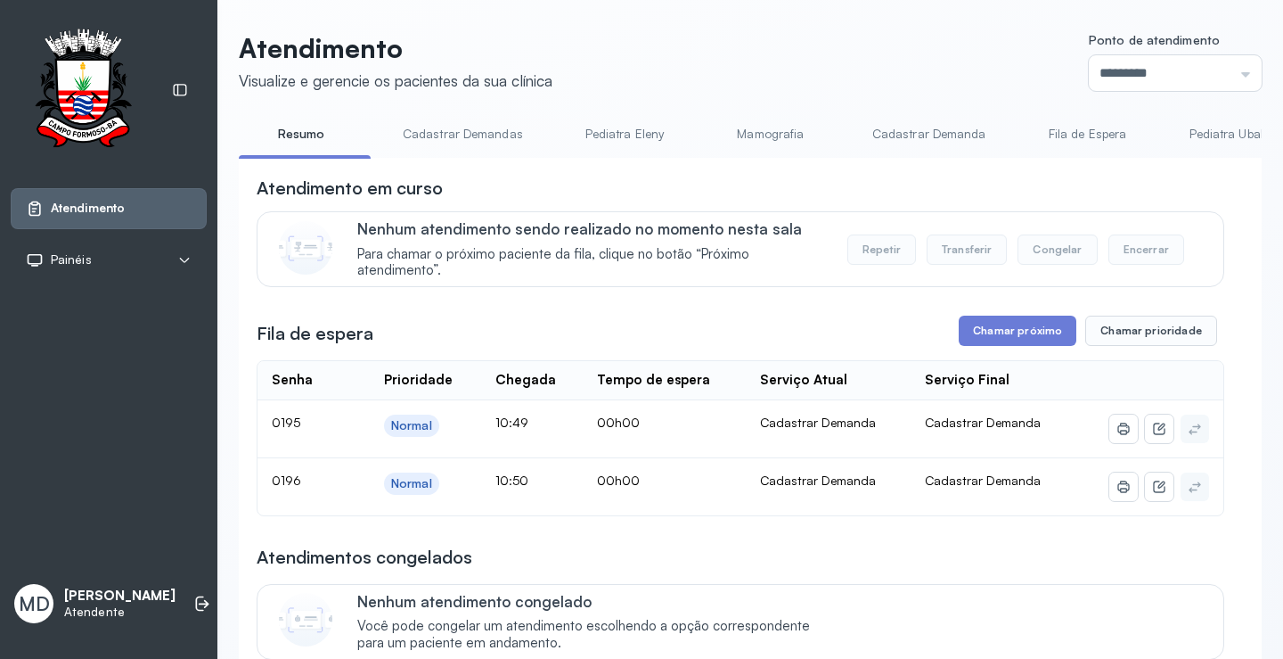
click at [1026, 339] on button "Chamar próximo" at bounding box center [1018, 330] width 118 height 30
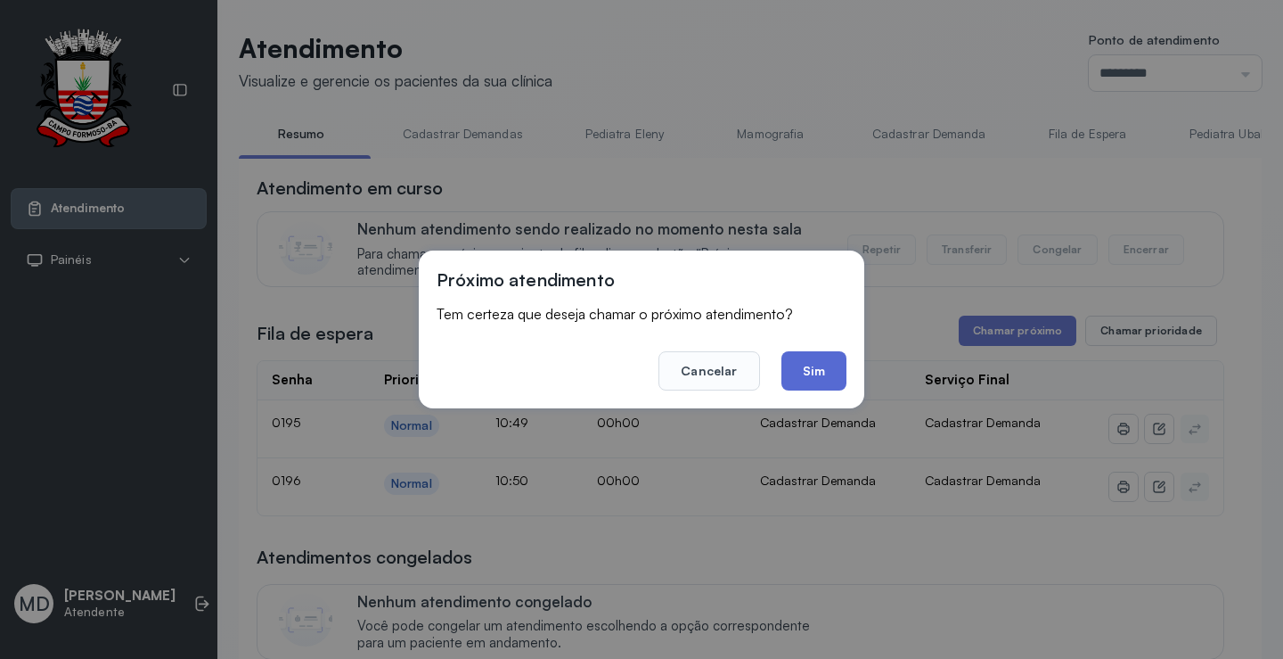
click at [812, 371] on button "Sim" at bounding box center [814, 370] width 65 height 39
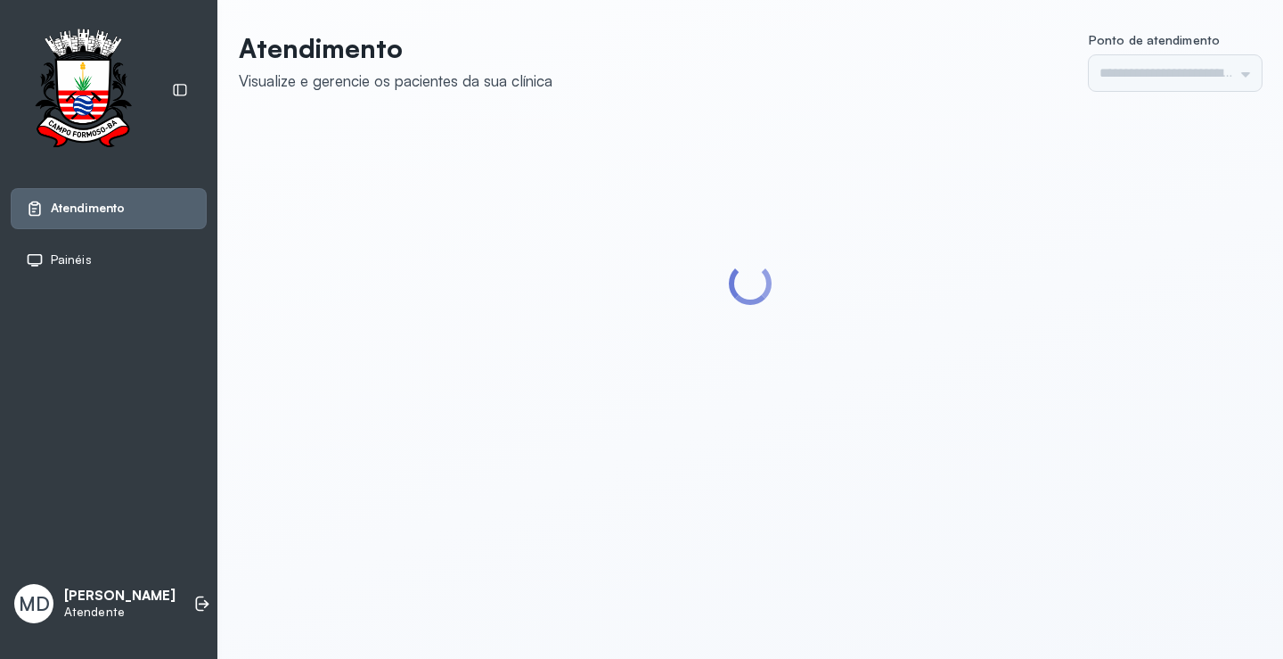
type input "*********"
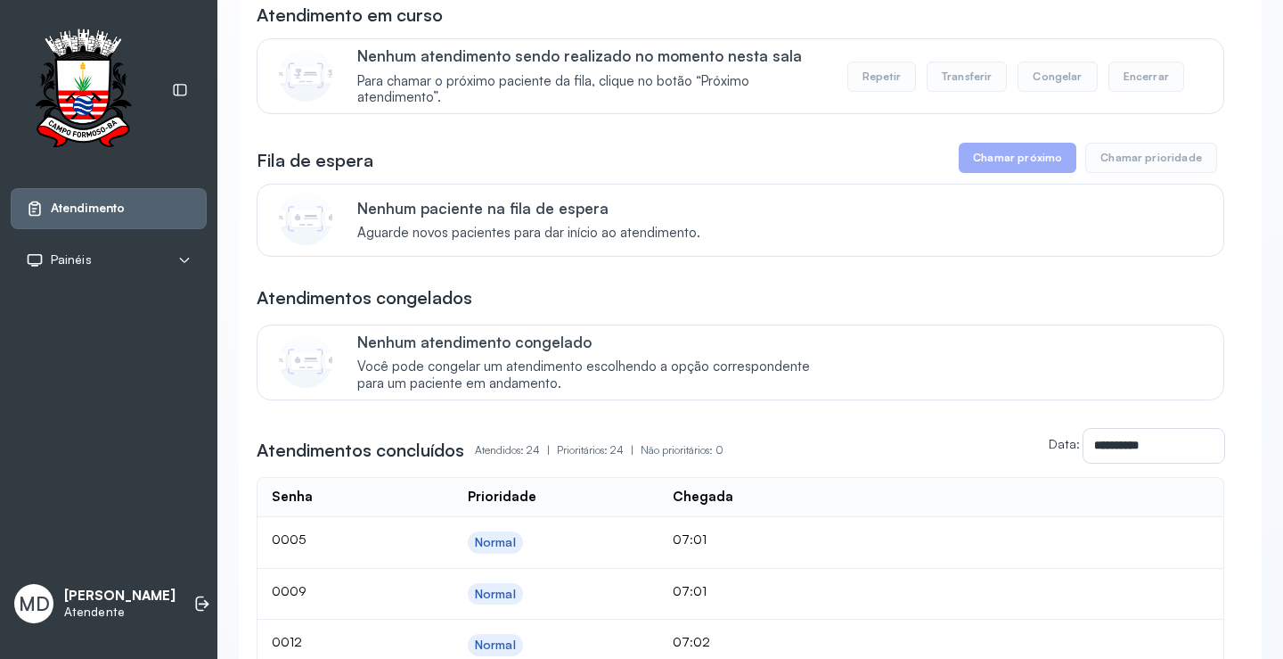
scroll to position [178, 0]
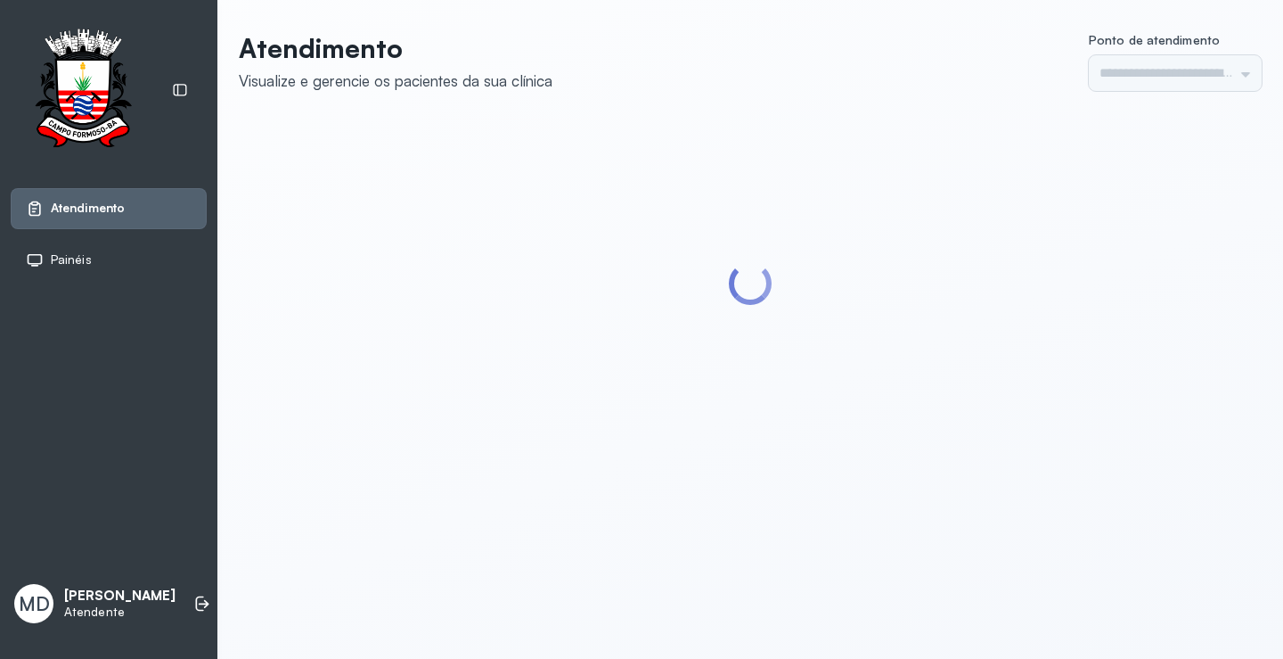
type input "*********"
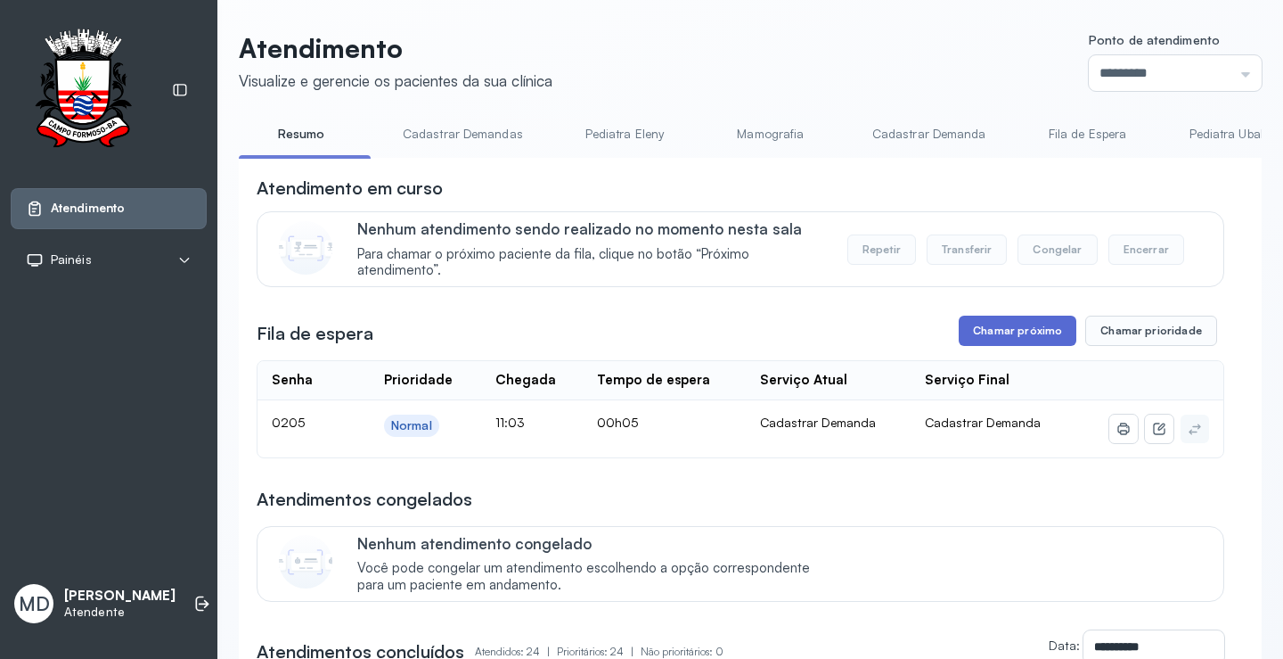
click at [1023, 332] on button "Chamar próximo" at bounding box center [1018, 330] width 118 height 30
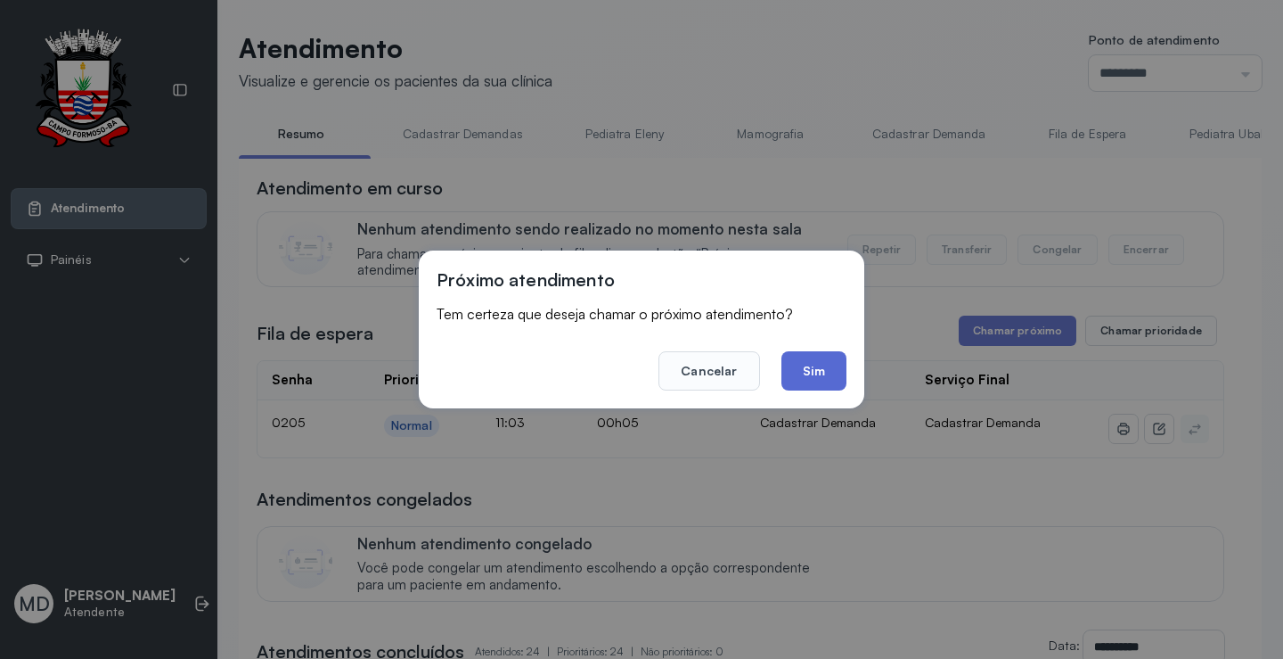
click at [813, 367] on button "Sim" at bounding box center [814, 370] width 65 height 39
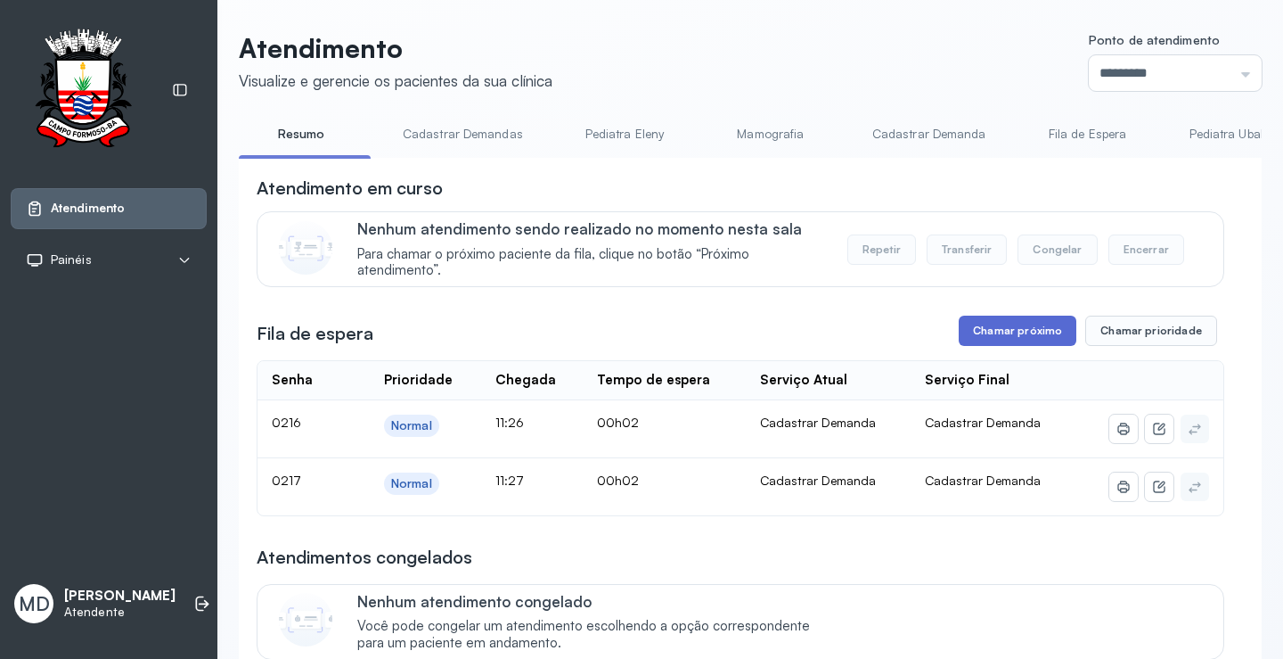
click at [1005, 329] on button "Chamar próximo" at bounding box center [1018, 330] width 118 height 30
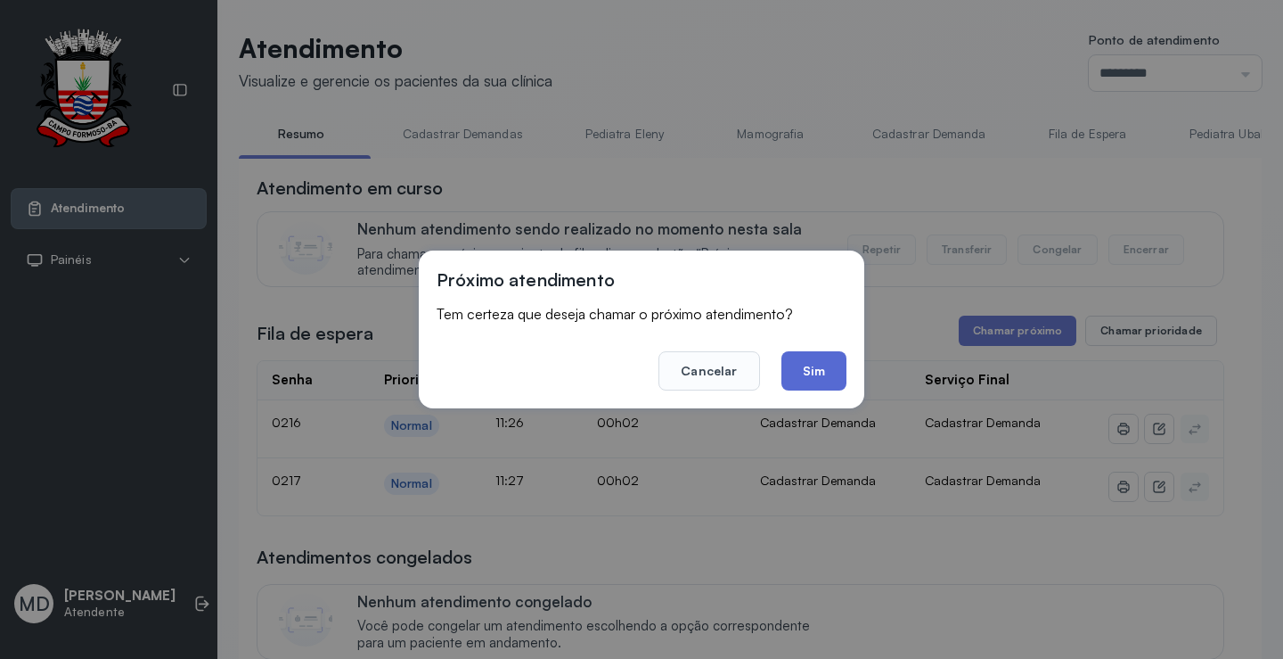
click at [814, 367] on button "Sim" at bounding box center [814, 370] width 65 height 39
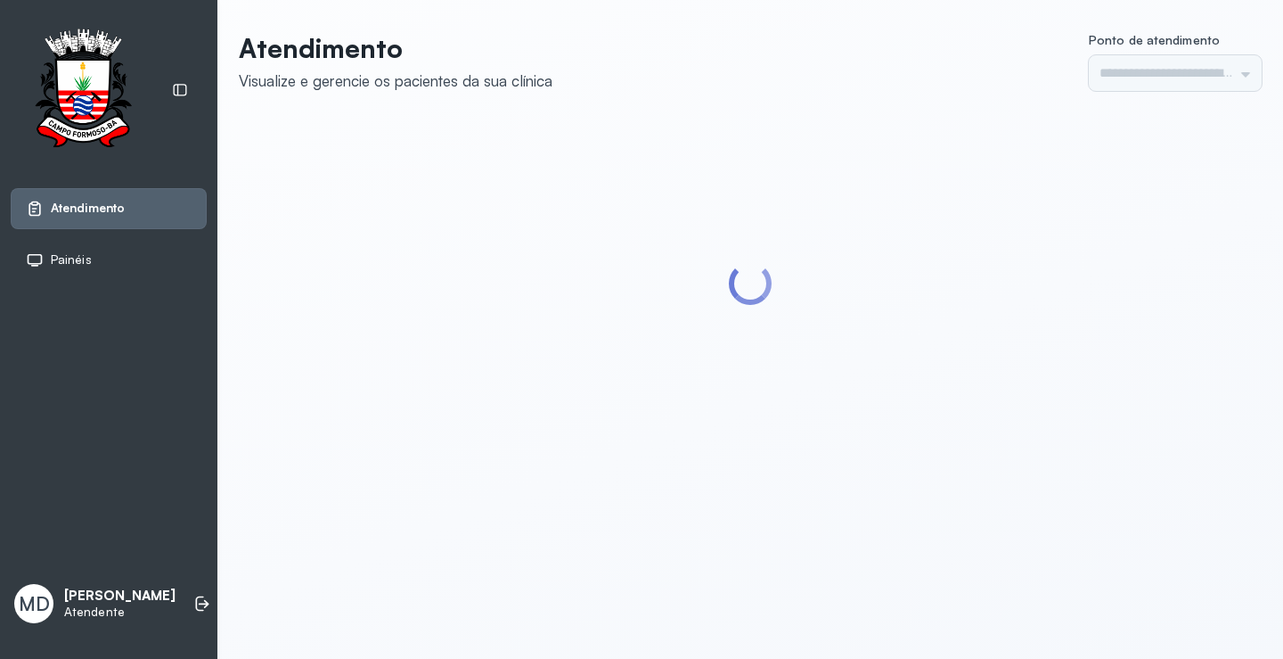
type input "*********"
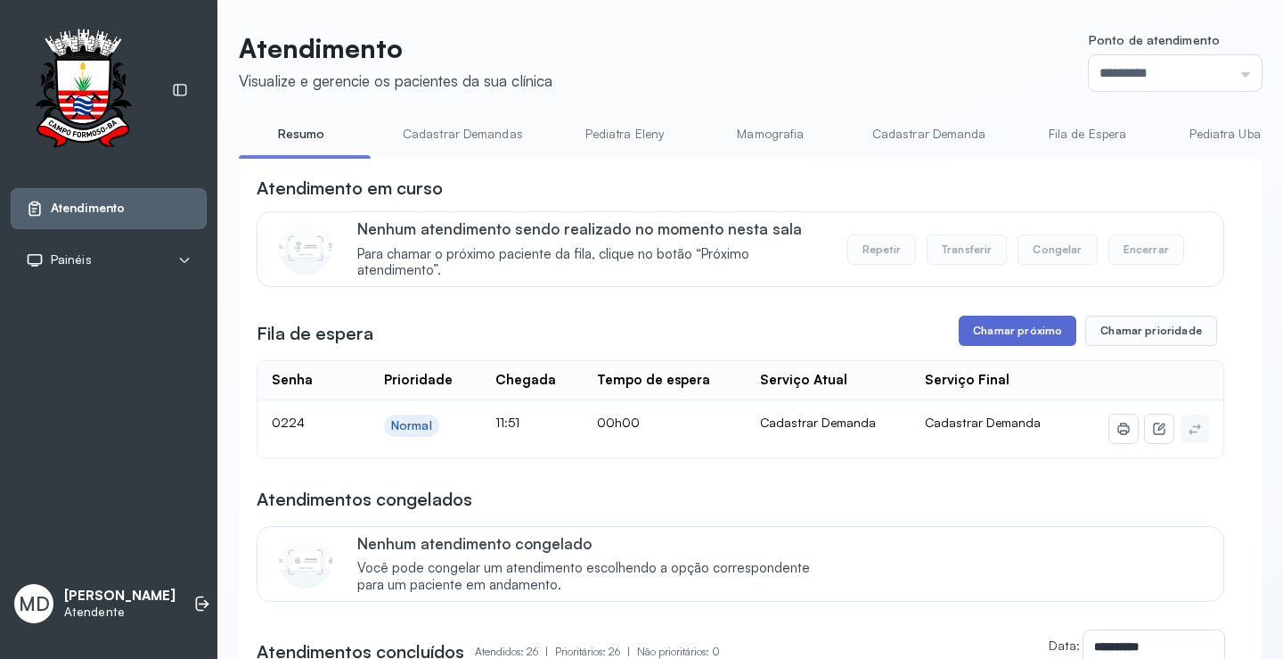
click at [1010, 334] on button "Chamar próximo" at bounding box center [1018, 330] width 118 height 30
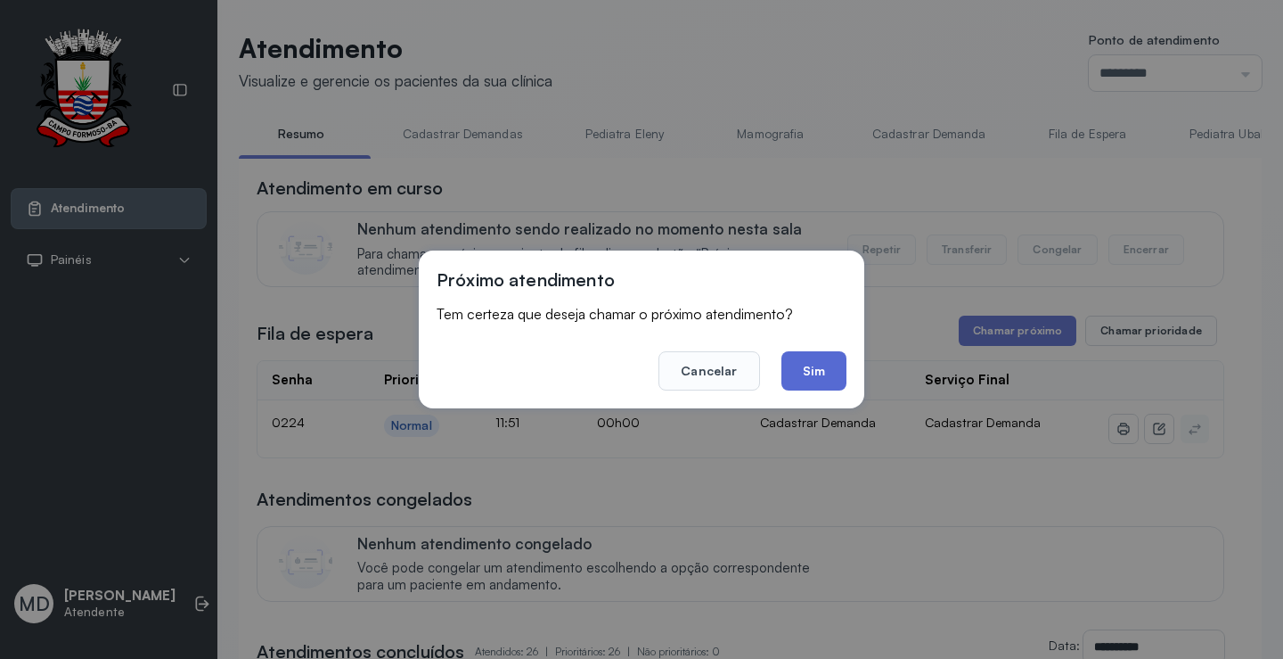
click at [816, 362] on button "Sim" at bounding box center [814, 370] width 65 height 39
